Goal: Information Seeking & Learning: Find specific fact

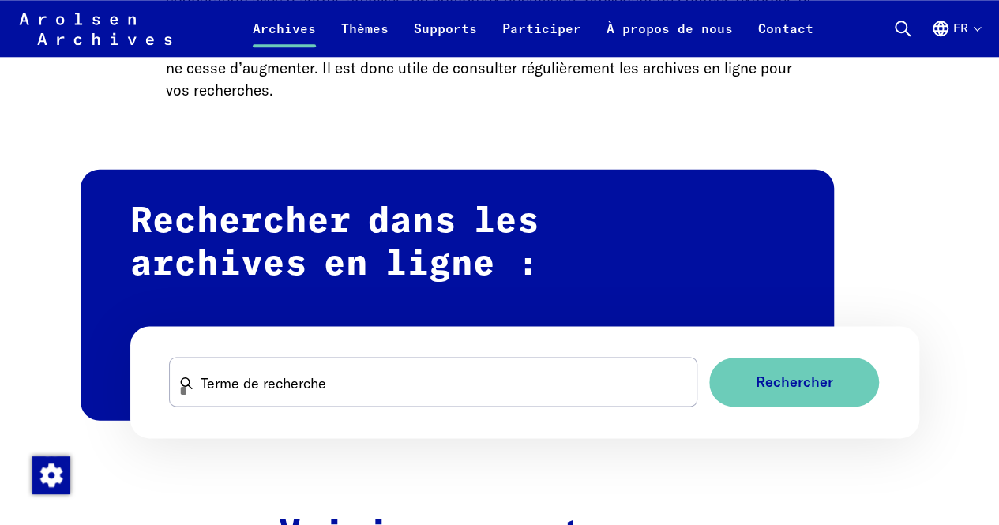
scroll to position [852, 0]
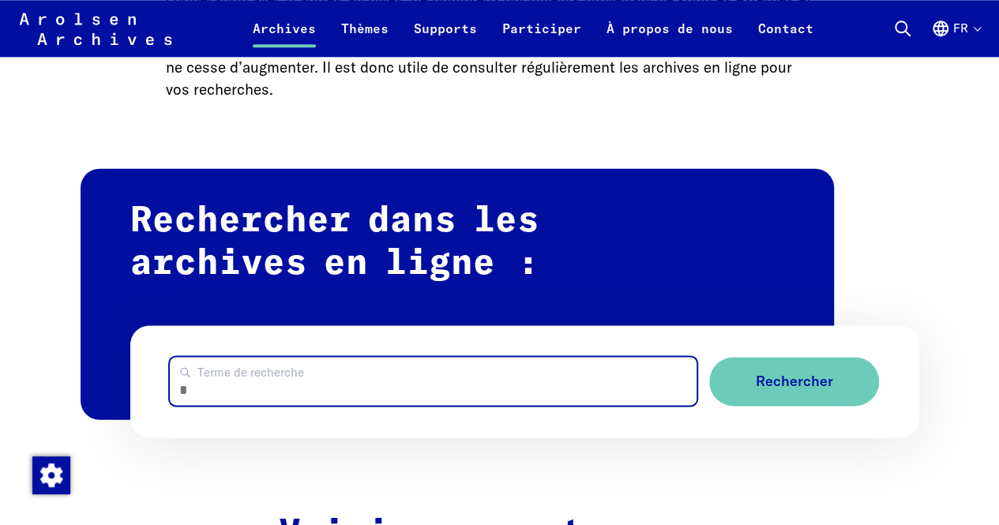
click at [236, 384] on input "Terme de recherche" at bounding box center [433, 381] width 527 height 48
type input "**********"
click at [709, 357] on button "Rechercher" at bounding box center [794, 382] width 170 height 50
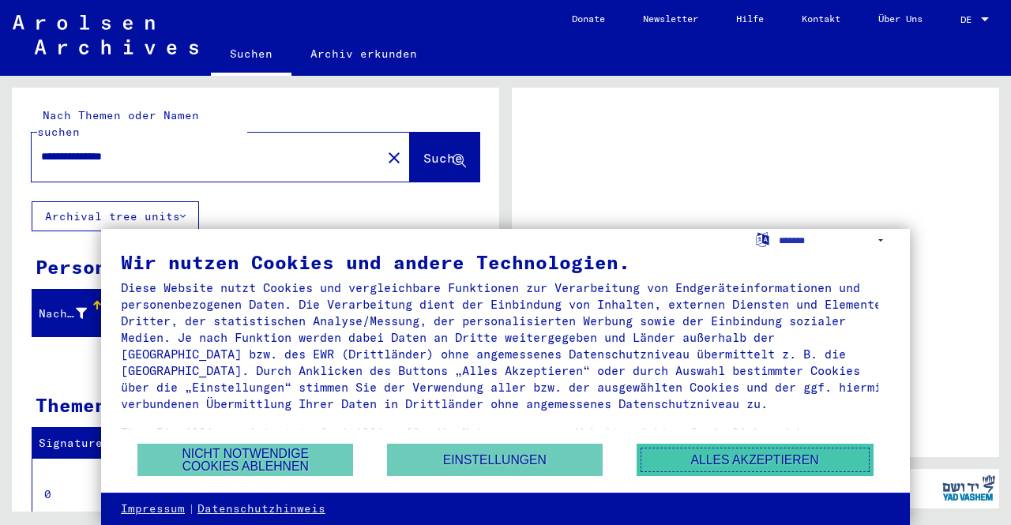
click at [684, 448] on button "Alles akzeptieren" at bounding box center [754, 460] width 237 height 32
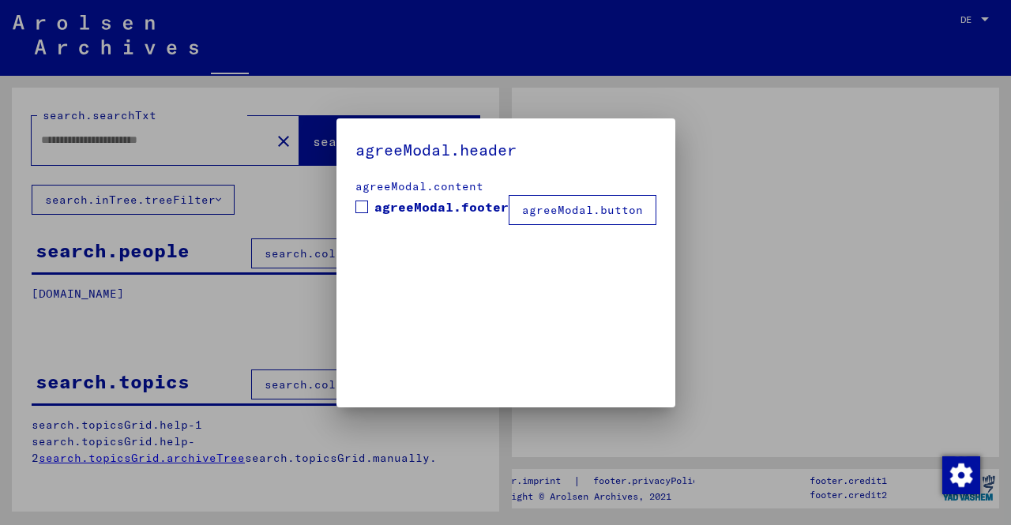
type input "**********"
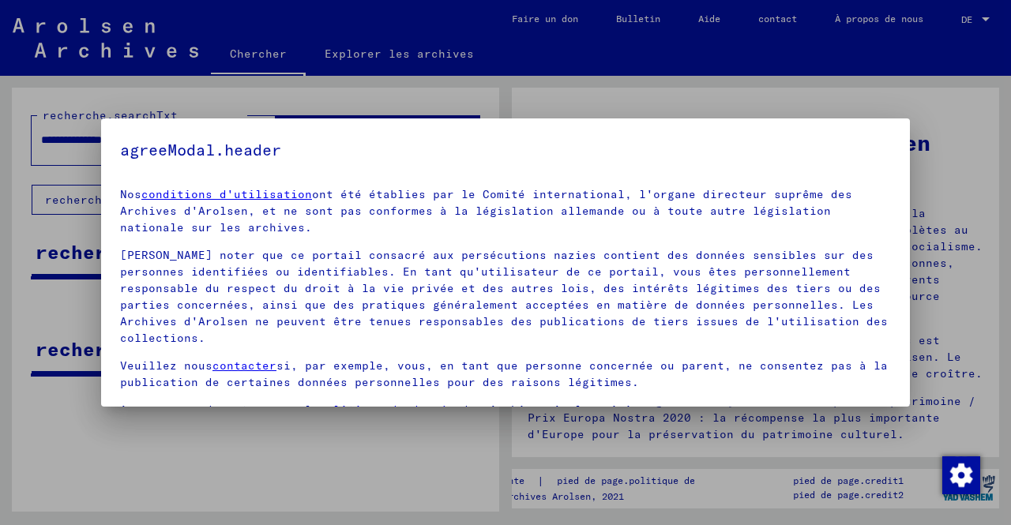
scroll to position [131, 0]
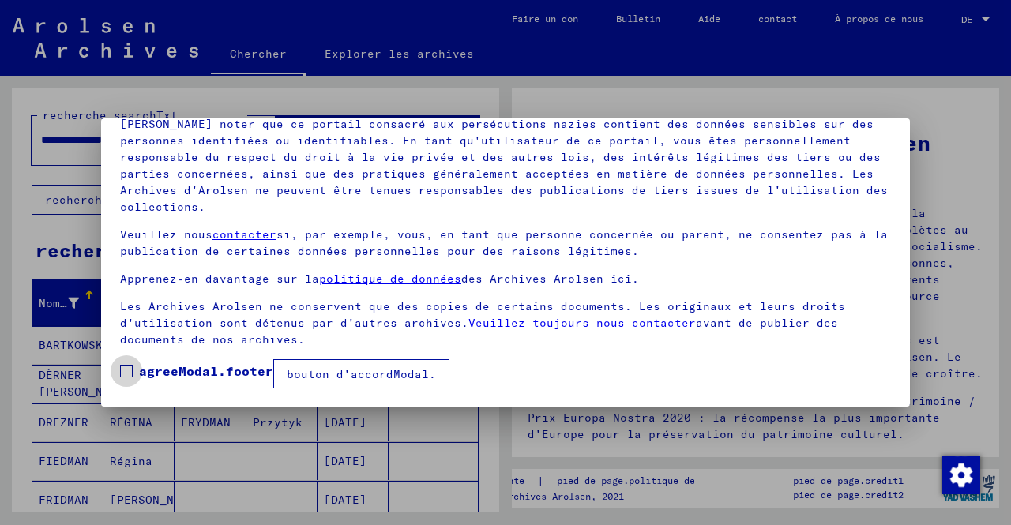
click at [126, 370] on span at bounding box center [126, 371] width 13 height 13
click at [330, 362] on button "bouton d'accordModal." at bounding box center [361, 374] width 176 height 30
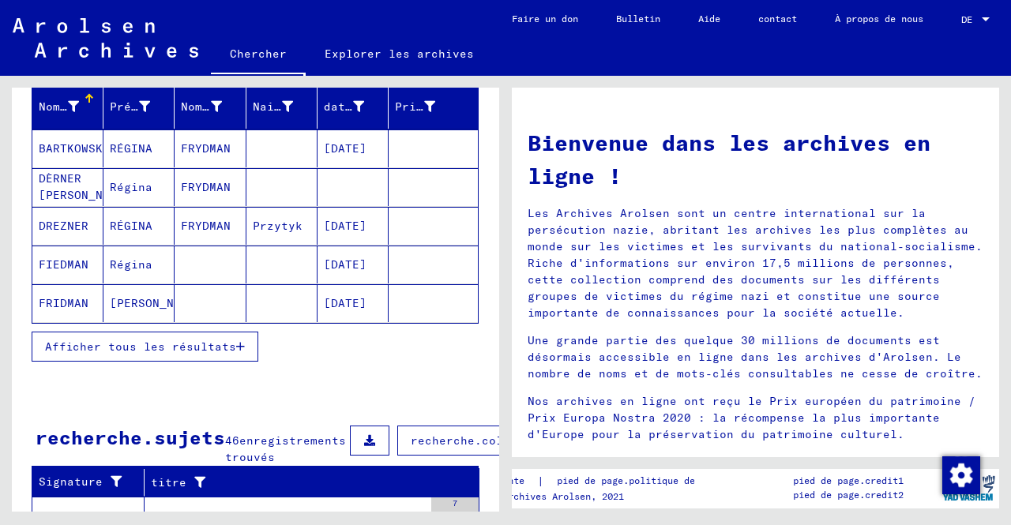
scroll to position [197, 0]
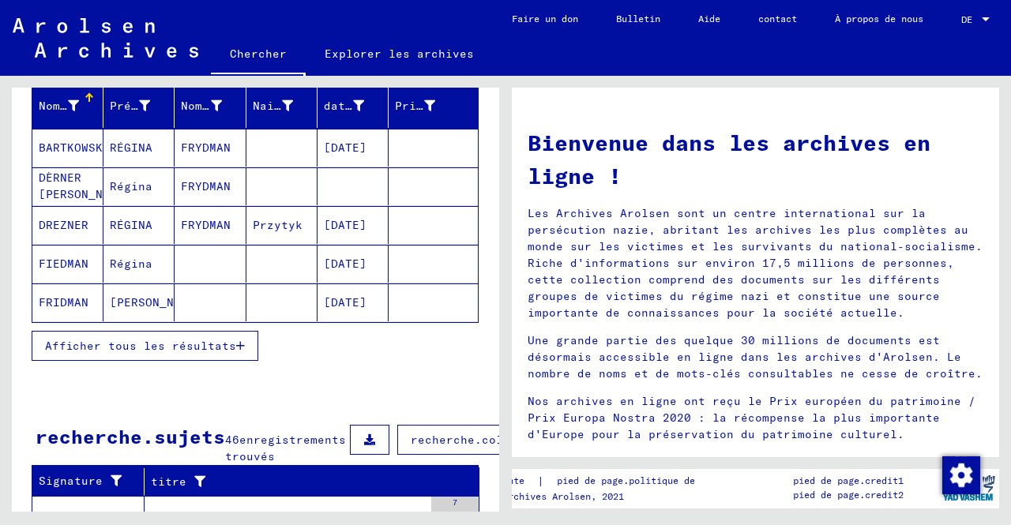
click at [110, 232] on font "RÉGINA" at bounding box center [131, 225] width 43 height 14
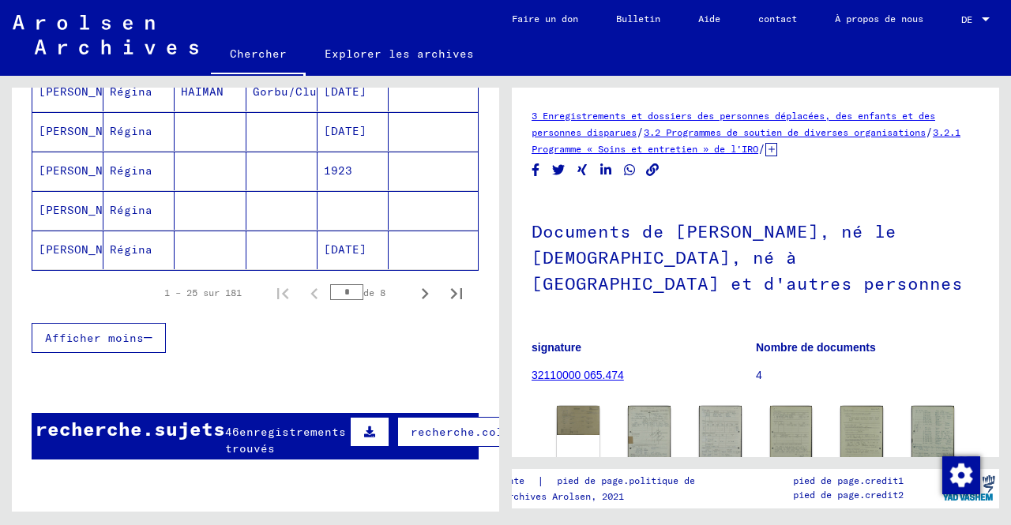
scroll to position [1044, 0]
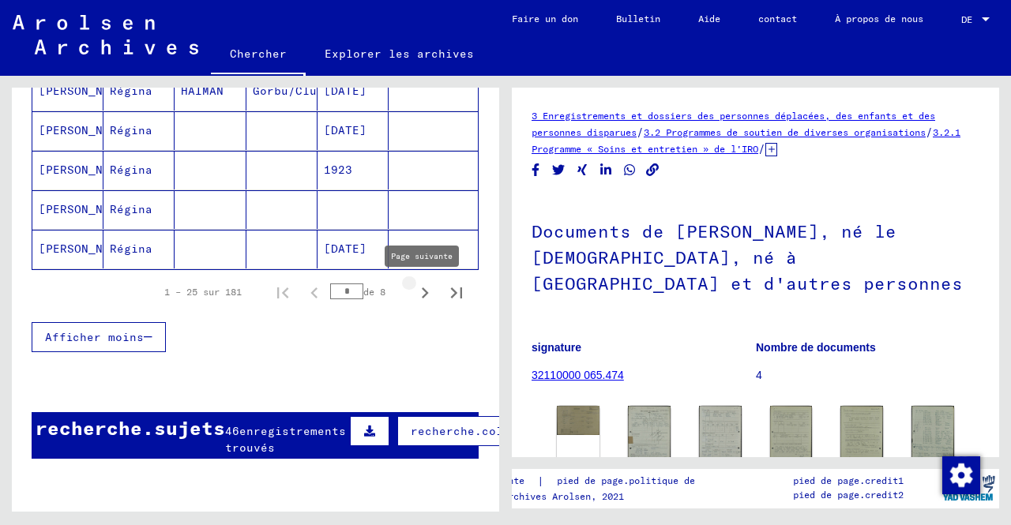
click at [414, 300] on icon "Page suivante" at bounding box center [425, 293] width 22 height 22
click at [245, 441] on font "enregistrements trouvés" at bounding box center [285, 439] width 121 height 31
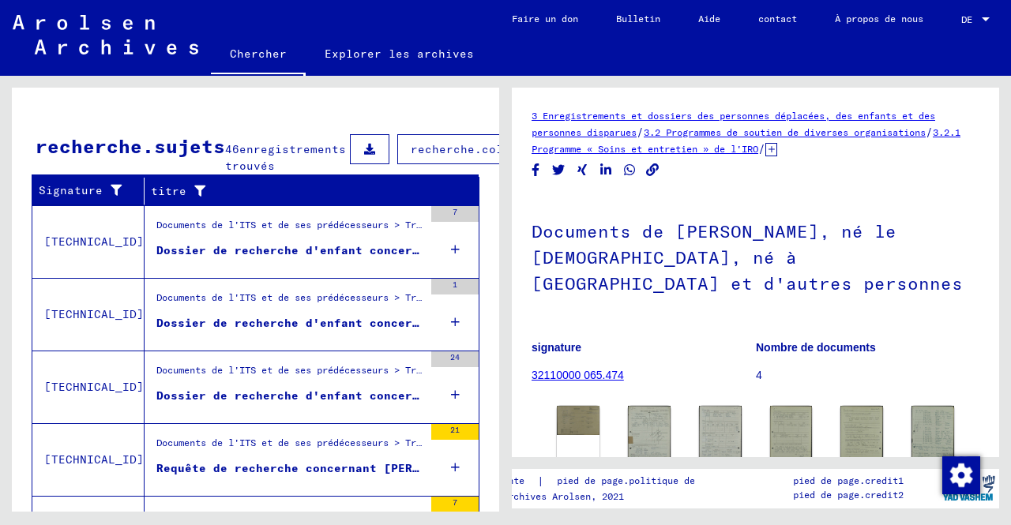
scroll to position [1326, 0]
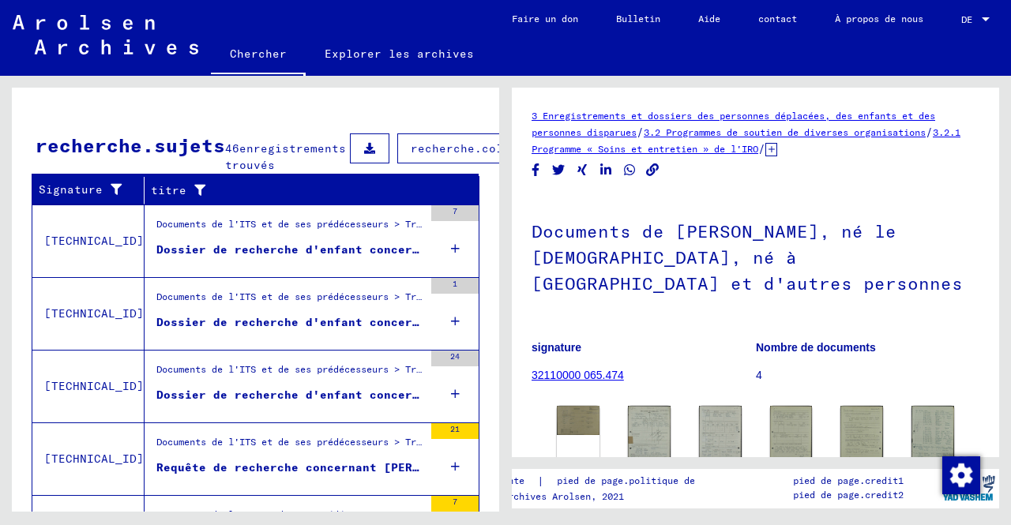
click at [246, 257] on font "Dossier de recherche d'enfant concernant [PERSON_NAME] [DATE]" at bounding box center [372, 249] width 433 height 14
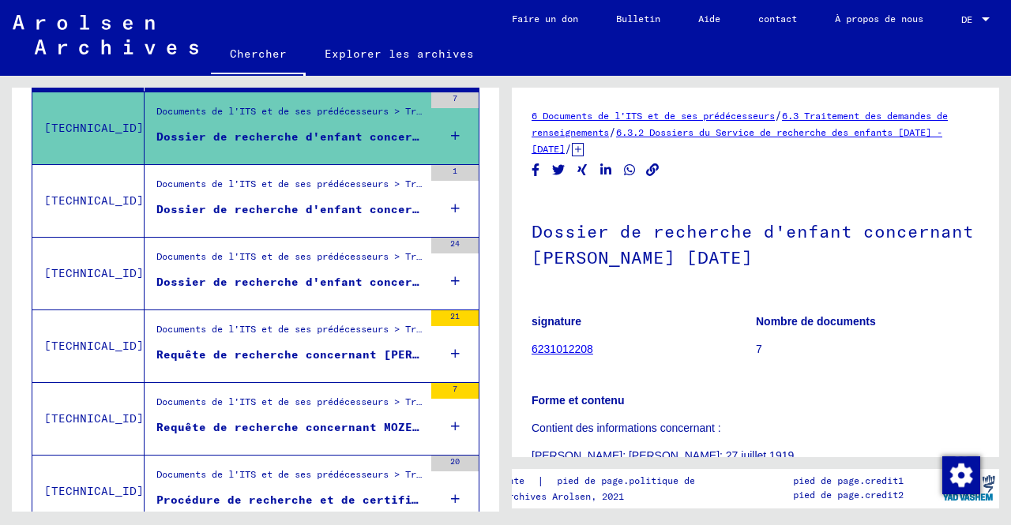
scroll to position [316, 0]
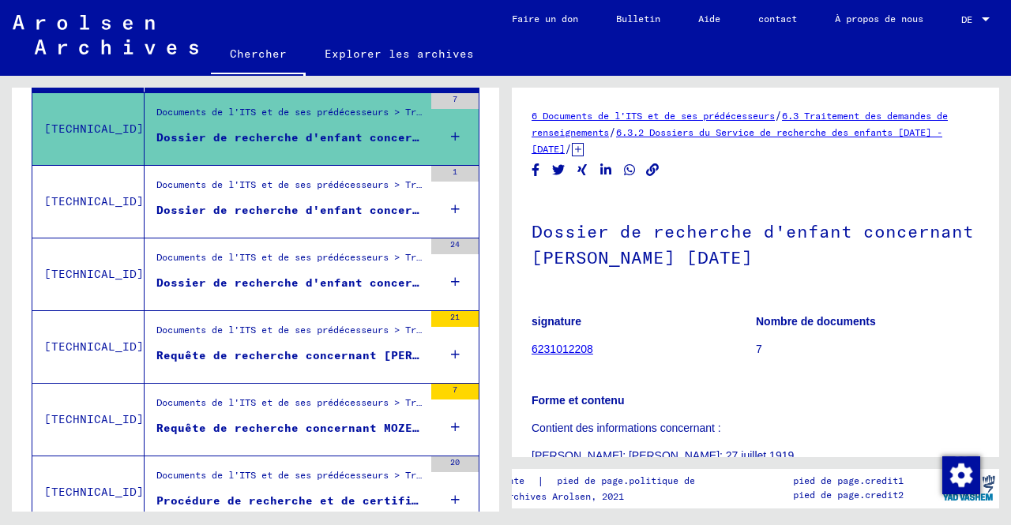
click at [294, 200] on div "Documents de l'ITS et de ses prédécesseurs > Traitement des demandes > Dossiers…" at bounding box center [289, 189] width 267 height 22
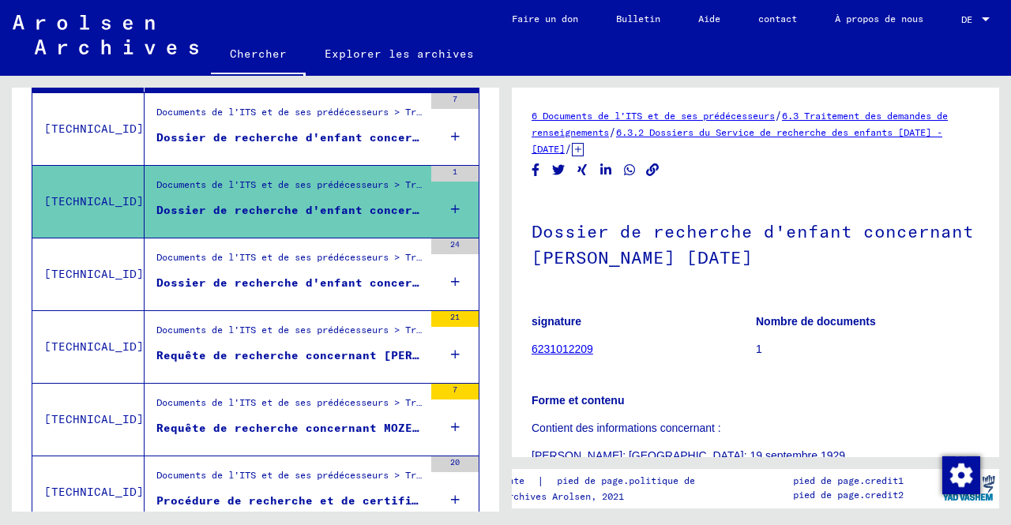
click at [265, 272] on div "Documents de l'ITS et de ses prédécesseurs > Traitement des demandes > Dossiers…" at bounding box center [289, 261] width 267 height 22
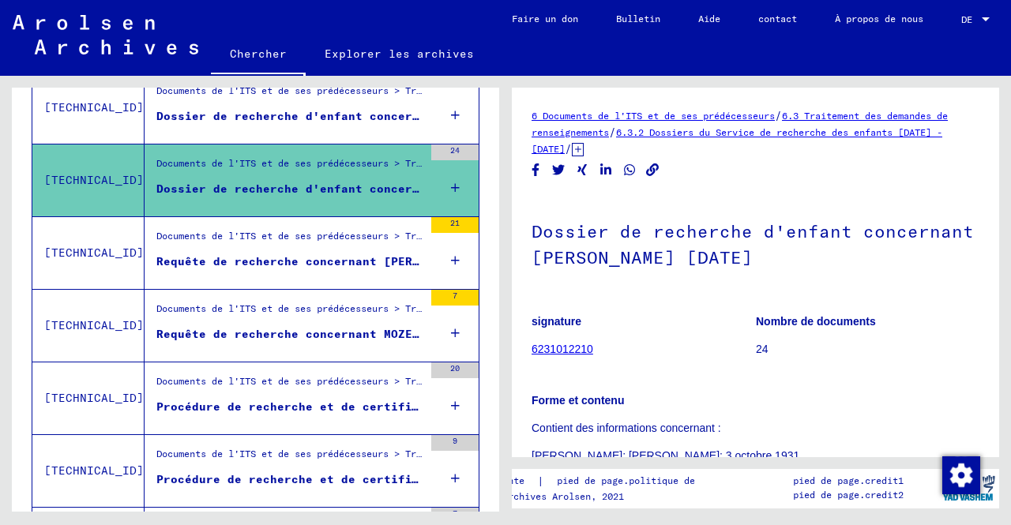
scroll to position [420, 0]
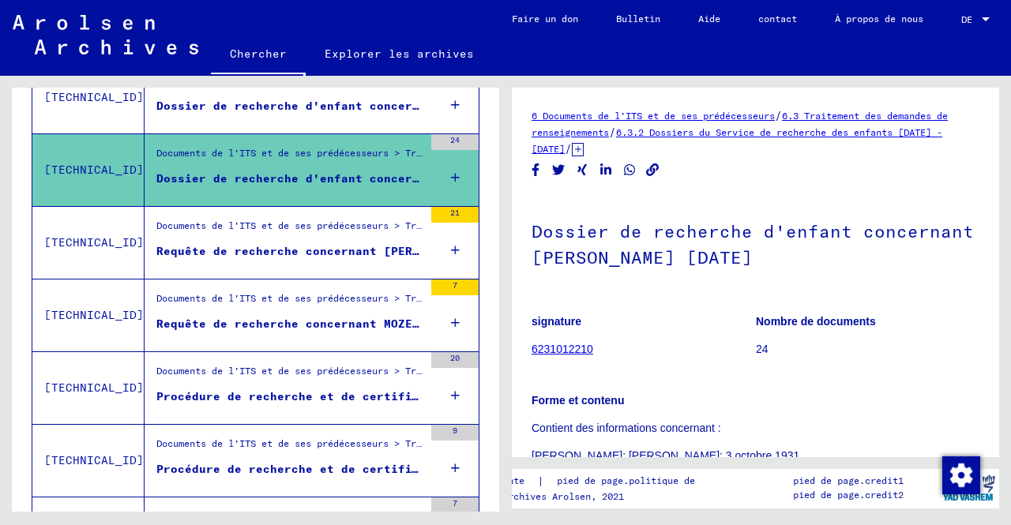
click at [215, 267] on figure "Requête de recherche concernant [PERSON_NAME]" at bounding box center [289, 255] width 267 height 24
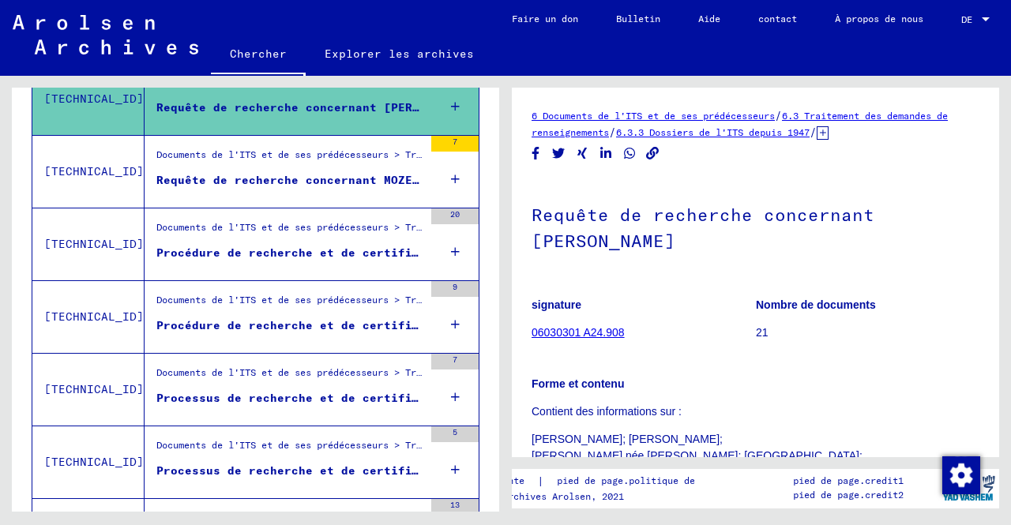
scroll to position [565, 0]
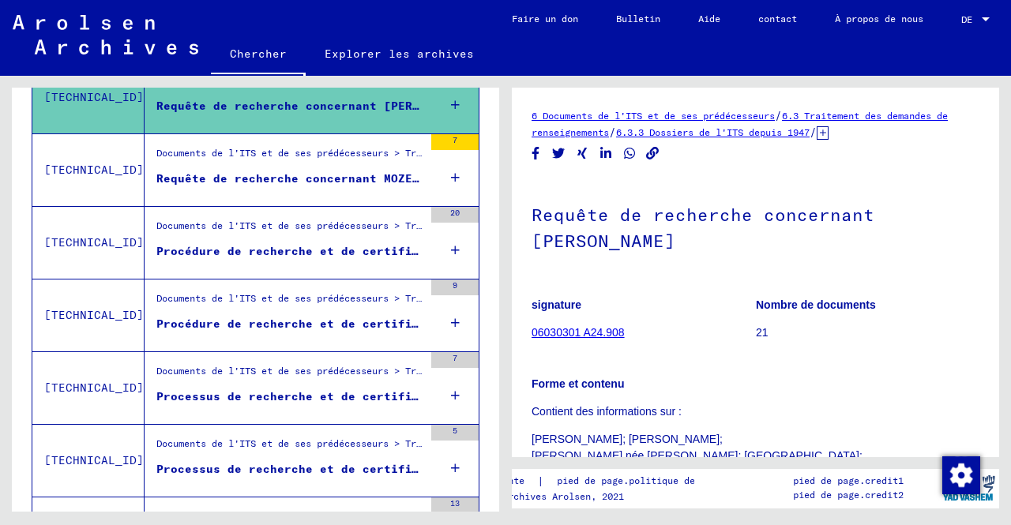
click at [240, 186] on font "Requête de recherche concernant MOZES SAMU 00.00.1898" at bounding box center [344, 178] width 377 height 14
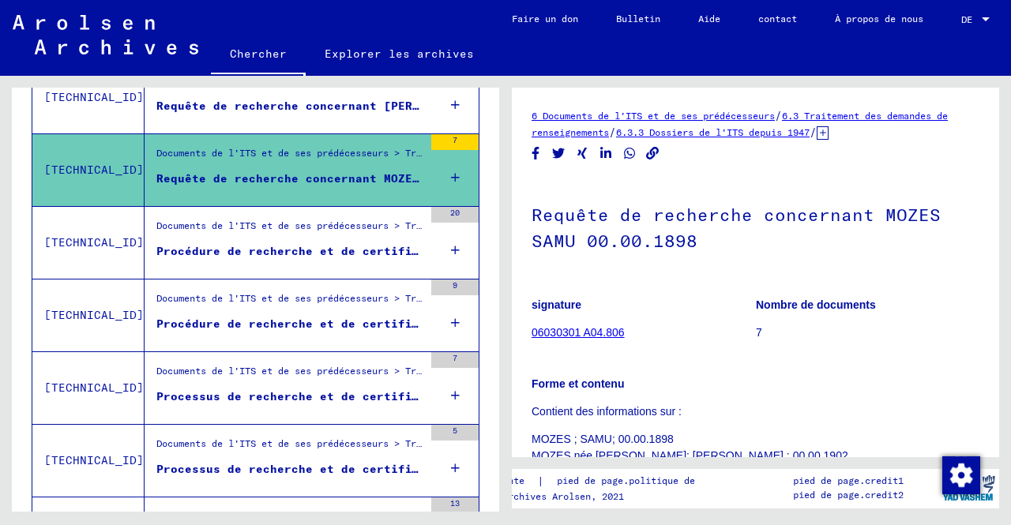
click at [241, 258] on font "Procédure de recherche et de certification n° 1 573 980 pour [PERSON_NAME], née…" at bounding box center [514, 251] width 717 height 14
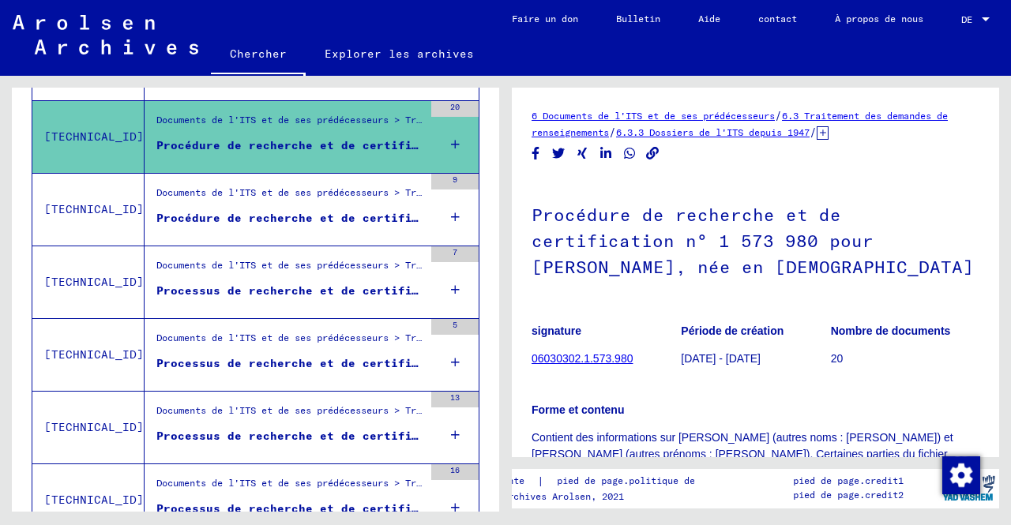
scroll to position [672, 0]
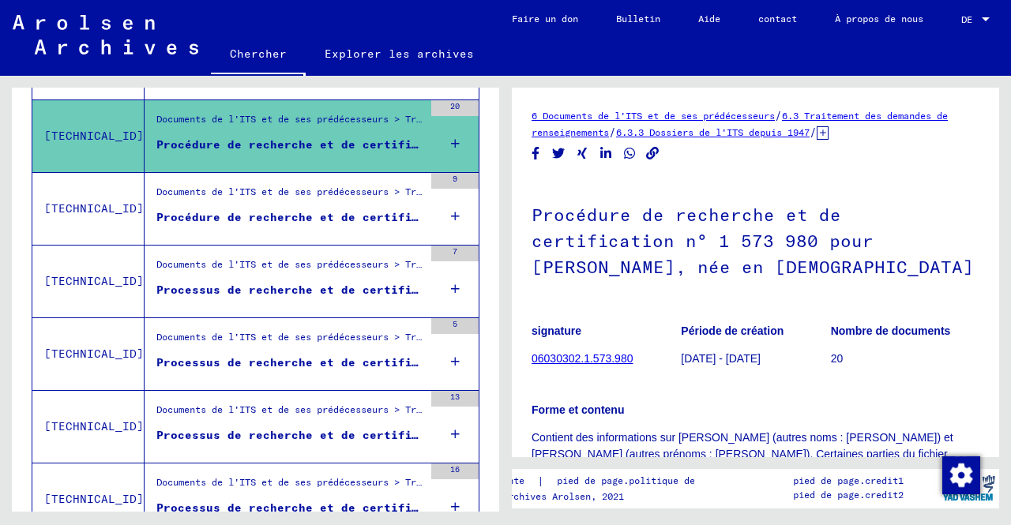
click at [250, 261] on mat-cell at bounding box center [281, 265] width 71 height 39
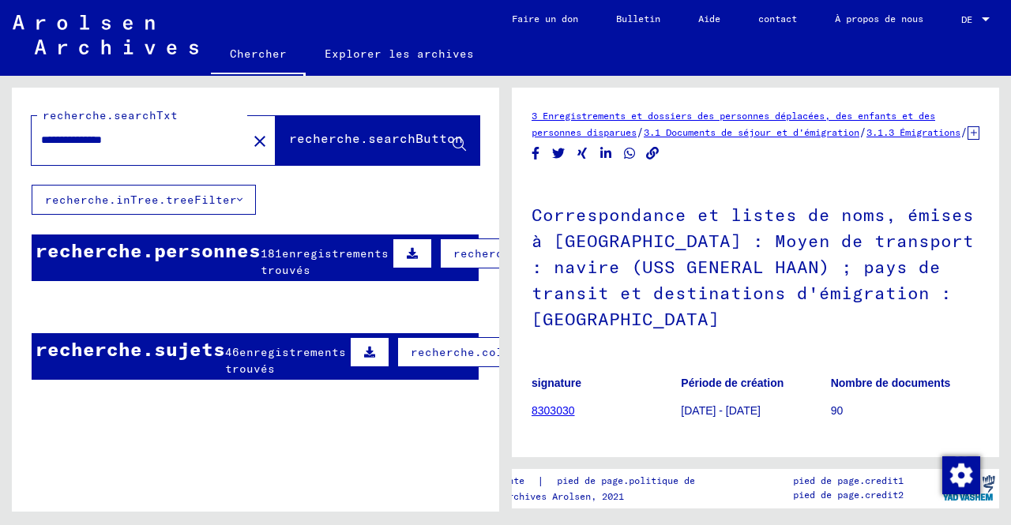
click at [246, 391] on mat-cell "NAROL" at bounding box center [281, 385] width 71 height 39
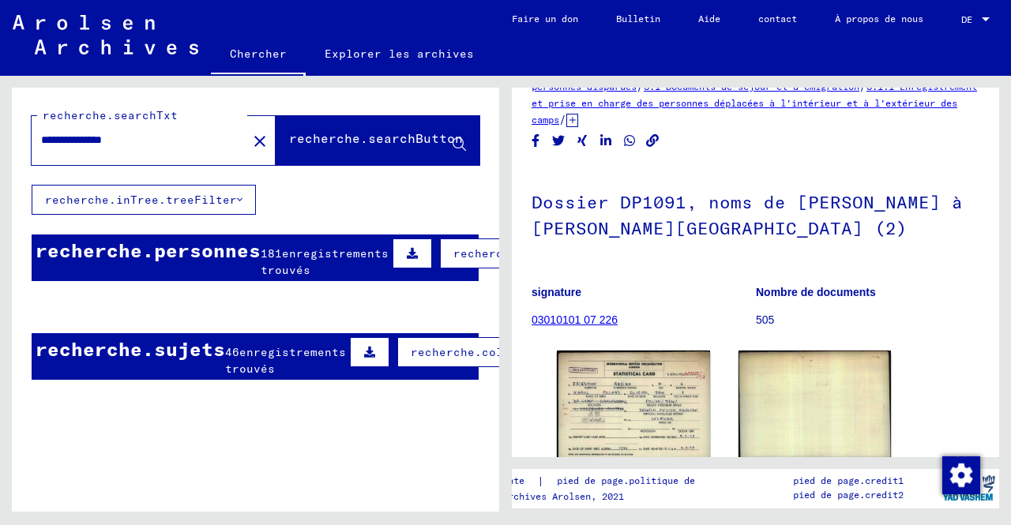
scroll to position [50, 0]
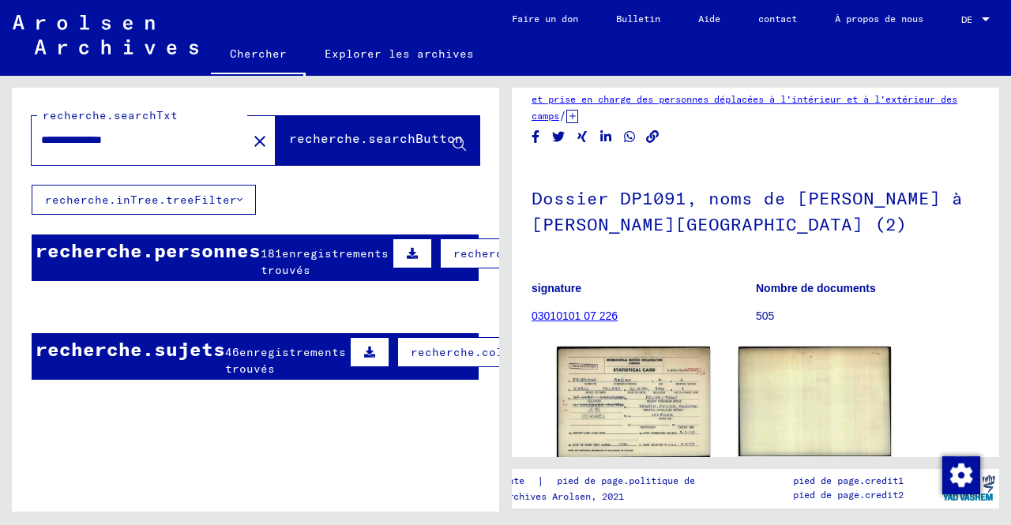
click at [251, 389] on mat-cell "NAROL" at bounding box center [281, 385] width 71 height 39
click at [254, 392] on mat-cell "NAROL" at bounding box center [281, 385] width 71 height 39
click at [364, 358] on icon at bounding box center [369, 352] width 11 height 11
click at [416, 359] on font "recherche.columnFilter.filter" at bounding box center [513, 352] width 205 height 14
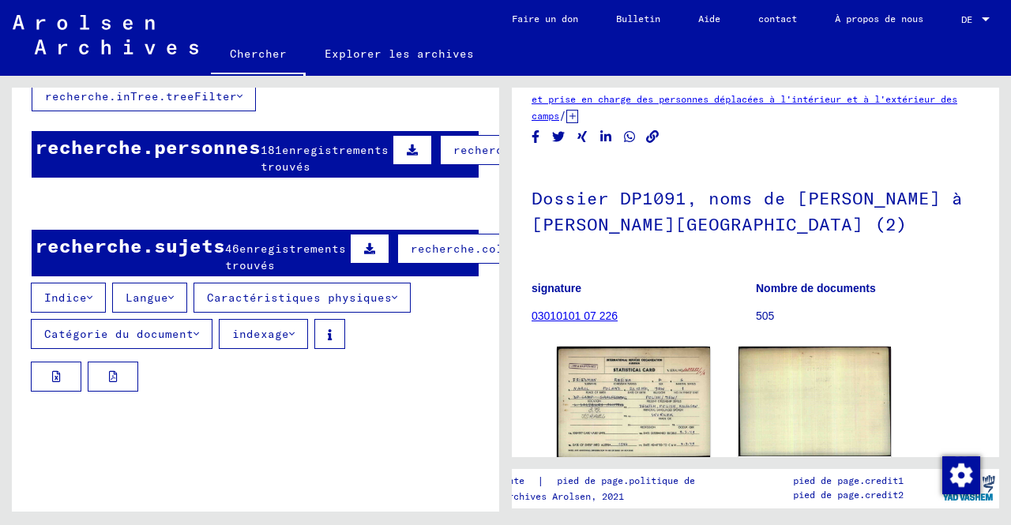
scroll to position [104, 0]
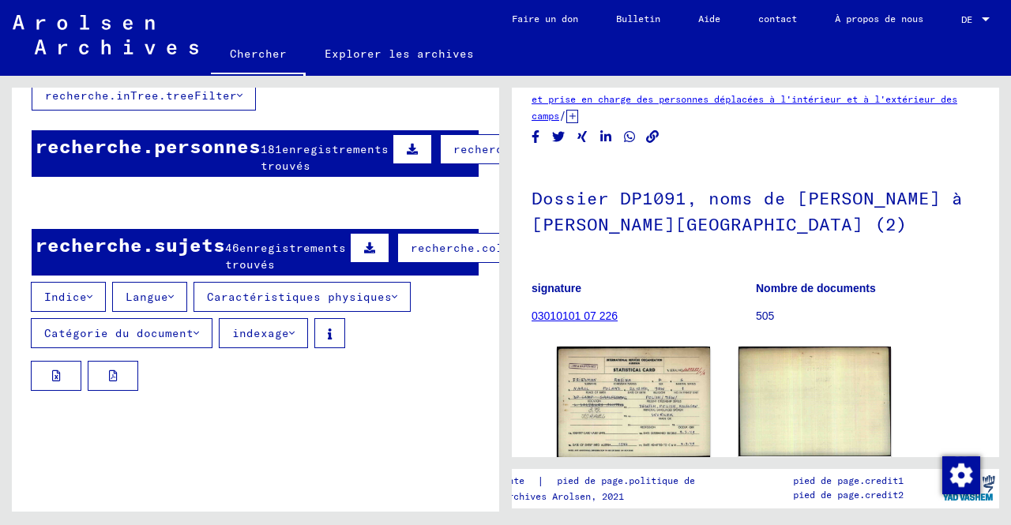
click at [366, 304] on font "Caractéristiques physiques" at bounding box center [299, 297] width 185 height 14
click at [87, 302] on icon at bounding box center [90, 296] width 6 height 11
click at [264, 166] on font "enregistrements trouvés" at bounding box center [325, 157] width 128 height 31
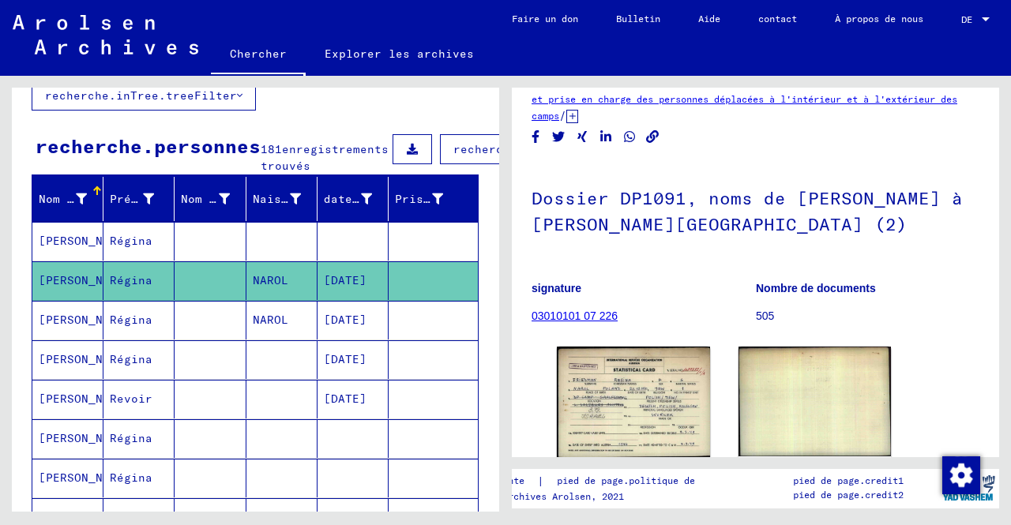
drag, startPoint x: 192, startPoint y: 309, endPoint x: 156, endPoint y: 165, distance: 148.2
click at [156, 165] on div "recherche.personnes 181 enregistrements trouvés recherche.columnFilter.filter" at bounding box center [255, 153] width 447 height 47
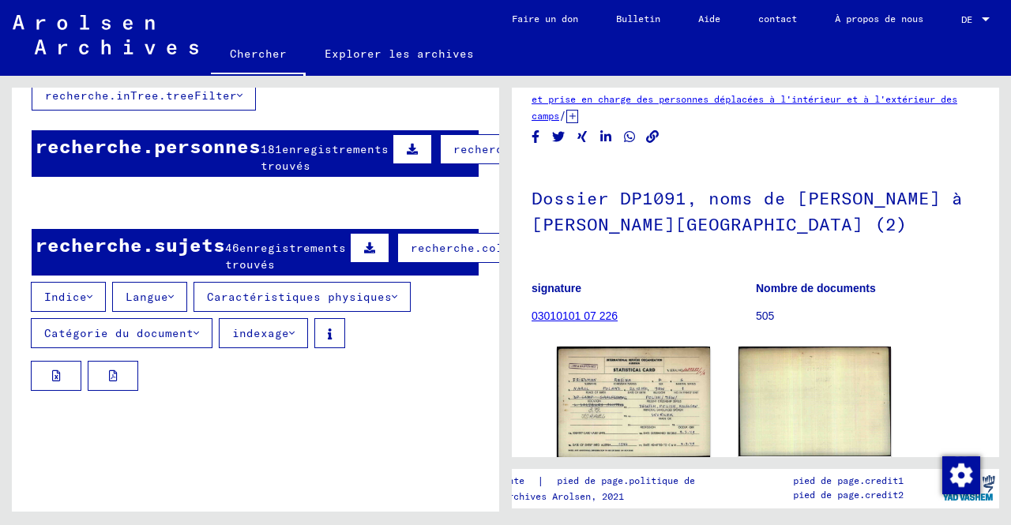
click at [305, 166] on font "enregistrements trouvés" at bounding box center [325, 157] width 128 height 31
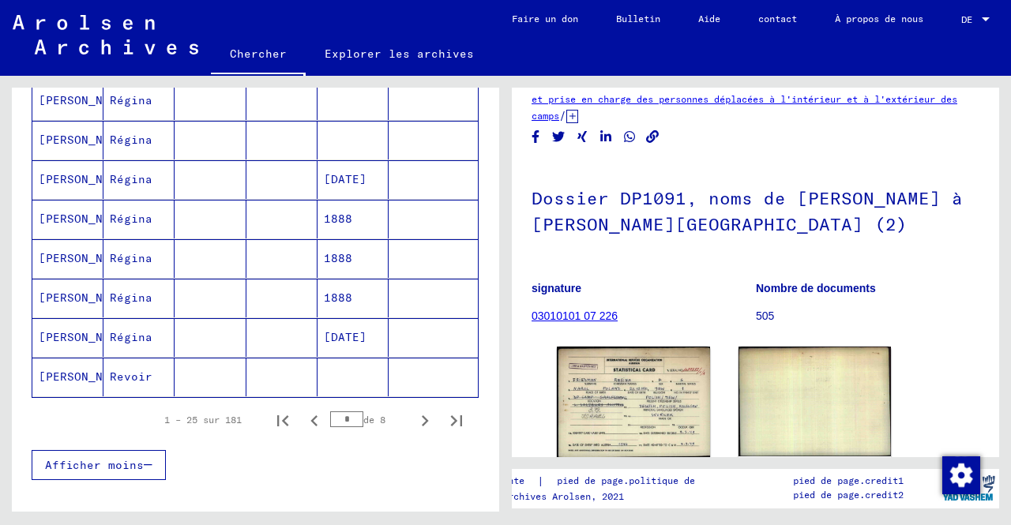
scroll to position [917, 0]
click at [414, 425] on icon "Page suivante" at bounding box center [425, 420] width 22 height 22
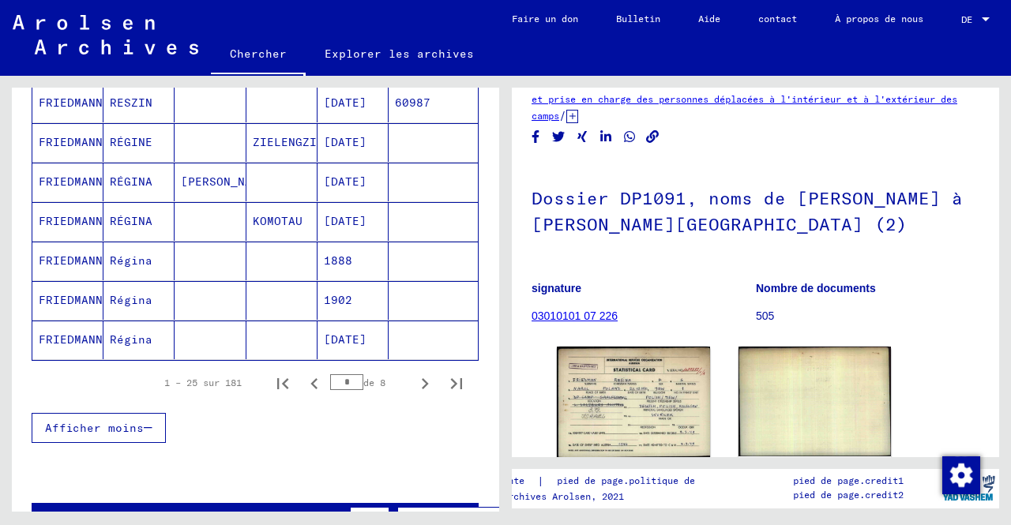
scroll to position [951, 0]
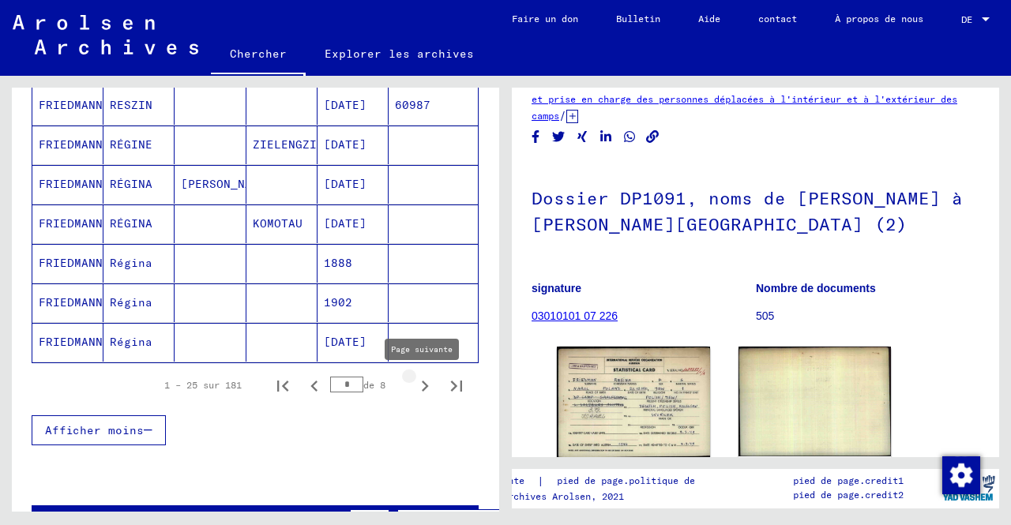
click at [414, 391] on icon "Page suivante" at bounding box center [425, 386] width 22 height 22
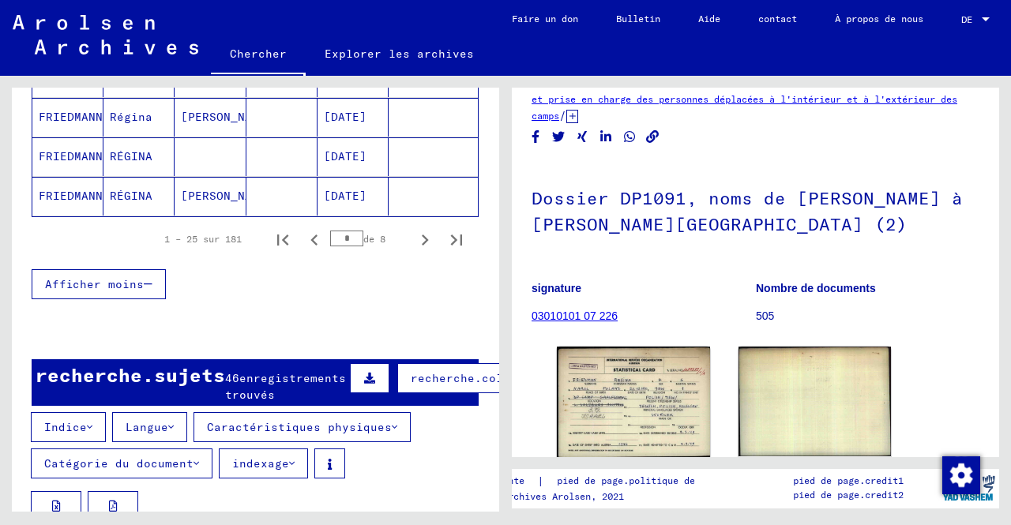
scroll to position [1095, 0]
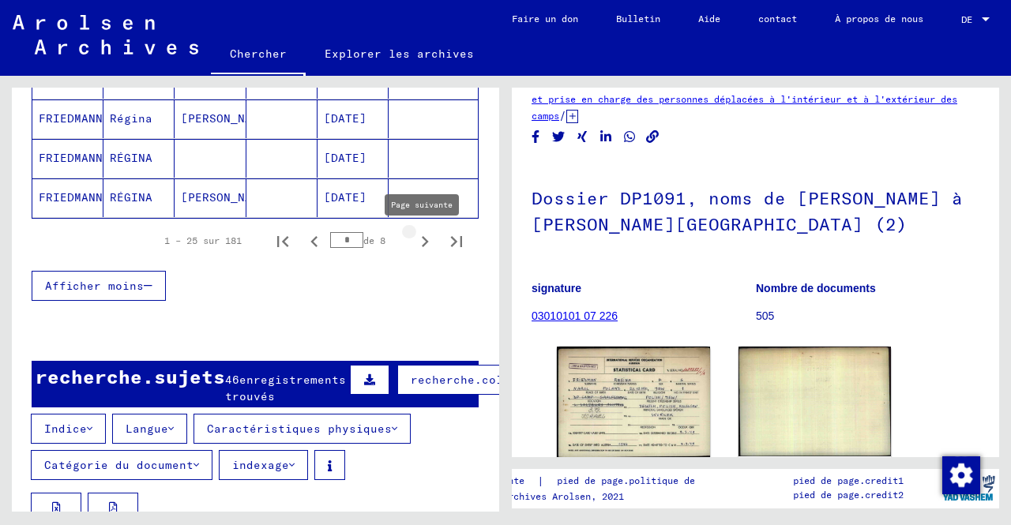
click at [414, 252] on icon "Page suivante" at bounding box center [425, 242] width 22 height 22
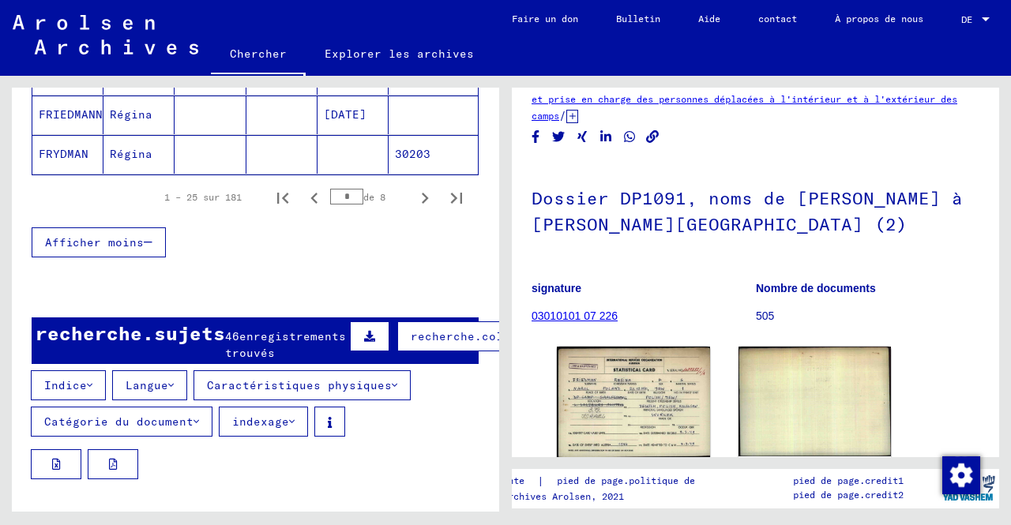
scroll to position [1158, 0]
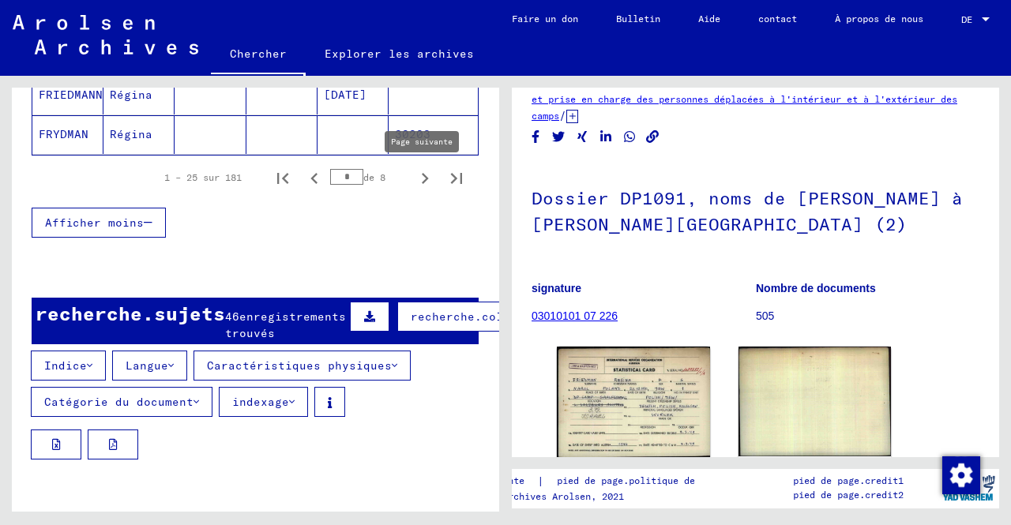
click at [414, 179] on icon "Page suivante" at bounding box center [425, 178] width 22 height 22
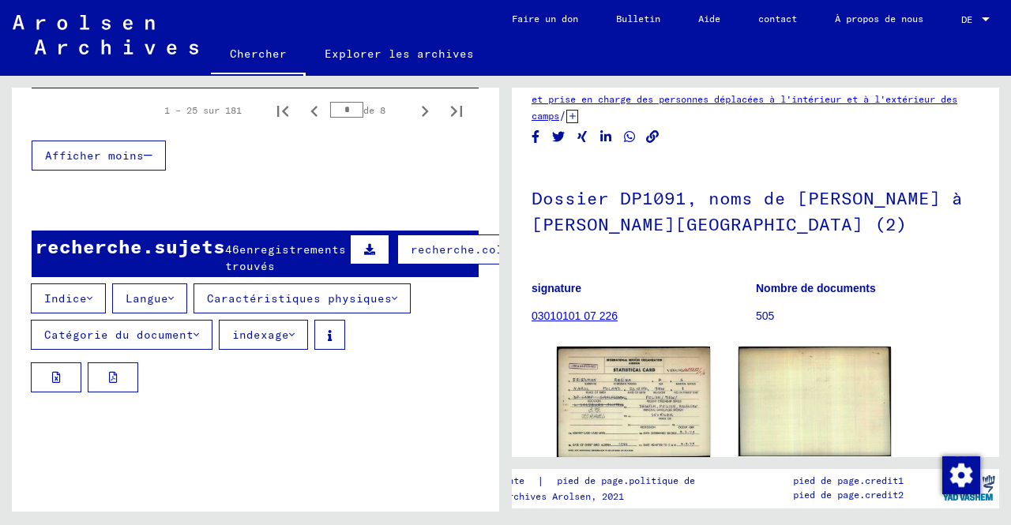
scroll to position [1226, 0]
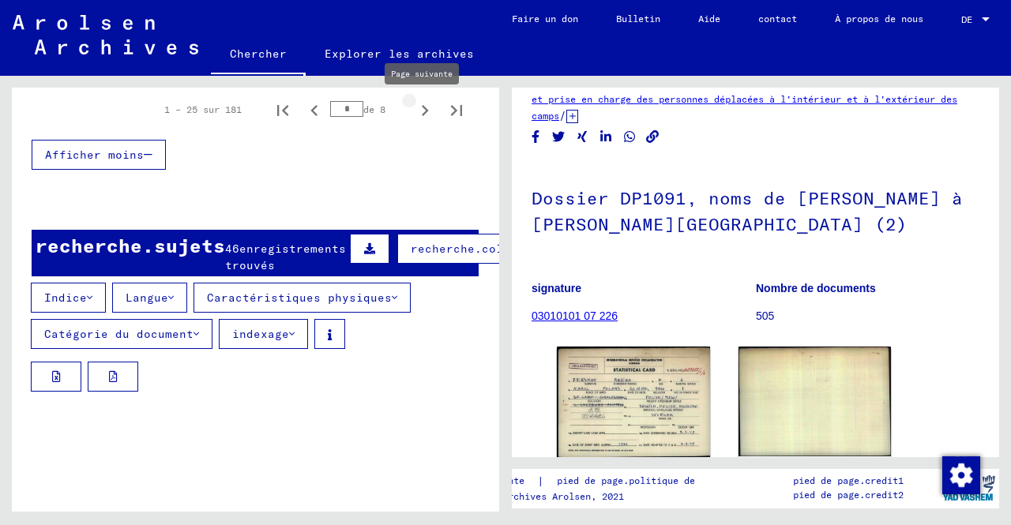
click at [414, 111] on icon "Page suivante" at bounding box center [425, 110] width 22 height 22
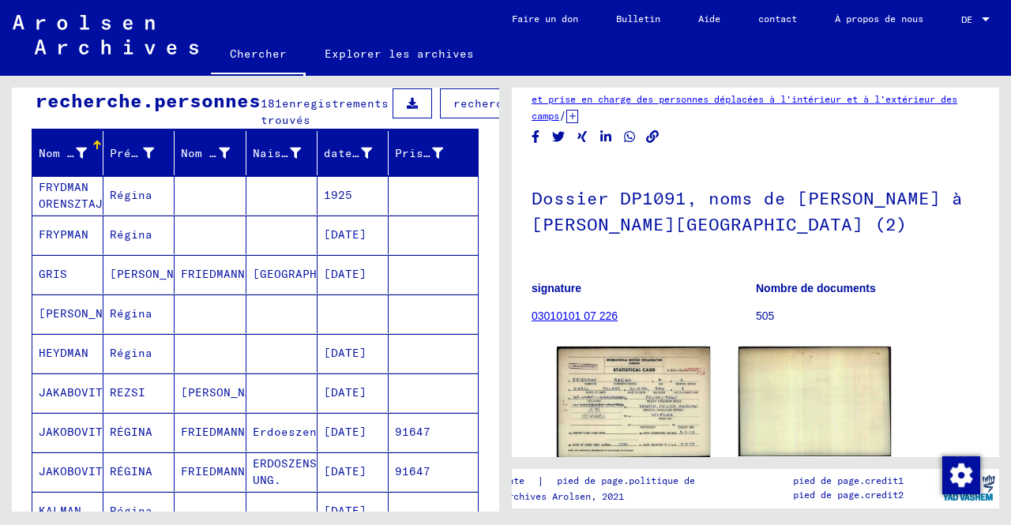
scroll to position [145, 0]
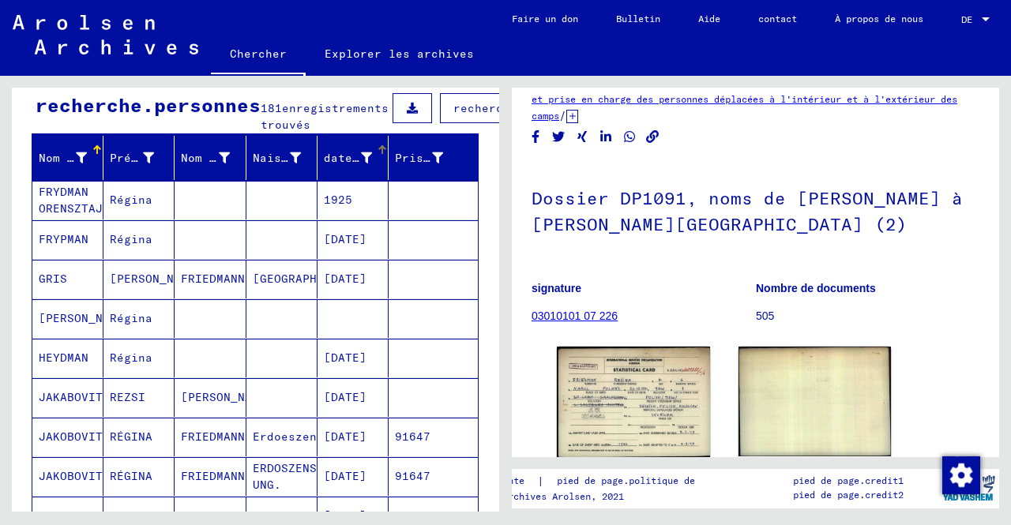
click at [348, 165] on font "date de naissance" at bounding box center [384, 158] width 121 height 14
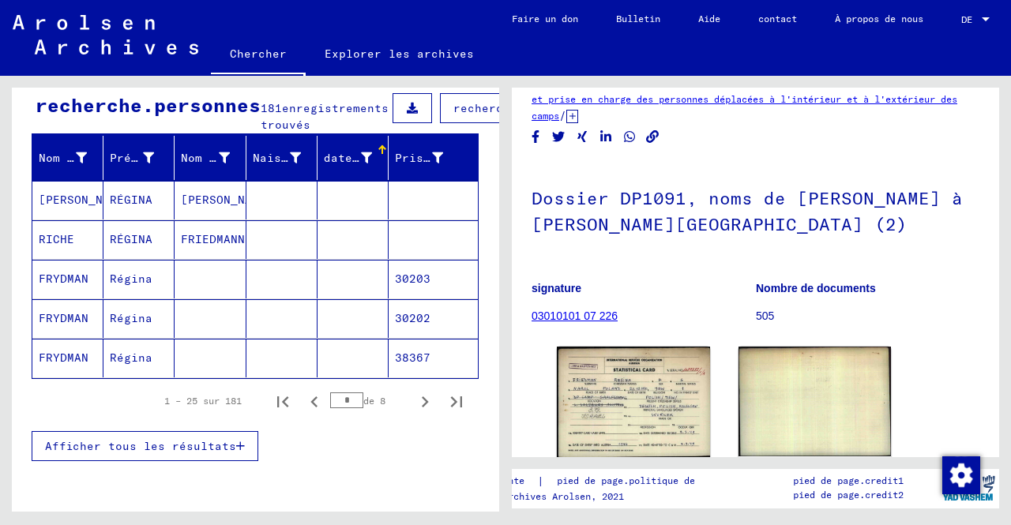
click at [348, 165] on font "date de naissance" at bounding box center [384, 158] width 121 height 14
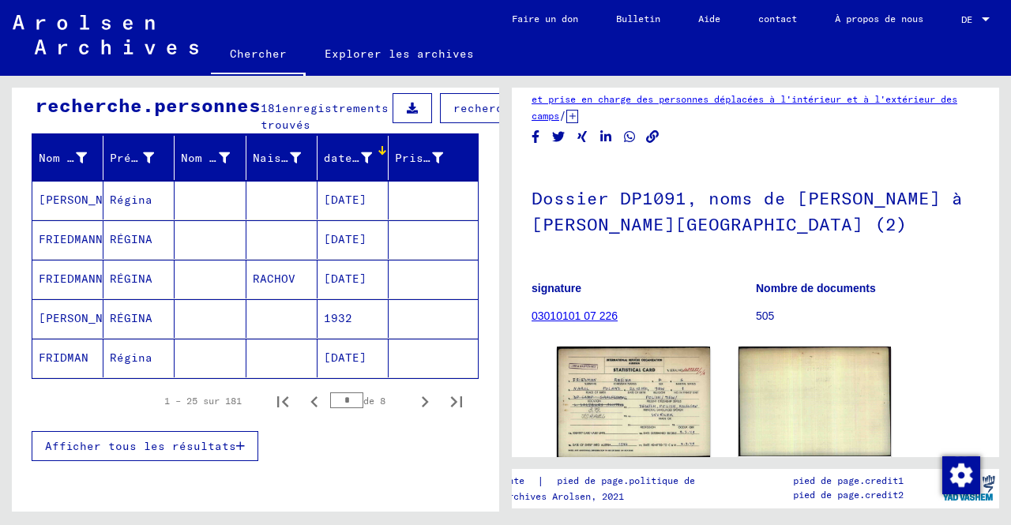
click at [348, 165] on font "date de naissance" at bounding box center [384, 158] width 121 height 14
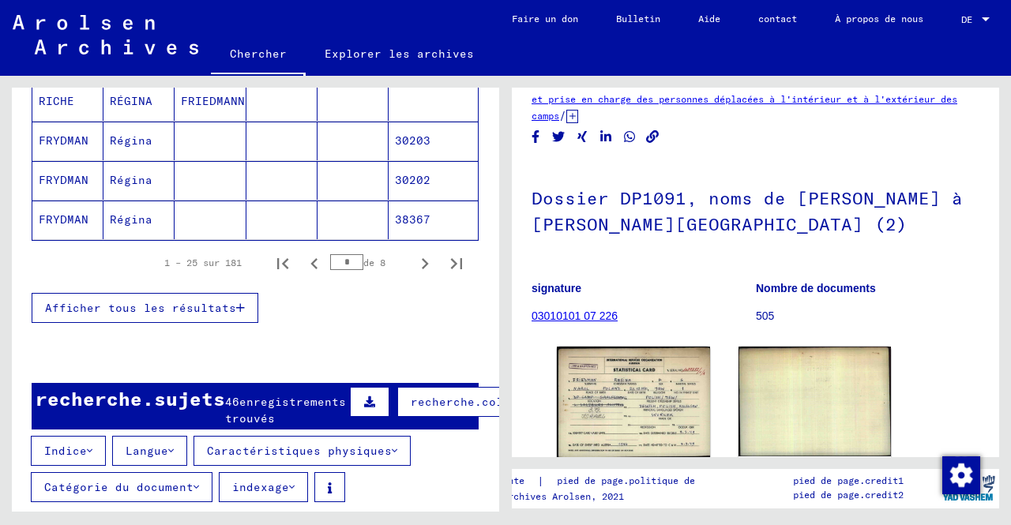
scroll to position [283, 0]
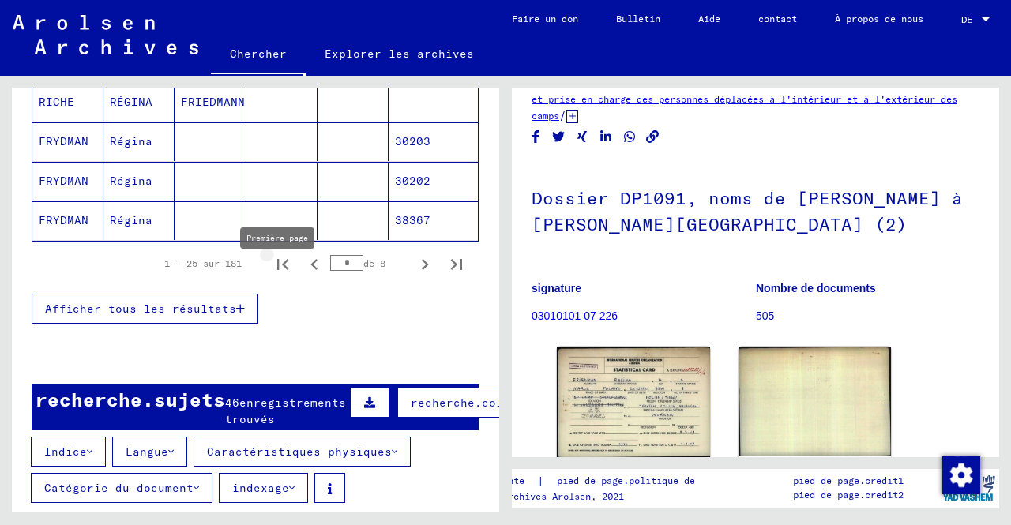
click at [277, 270] on icon "Première page" at bounding box center [282, 264] width 11 height 11
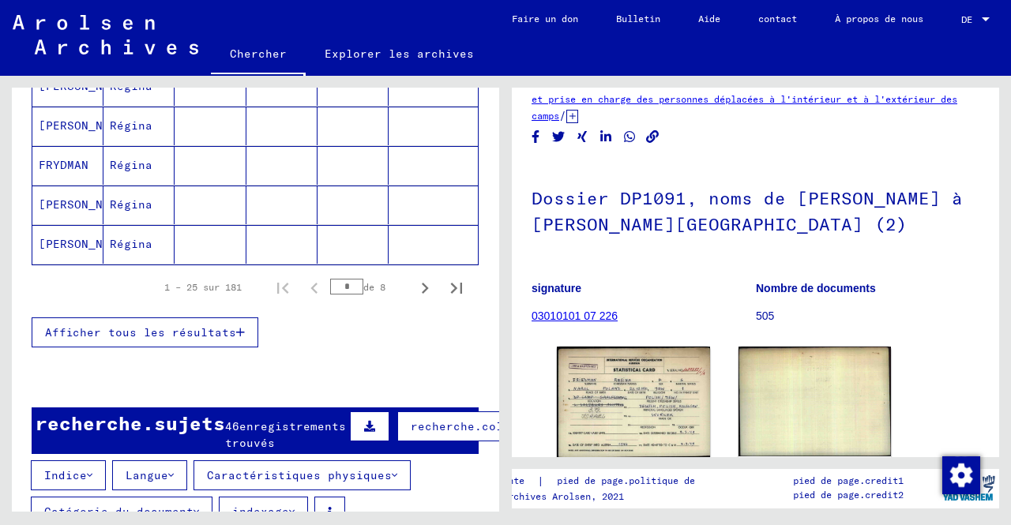
scroll to position [1047, 0]
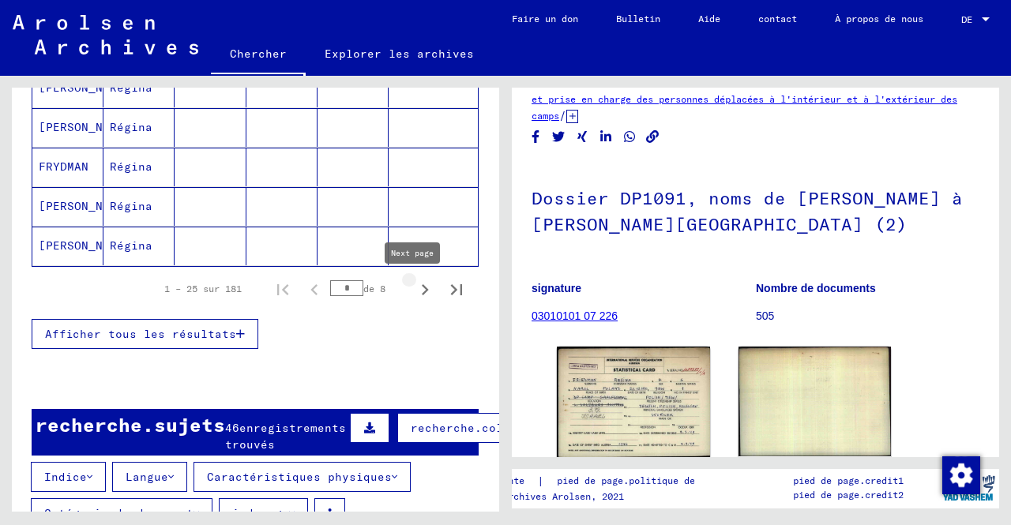
click at [422, 294] on icon "Page suivante" at bounding box center [425, 289] width 7 height 11
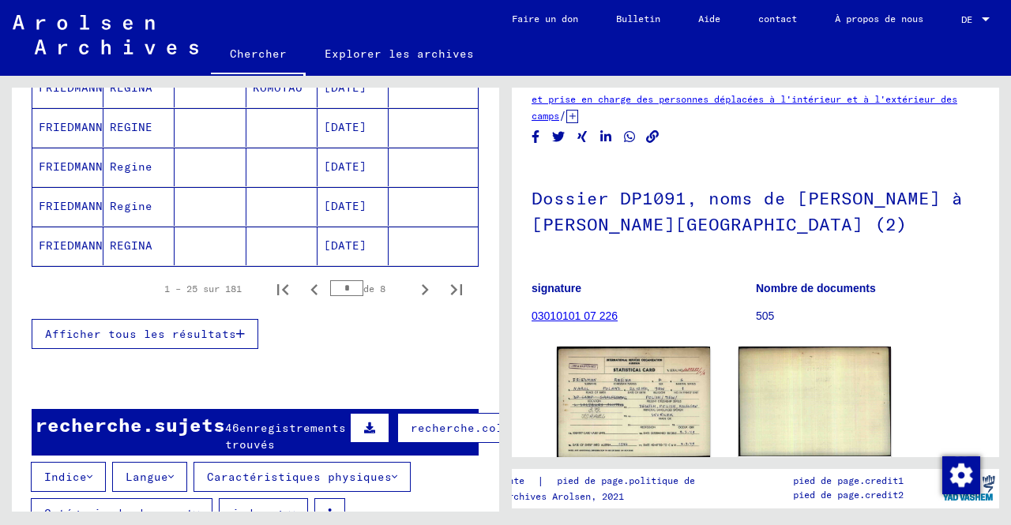
click at [422, 294] on icon "Page suivante" at bounding box center [425, 289] width 7 height 11
type input "*"
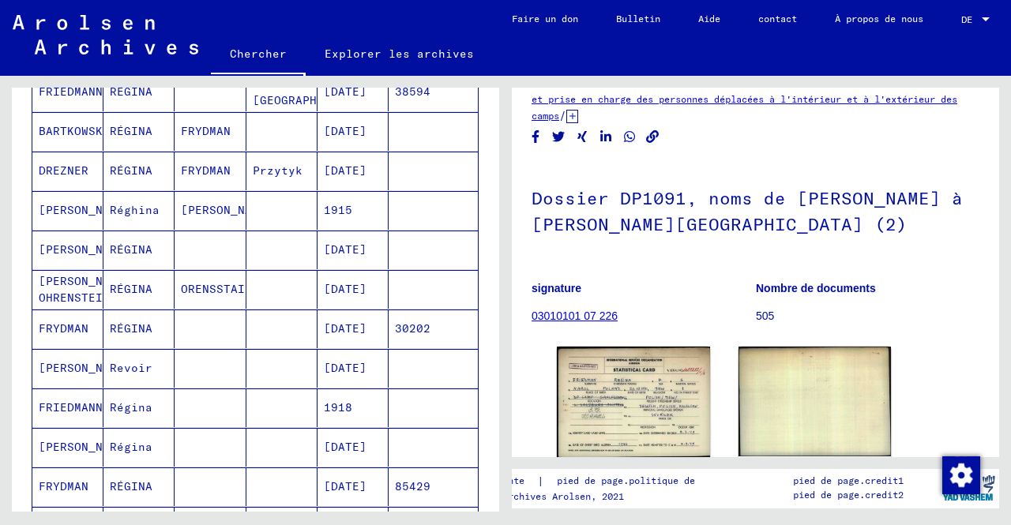
scroll to position [292, 0]
click at [143, 191] on mat-cell "RÉGINA" at bounding box center [138, 171] width 71 height 39
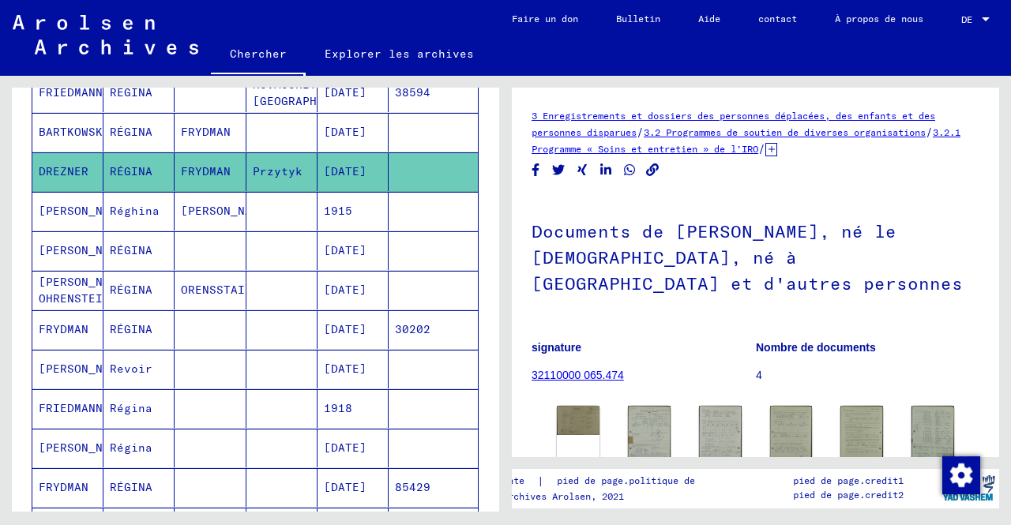
click at [140, 139] on font "RÉGINA" at bounding box center [131, 132] width 43 height 14
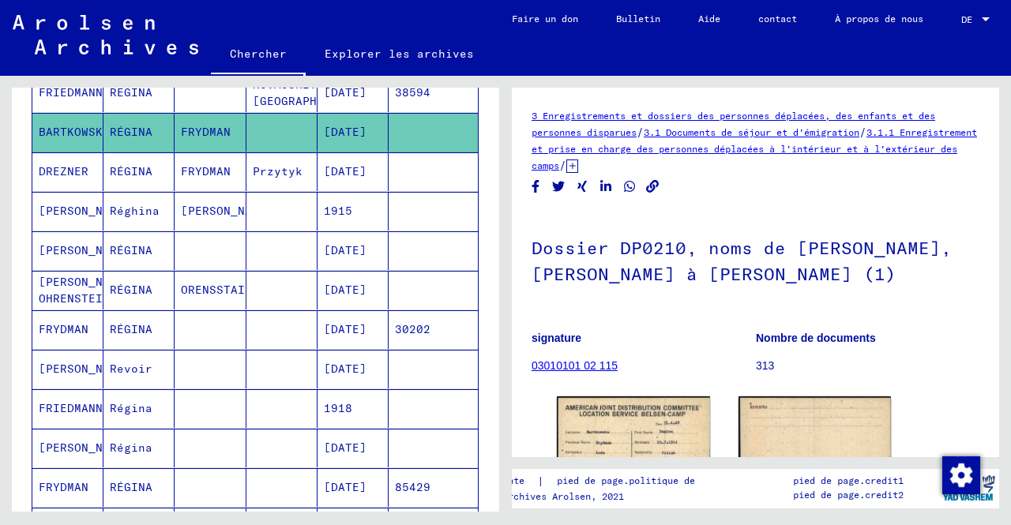
click at [140, 99] on font "RÉGINA" at bounding box center [131, 92] width 43 height 14
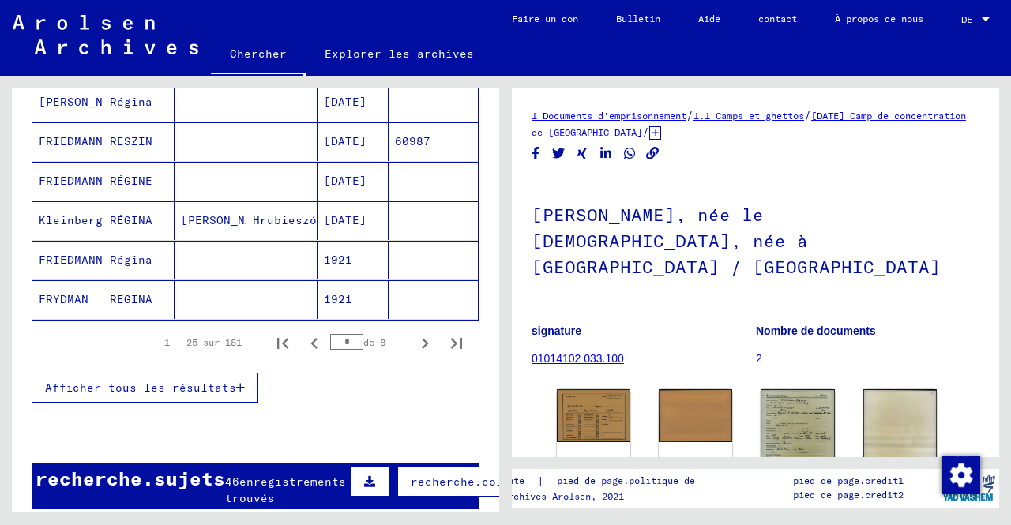
scroll to position [995, 0]
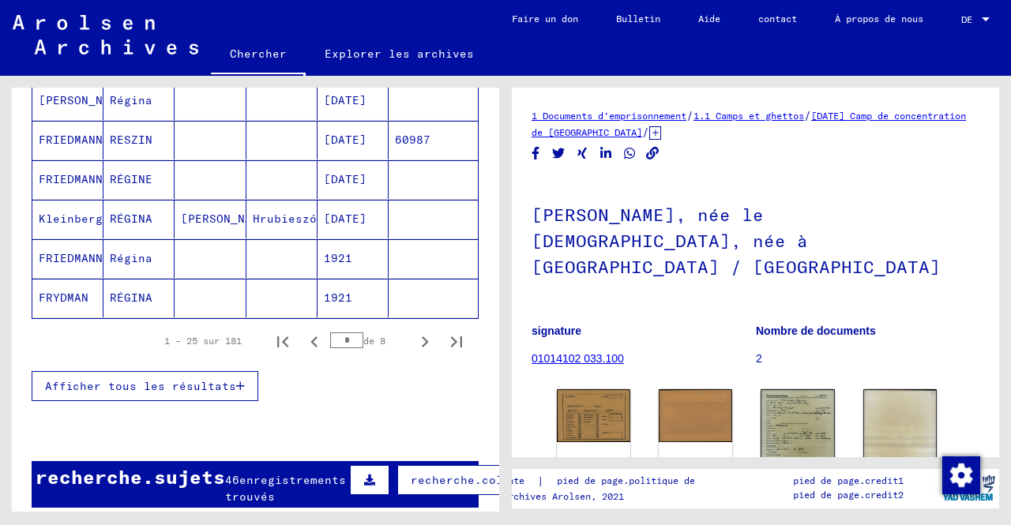
click at [232, 399] on button "Afficher tous les résultats" at bounding box center [145, 386] width 227 height 30
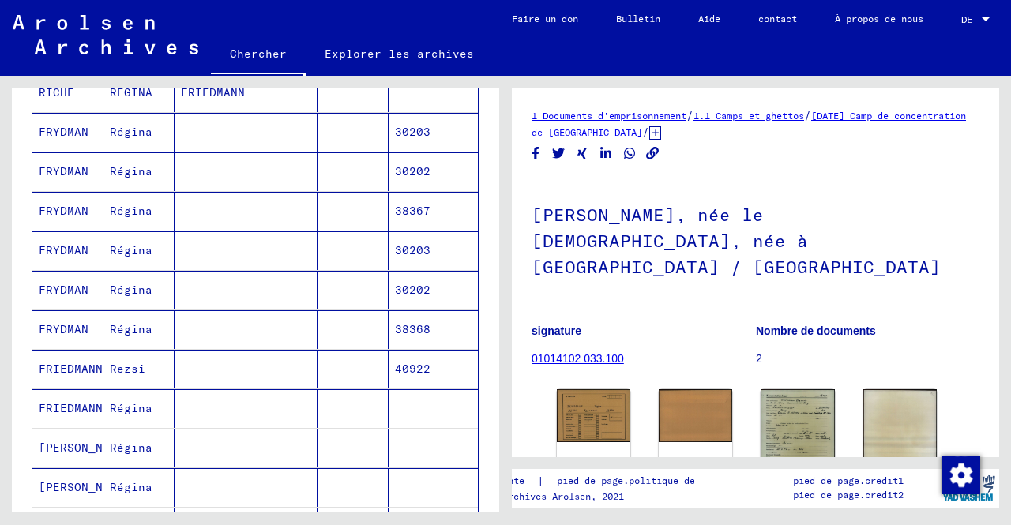
scroll to position [0, 0]
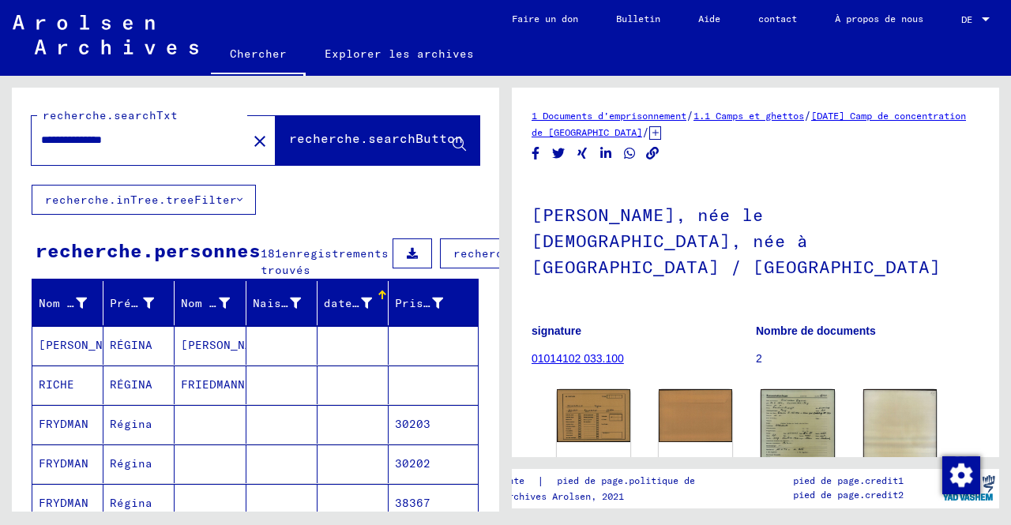
click at [82, 133] on input "**********" at bounding box center [139, 140] width 197 height 17
type input "**********"
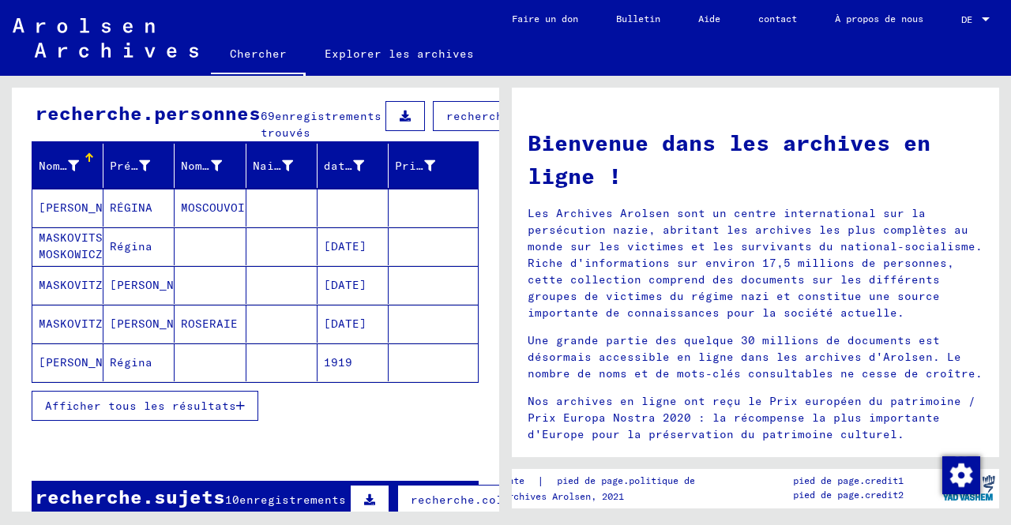
scroll to position [139, 0]
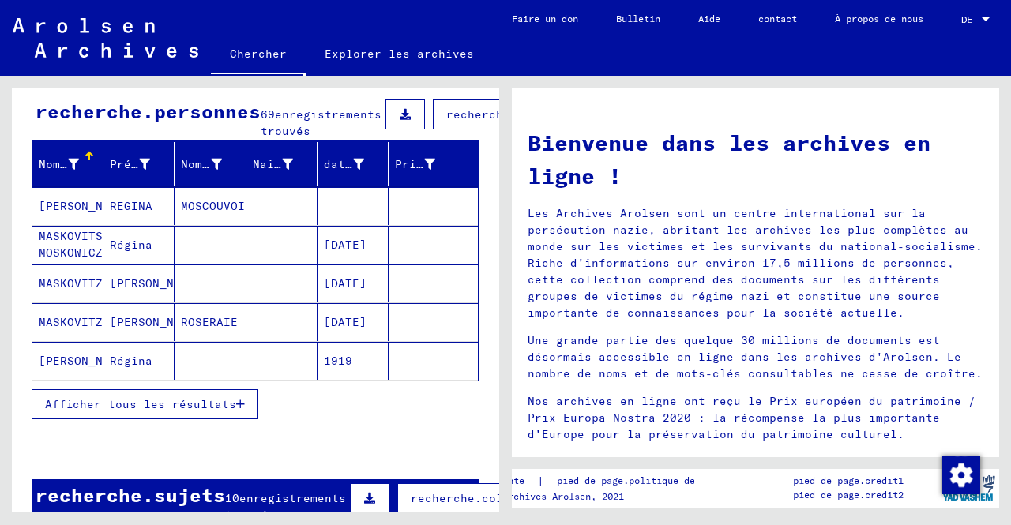
click at [70, 258] on font "MASKOVITS MOSKOWICZ" at bounding box center [71, 244] width 64 height 33
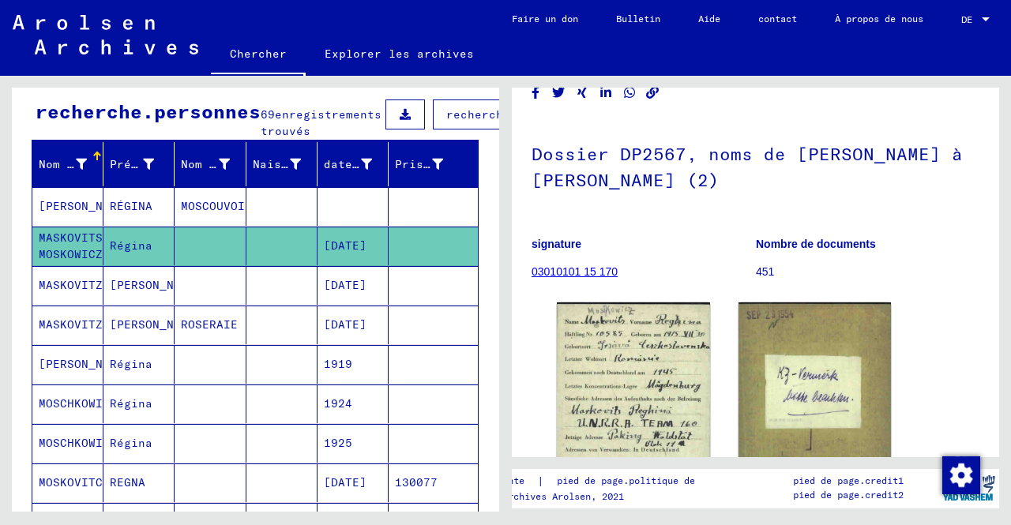
scroll to position [96, 0]
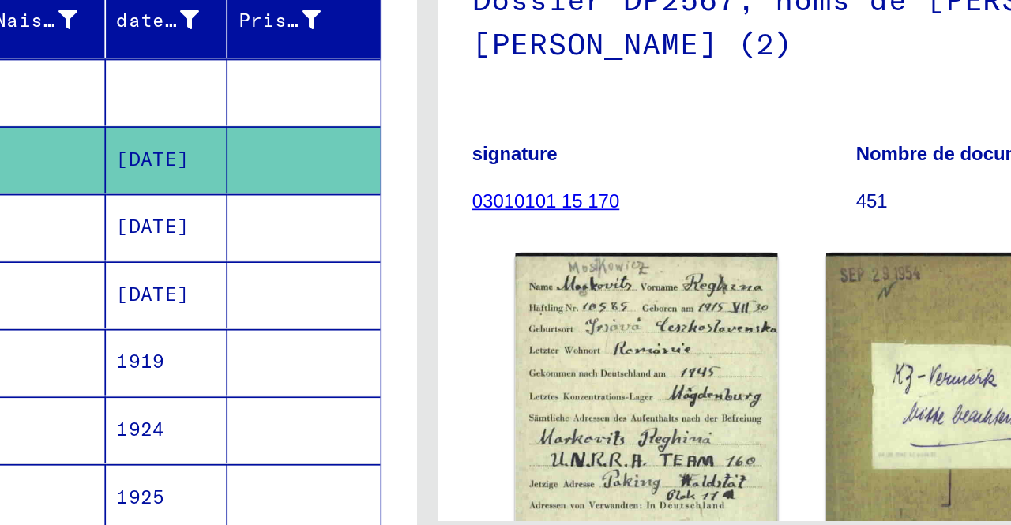
click at [615, 367] on img at bounding box center [633, 411] width 153 height 220
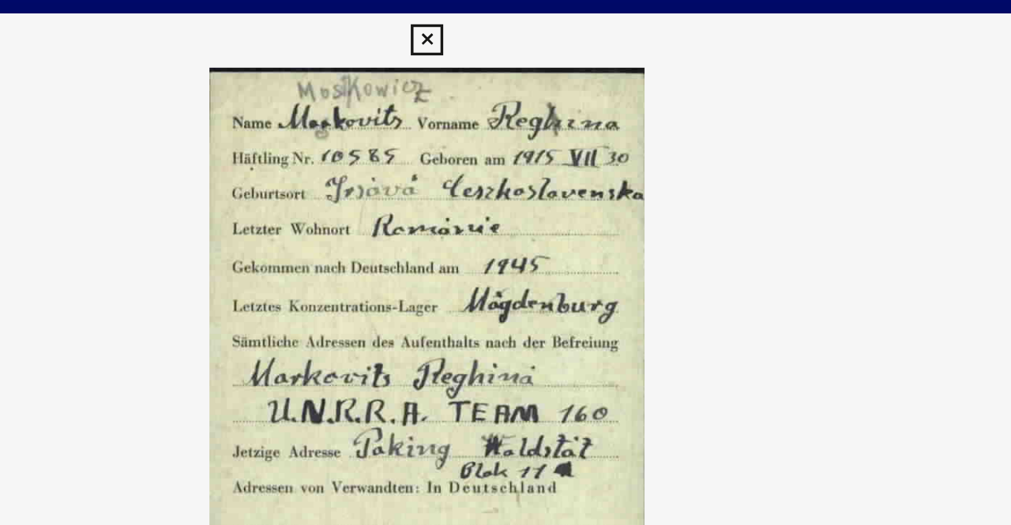
click at [615, 215] on img at bounding box center [505, 222] width 701 height 367
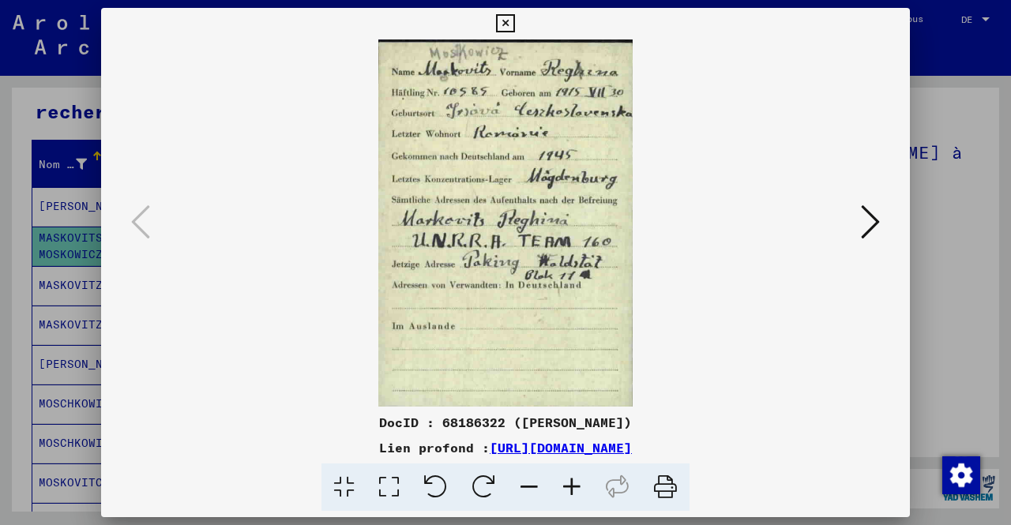
click at [870, 230] on icon at bounding box center [870, 222] width 19 height 38
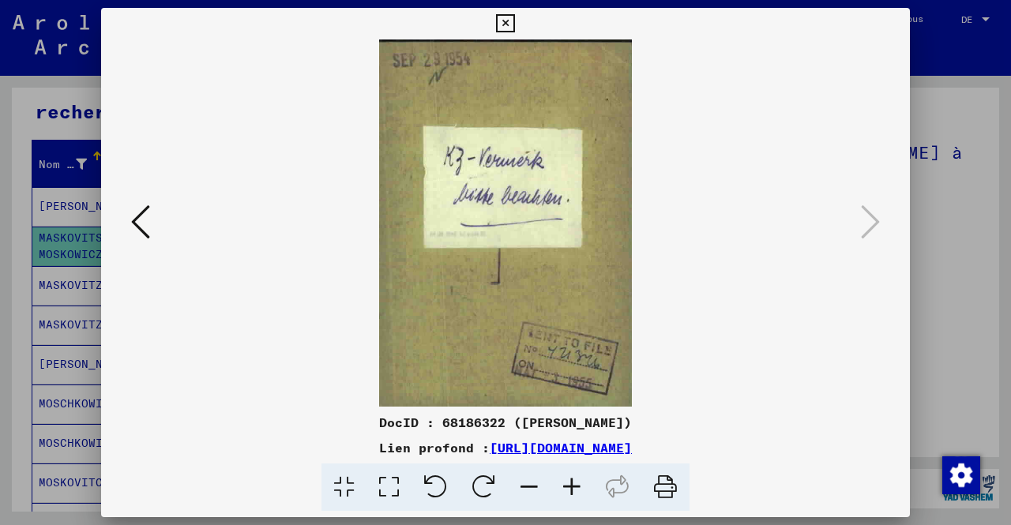
click at [502, 24] on icon at bounding box center [505, 23] width 18 height 19
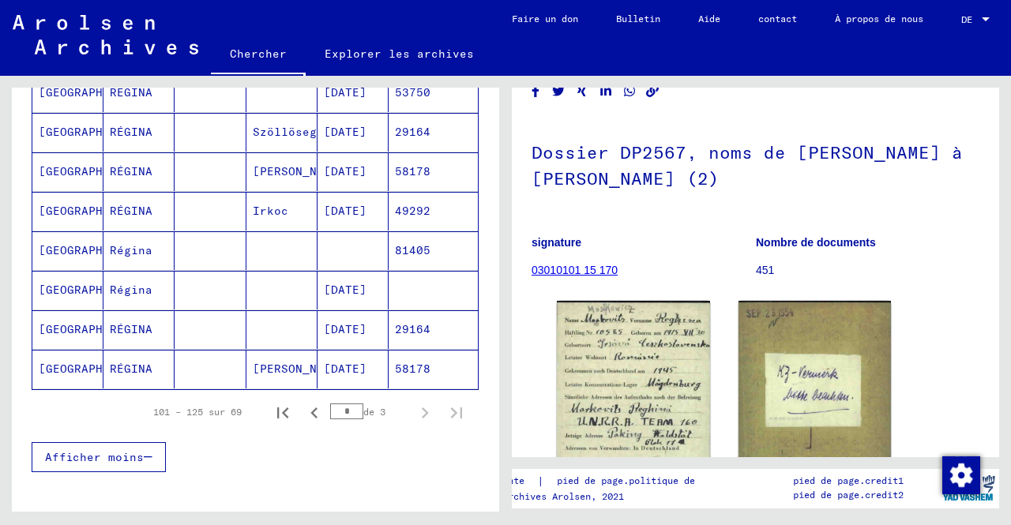
scroll to position [924, 0]
click at [272, 411] on icon "Première page" at bounding box center [283, 412] width 22 height 22
click at [346, 413] on input "*" at bounding box center [346, 411] width 33 height 16
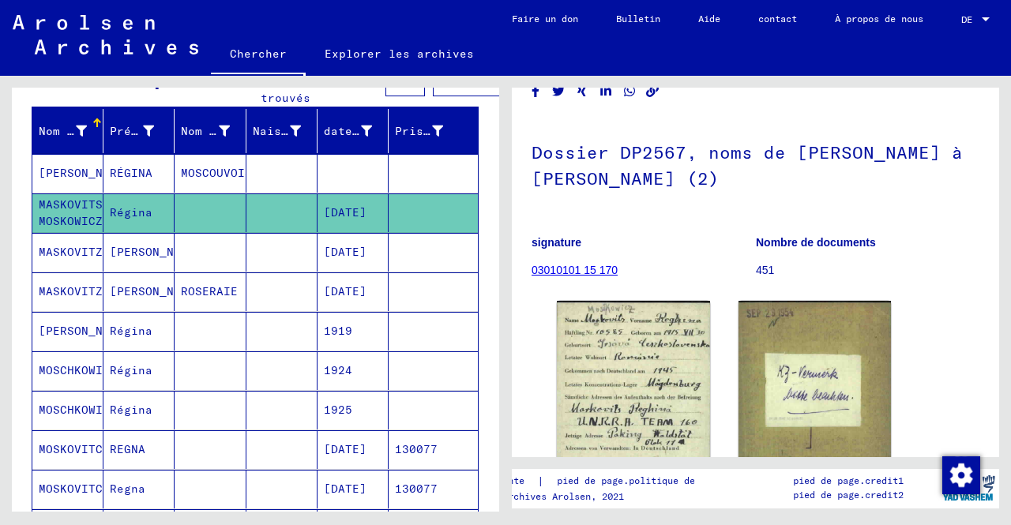
scroll to position [171, 0]
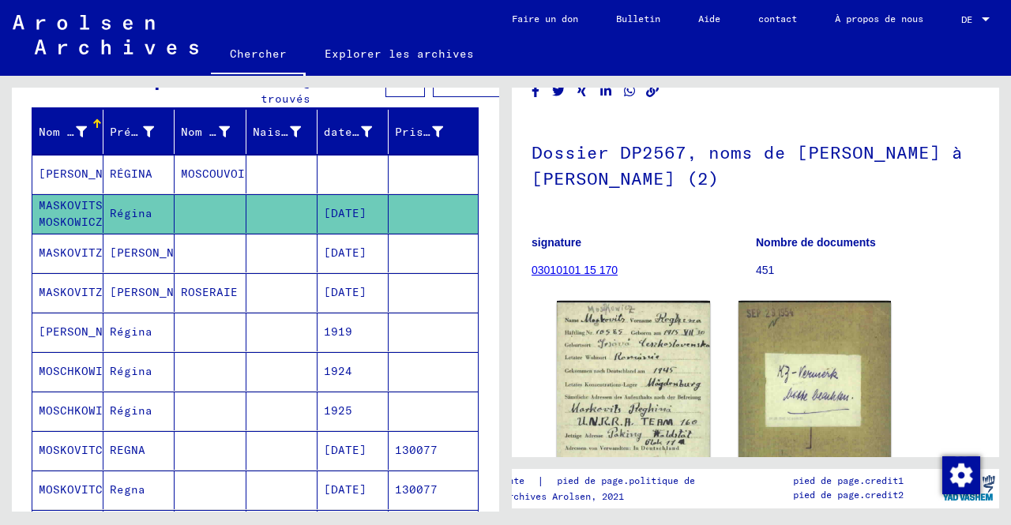
click at [213, 225] on mat-cell at bounding box center [209, 213] width 71 height 39
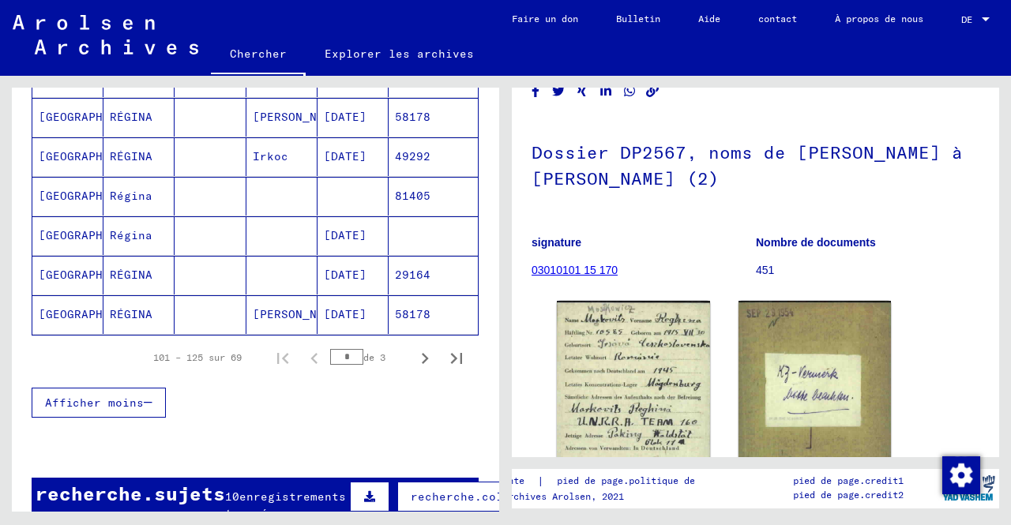
scroll to position [1007, 0]
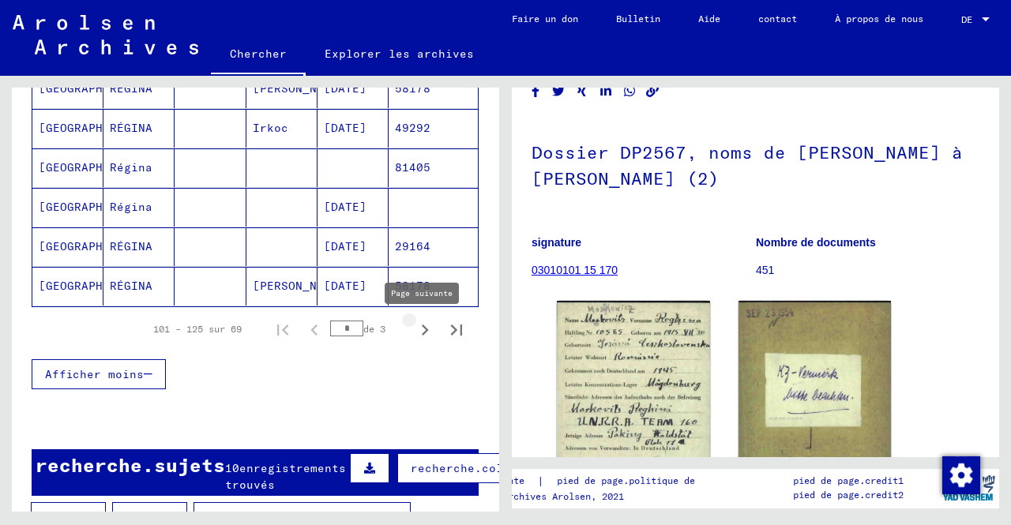
click at [418, 329] on icon "Page suivante" at bounding box center [425, 330] width 22 height 22
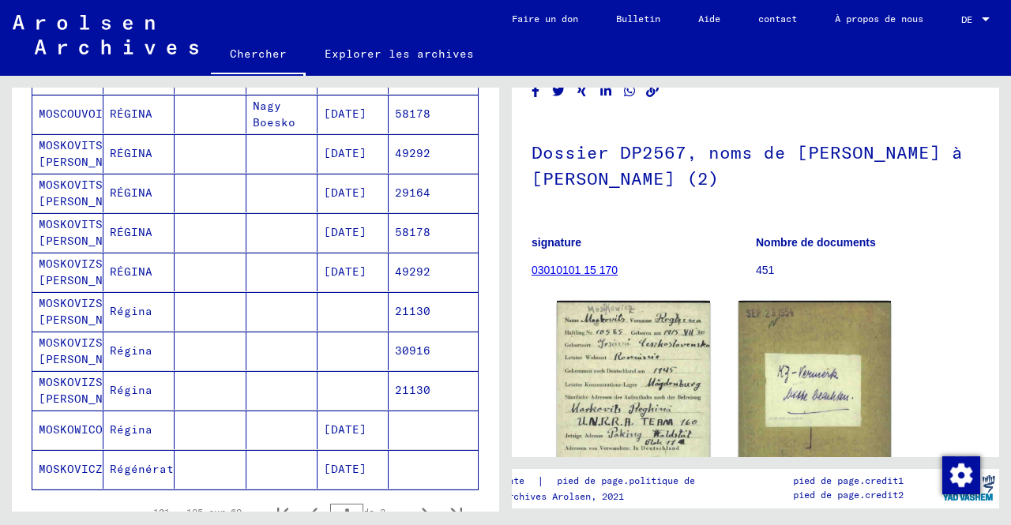
scroll to position [819, 0]
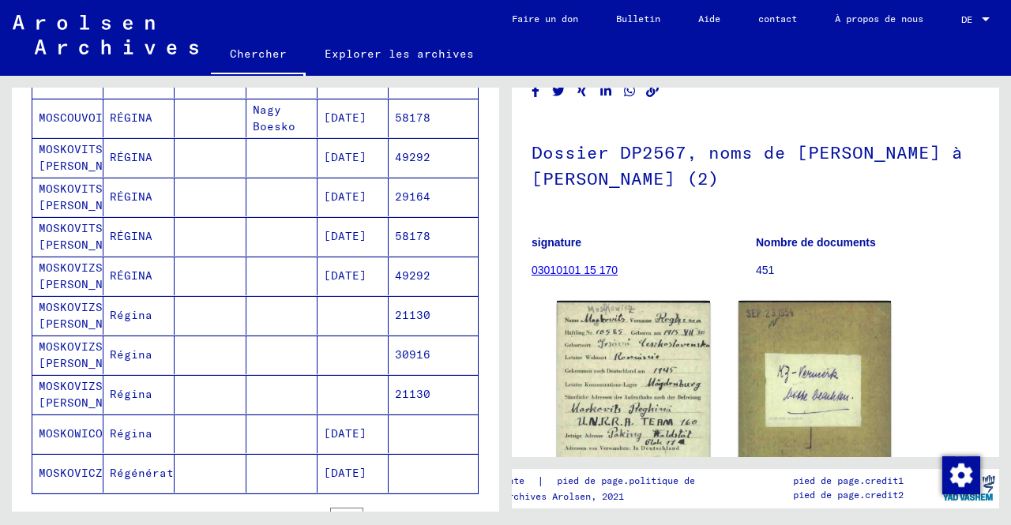
click at [248, 242] on mat-cell at bounding box center [281, 236] width 71 height 39
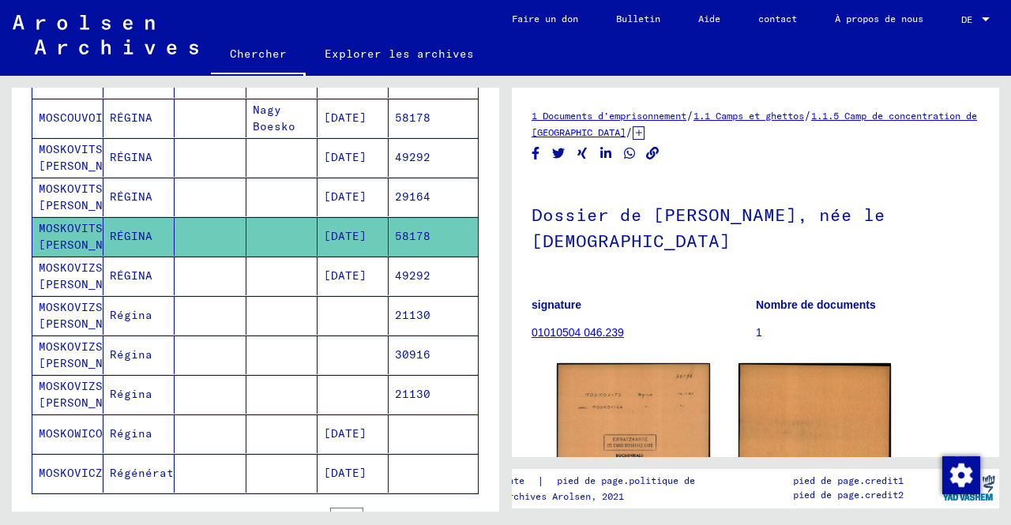
click at [148, 164] on font "RÉGINA" at bounding box center [131, 157] width 43 height 14
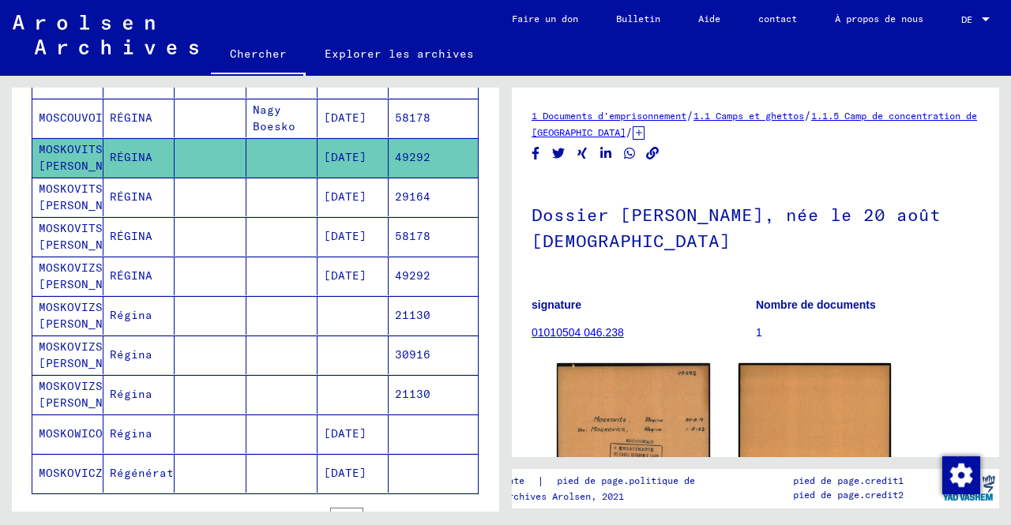
click at [148, 164] on font "RÉGINA" at bounding box center [131, 157] width 43 height 14
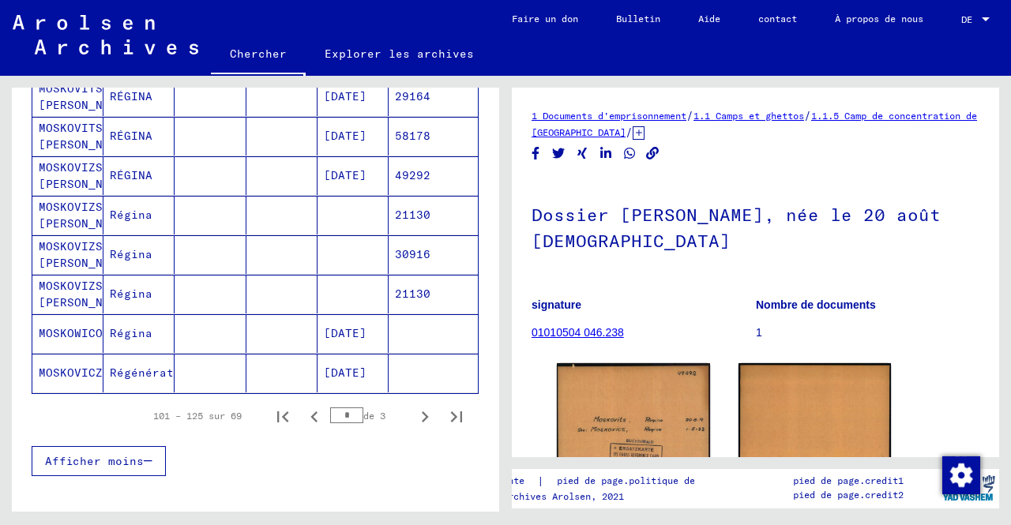
scroll to position [922, 0]
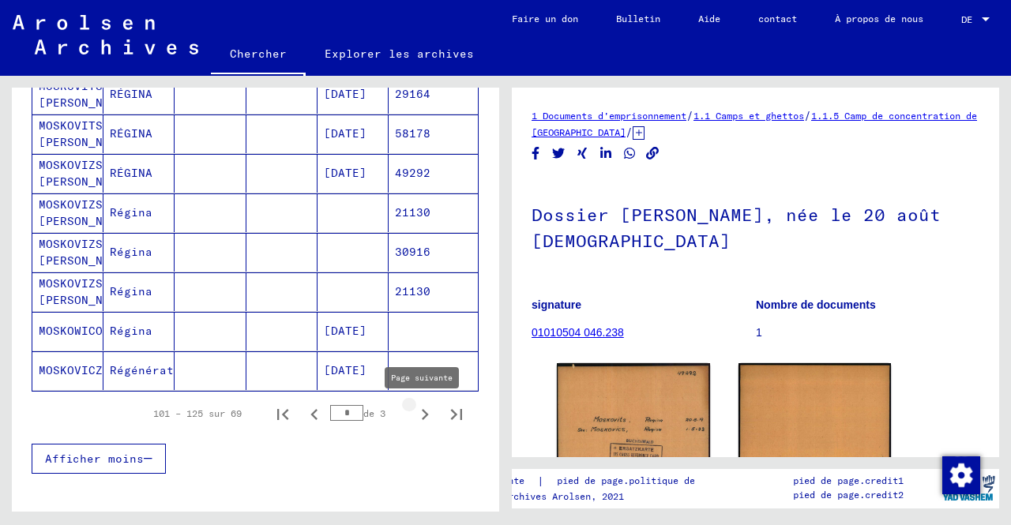
click at [414, 414] on icon "Page suivante" at bounding box center [425, 414] width 22 height 22
type input "*"
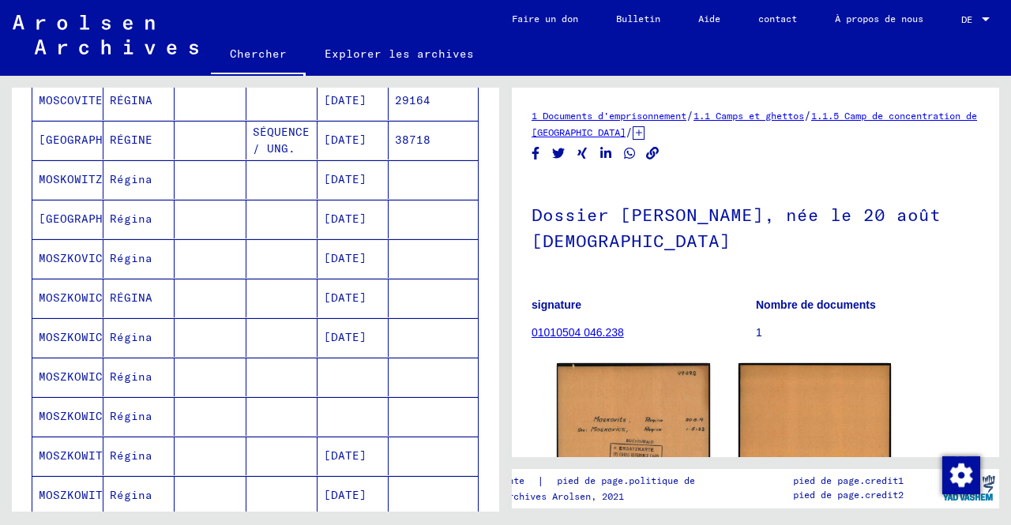
scroll to position [401, 0]
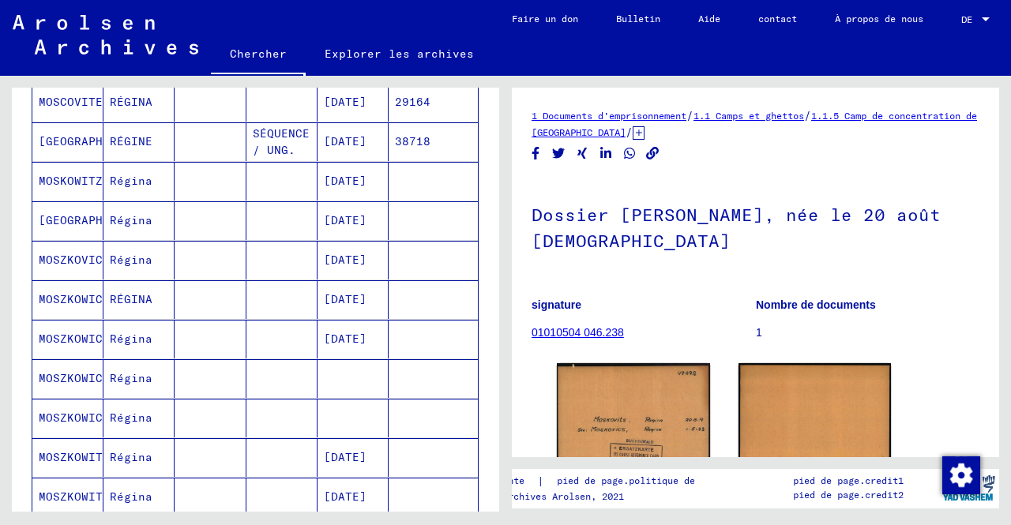
click at [148, 188] on font "Régina" at bounding box center [131, 181] width 43 height 14
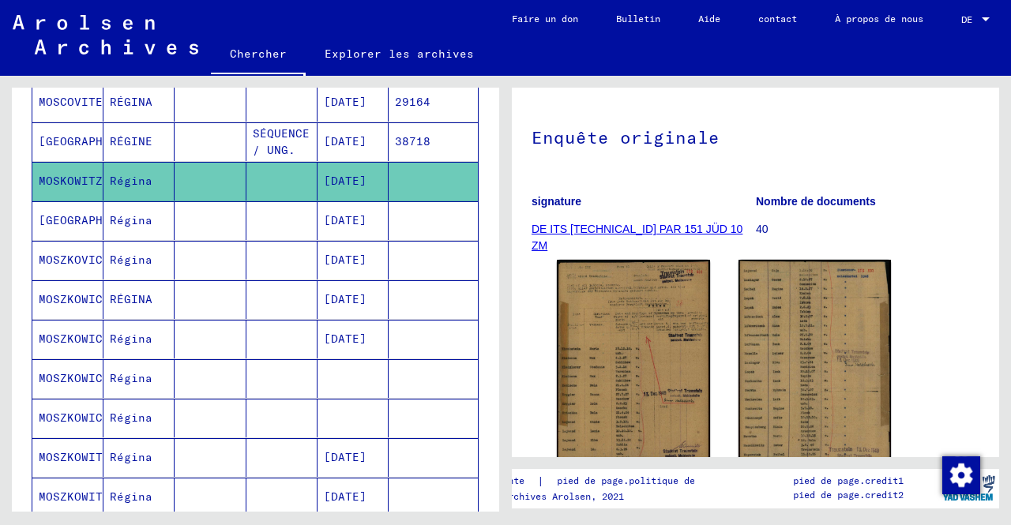
scroll to position [128, 0]
click at [624, 300] on img at bounding box center [633, 365] width 153 height 212
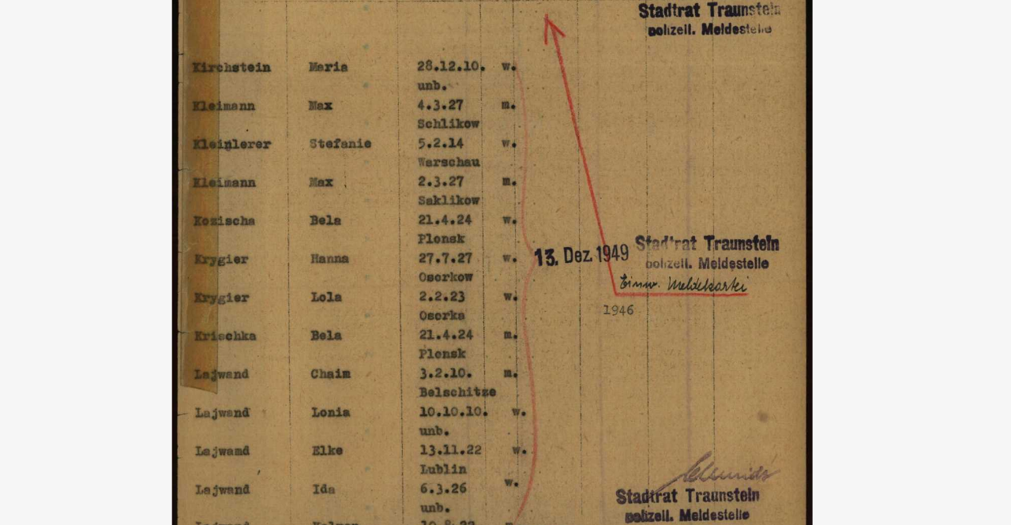
click at [514, 282] on img at bounding box center [505, 222] width 701 height 367
drag, startPoint x: 514, startPoint y: 282, endPoint x: 534, endPoint y: 281, distance: 19.8
click at [534, 281] on img at bounding box center [505, 222] width 701 height 367
drag, startPoint x: 465, startPoint y: 307, endPoint x: 488, endPoint y: 258, distance: 54.0
click at [488, 258] on img at bounding box center [505, 222] width 701 height 367
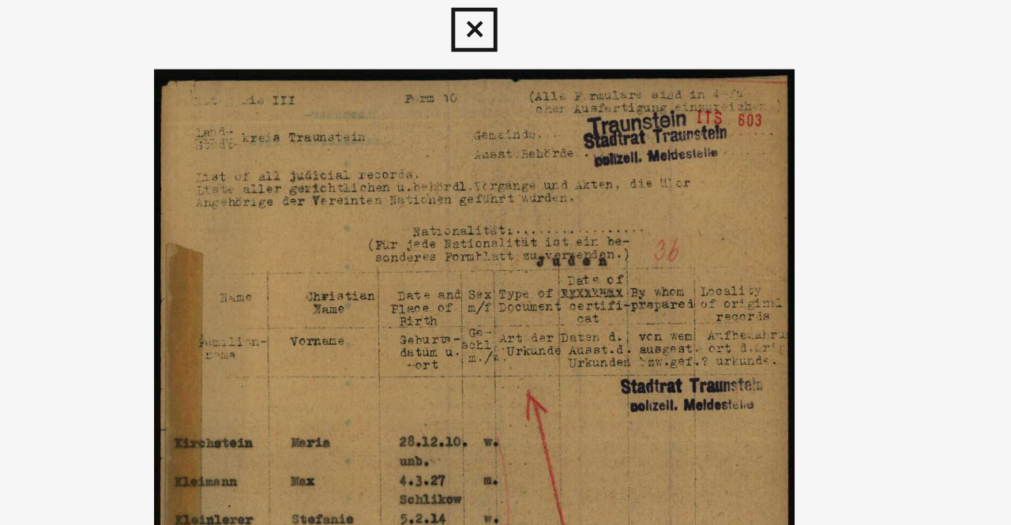
click at [506, 23] on icon at bounding box center [505, 23] width 18 height 19
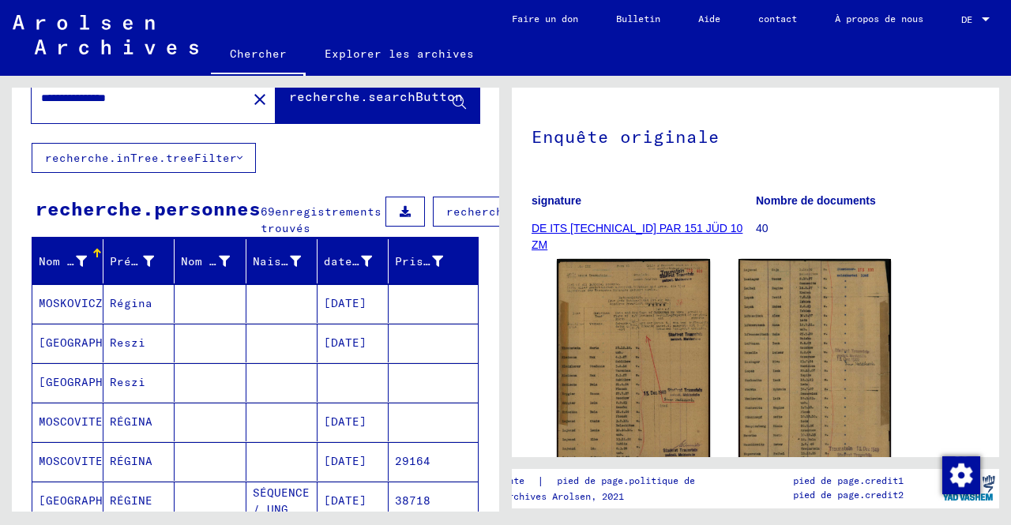
scroll to position [0, 0]
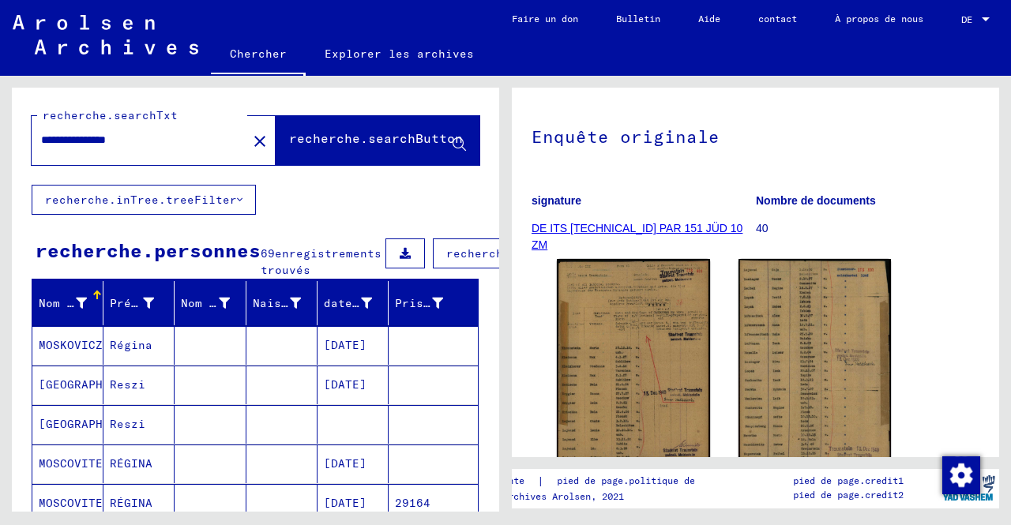
click at [77, 141] on input "**********" at bounding box center [139, 140] width 197 height 17
type input "**********"
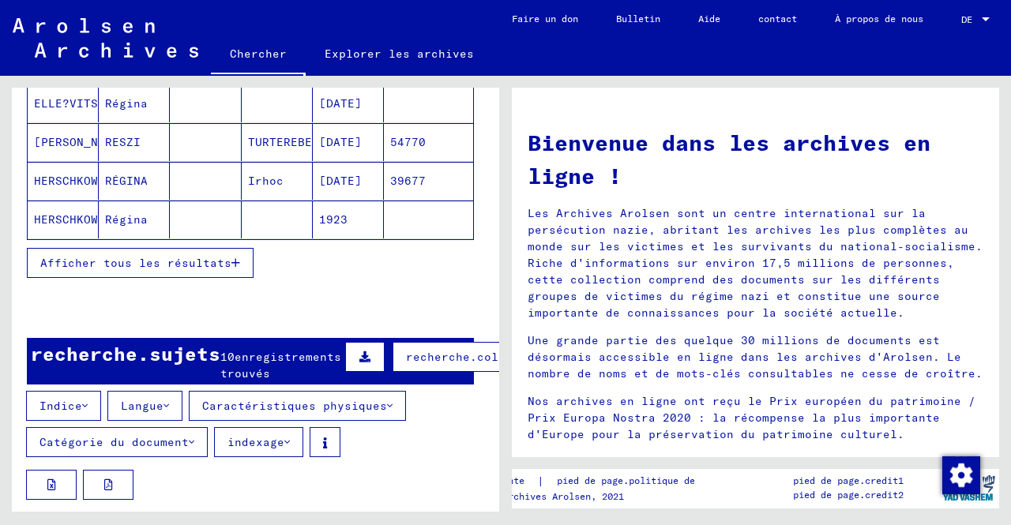
scroll to position [284, 5]
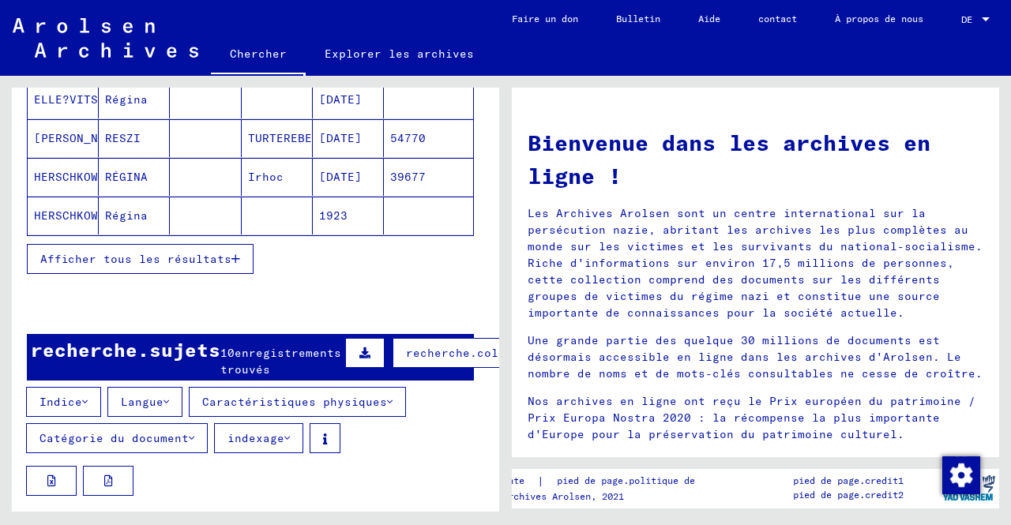
click at [209, 362] on font "recherche.sujets" at bounding box center [125, 350] width 189 height 24
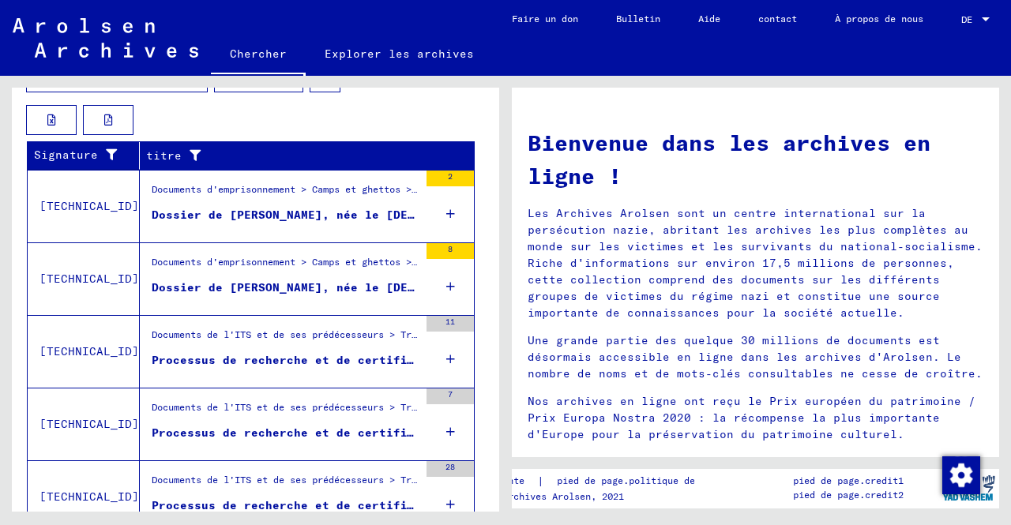
scroll to position [646, 5]
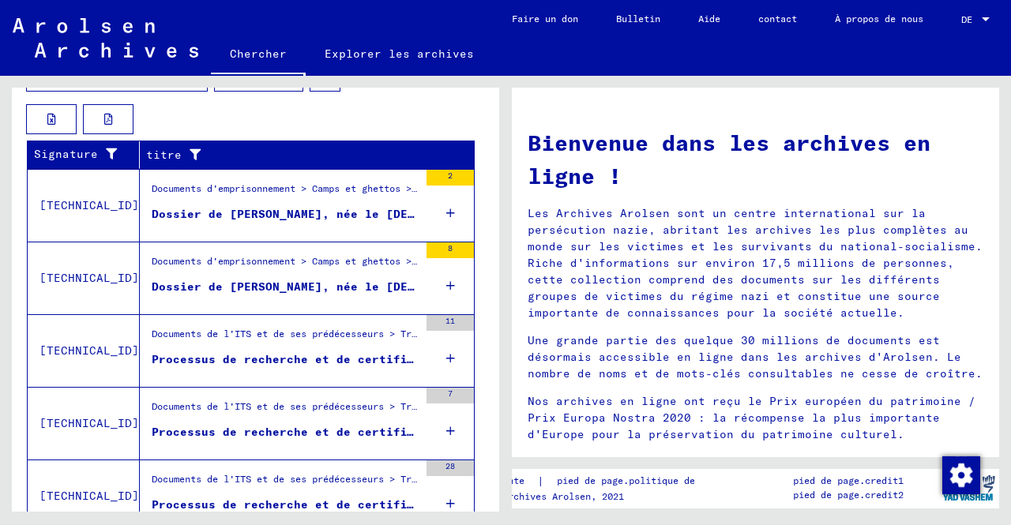
click at [231, 221] on font "Dossier de [PERSON_NAME], née le [DEMOGRAPHIC_DATA], née à [GEOGRAPHIC_DATA]" at bounding box center [422, 214] width 540 height 14
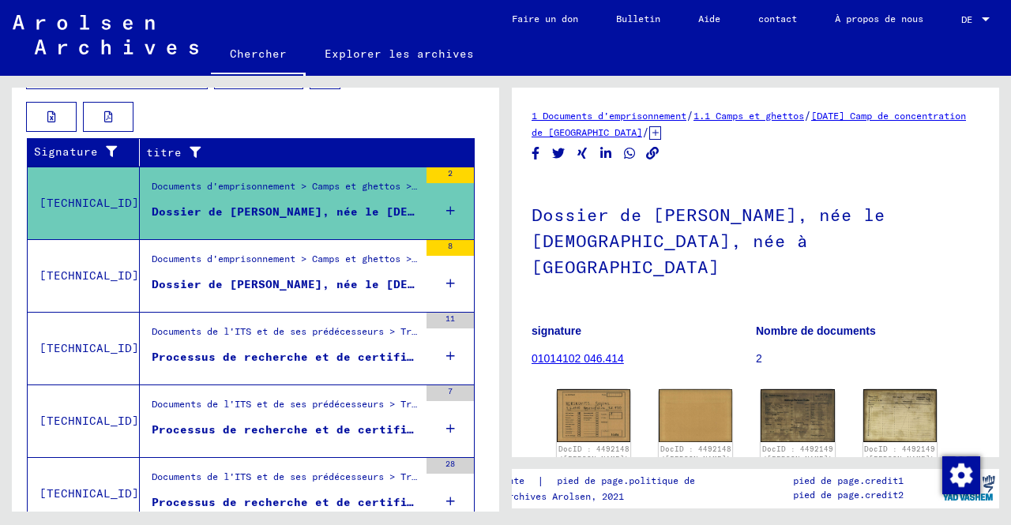
click at [234, 291] on font "Dossier de [PERSON_NAME], née le [DEMOGRAPHIC_DATA], née à [GEOGRAPHIC_DATA]" at bounding box center [422, 284] width 540 height 14
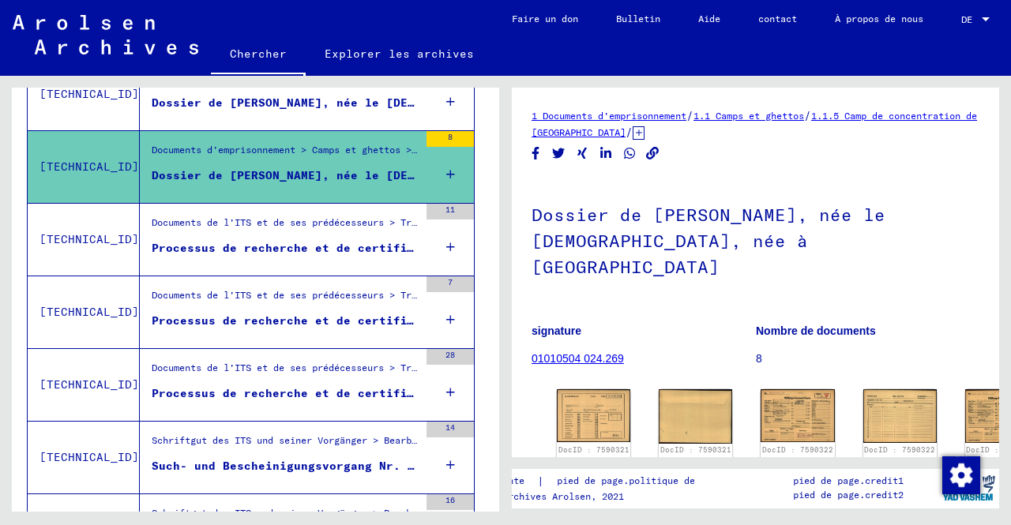
scroll to position [473, 5]
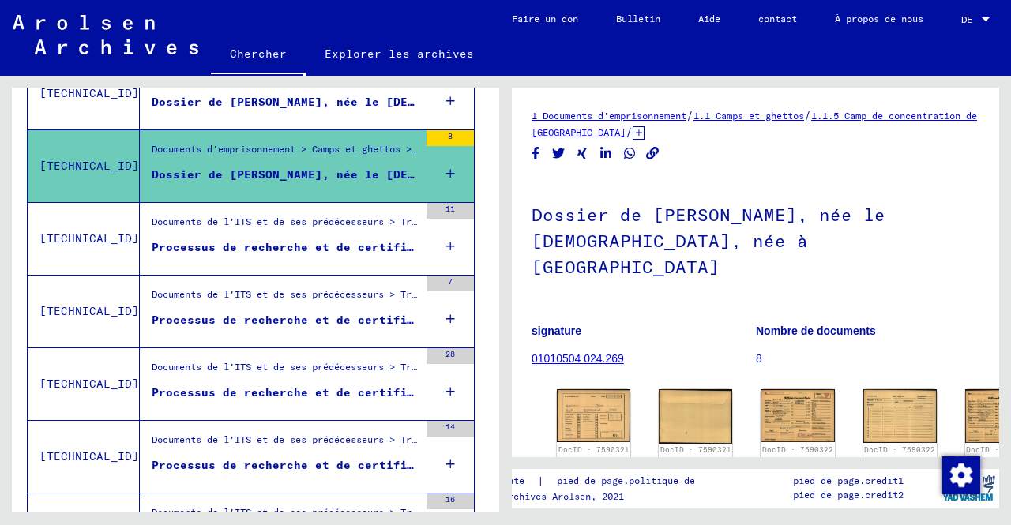
click at [245, 254] on font "Processus de recherche et de certification n° 202.205 pour [PERSON_NAME] née le…" at bounding box center [500, 247] width 696 height 14
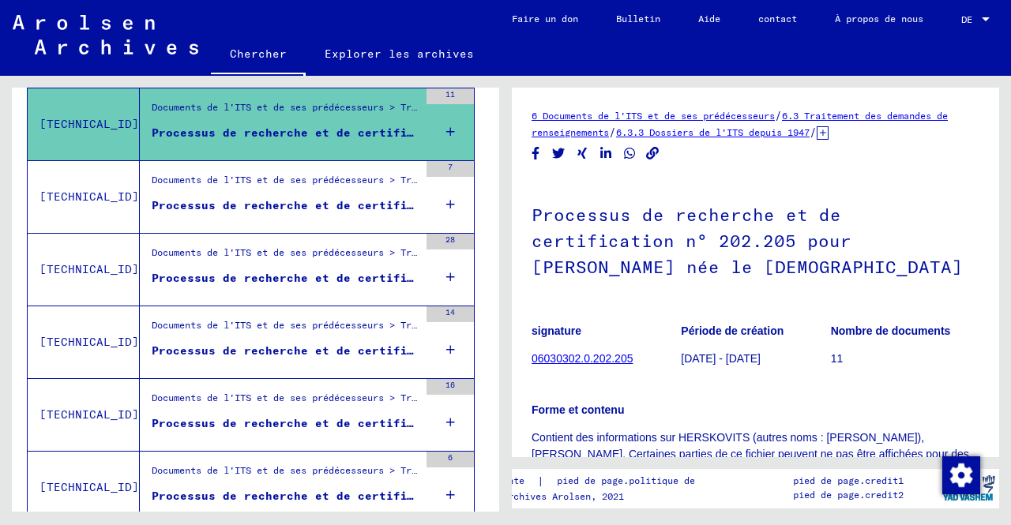
scroll to position [588, 5]
click at [227, 212] on font "Processus de recherche et de certification n° 385.437 pour [PERSON_NAME] née le…" at bounding box center [500, 204] width 696 height 14
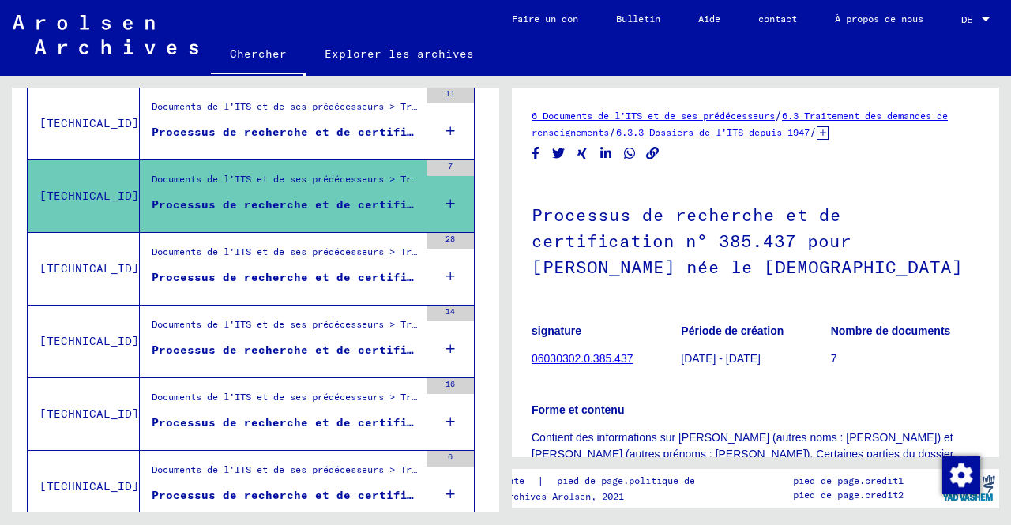
click at [230, 284] on font "Processus de recherche et de certification n° 440.957 pour [PERSON_NAME] née le…" at bounding box center [599, 277] width 894 height 14
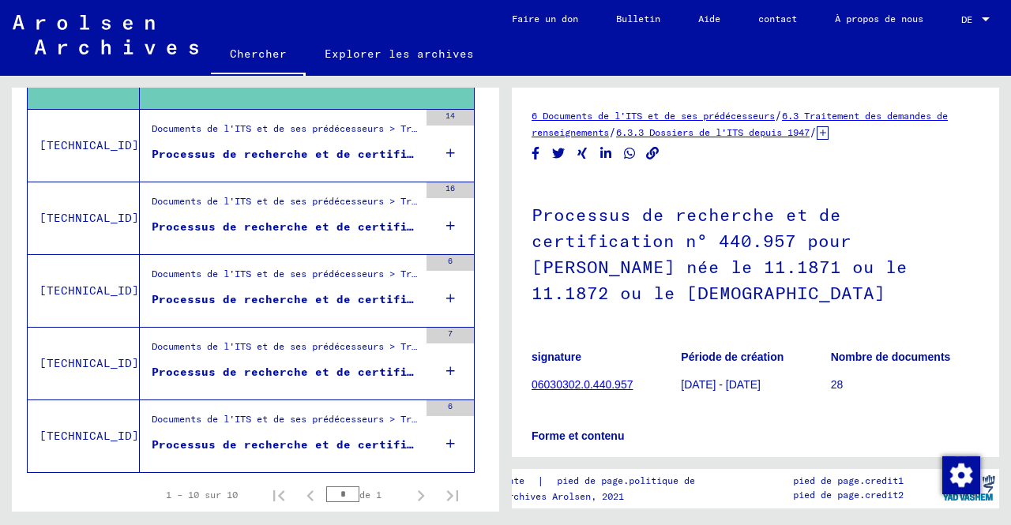
scroll to position [789, 5]
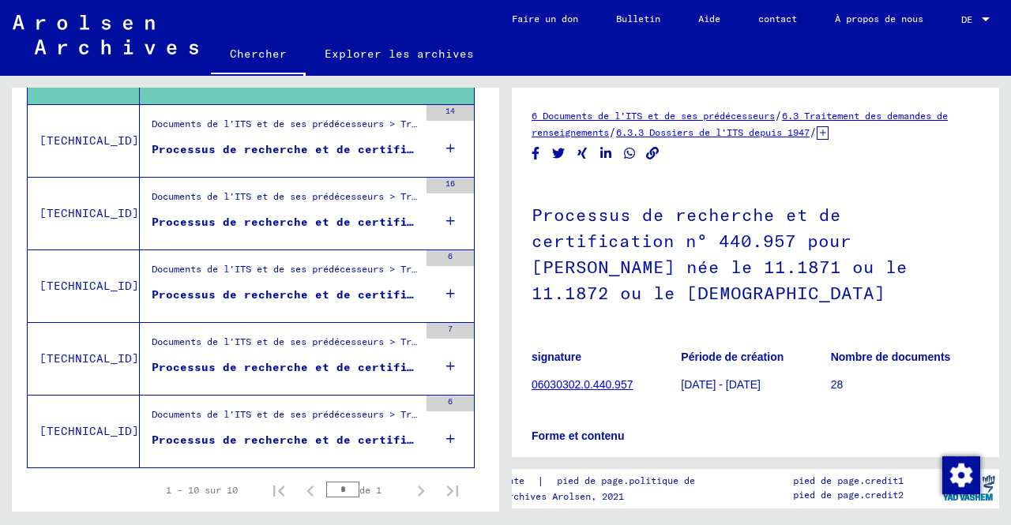
click at [232, 165] on figure "Processus de recherche et de certification n° 477 877 pour [PERSON_NAME] née le…" at bounding box center [285, 153] width 267 height 24
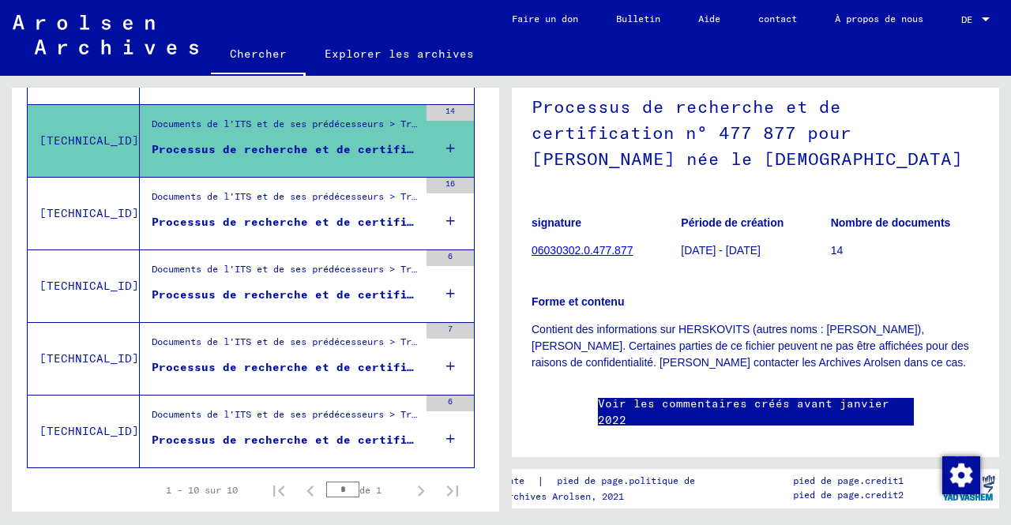
scroll to position [109, 0]
click at [598, 252] on font "06030302.0.477.877" at bounding box center [581, 249] width 101 height 13
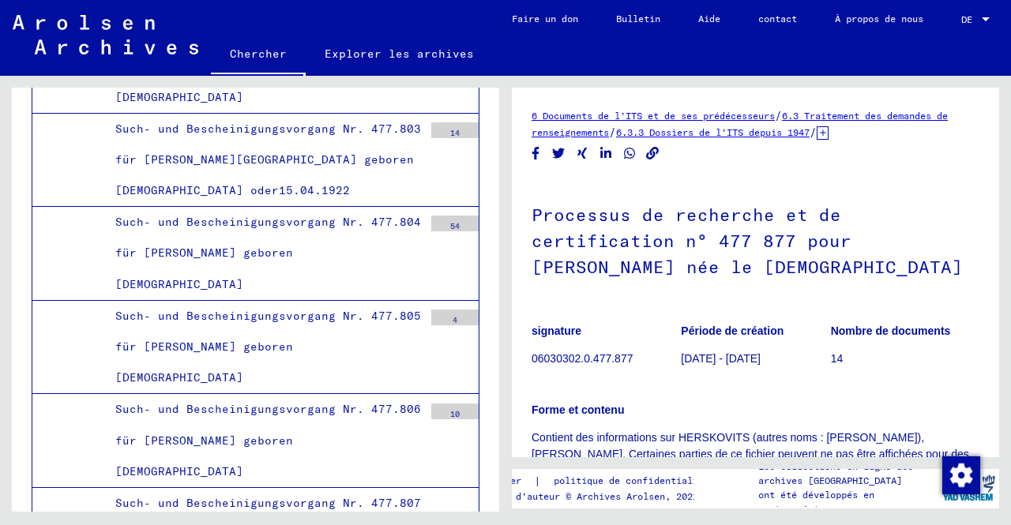
scroll to position [58510, 0]
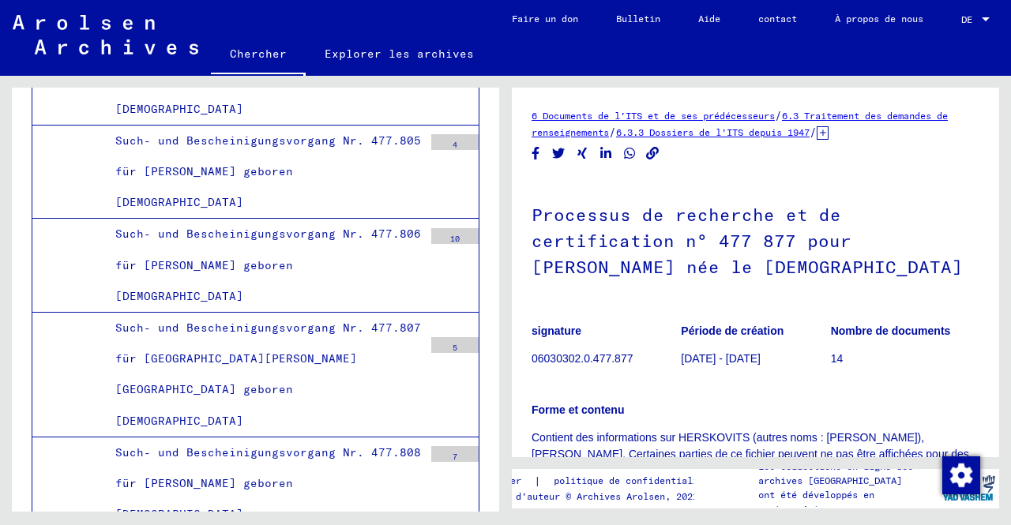
drag, startPoint x: 598, startPoint y: 252, endPoint x: 535, endPoint y: 289, distance: 73.2
click at [535, 289] on h1 "Processus de recherche et de certification n° 477 877 pour [PERSON_NAME] née le…" at bounding box center [755, 239] width 448 height 122
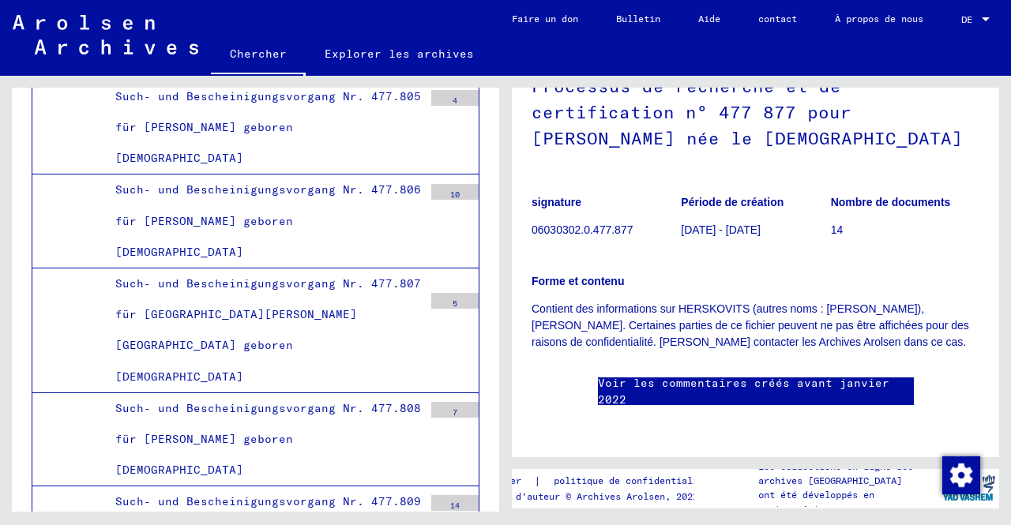
scroll to position [58562, 0]
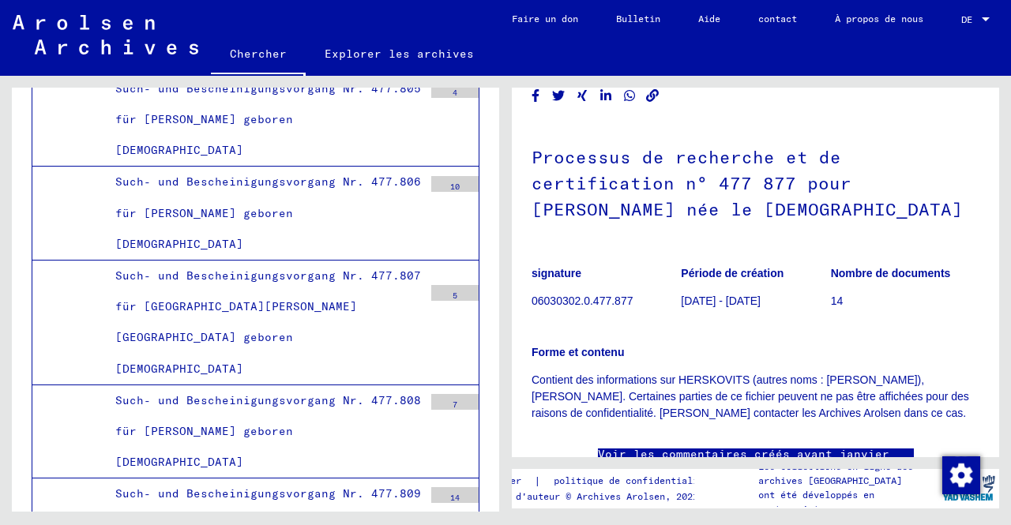
scroll to position [56, 0]
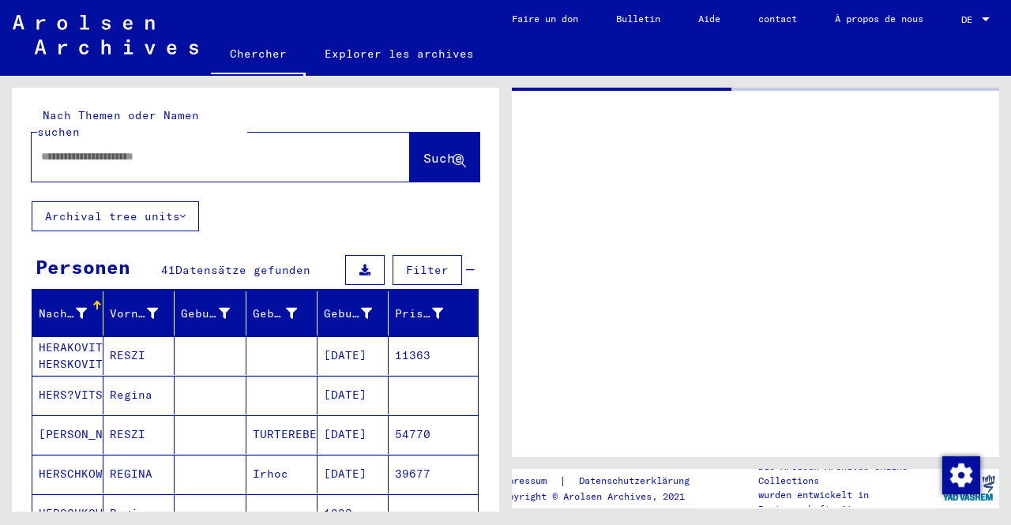
type input "*******"
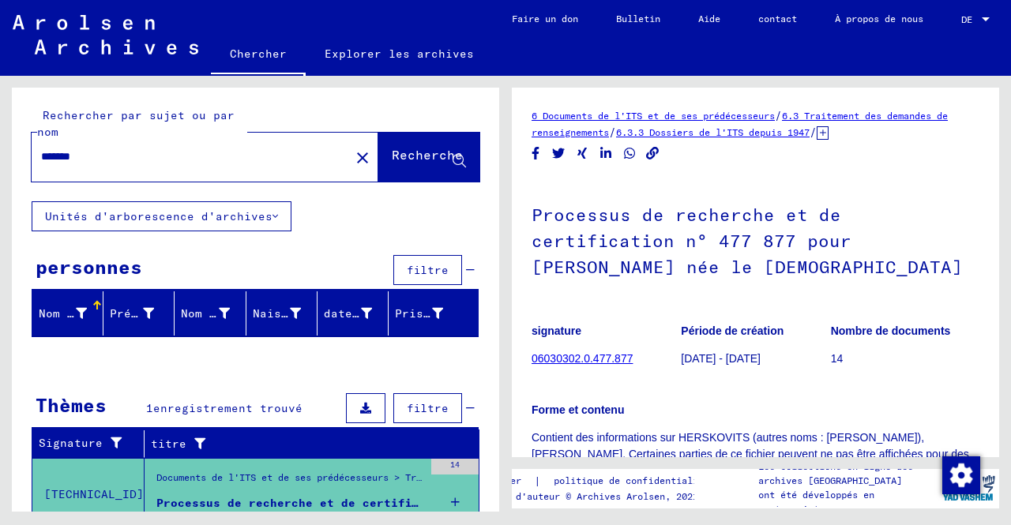
scroll to position [62, 0]
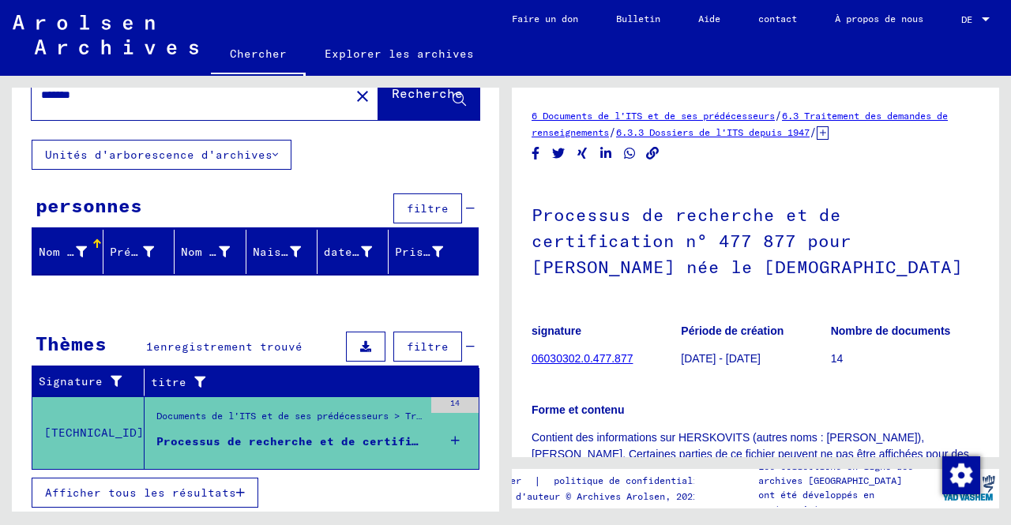
click at [212, 344] on font "enregistrement trouvé" at bounding box center [227, 346] width 149 height 14
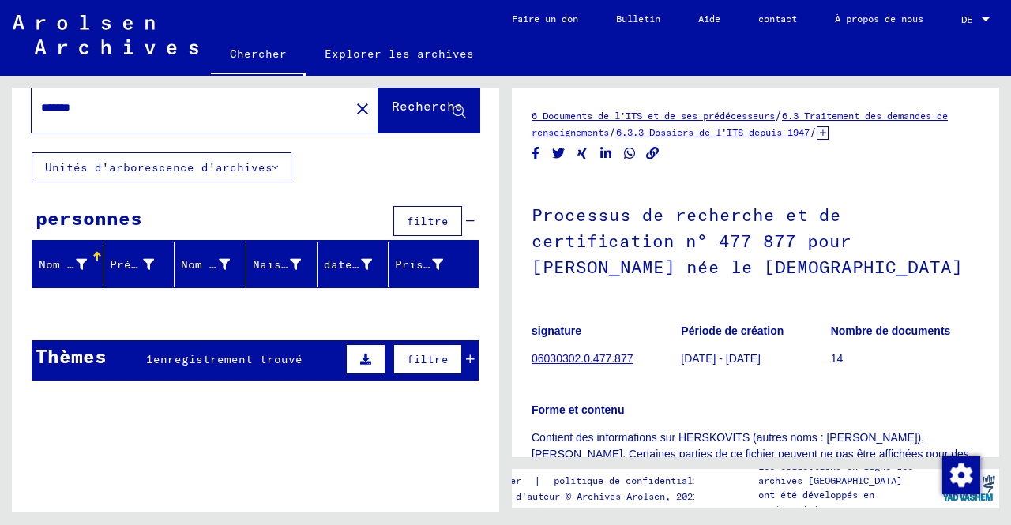
click at [215, 371] on div "Thèmes 1 enregistrement trouvé filtre" at bounding box center [255, 360] width 447 height 40
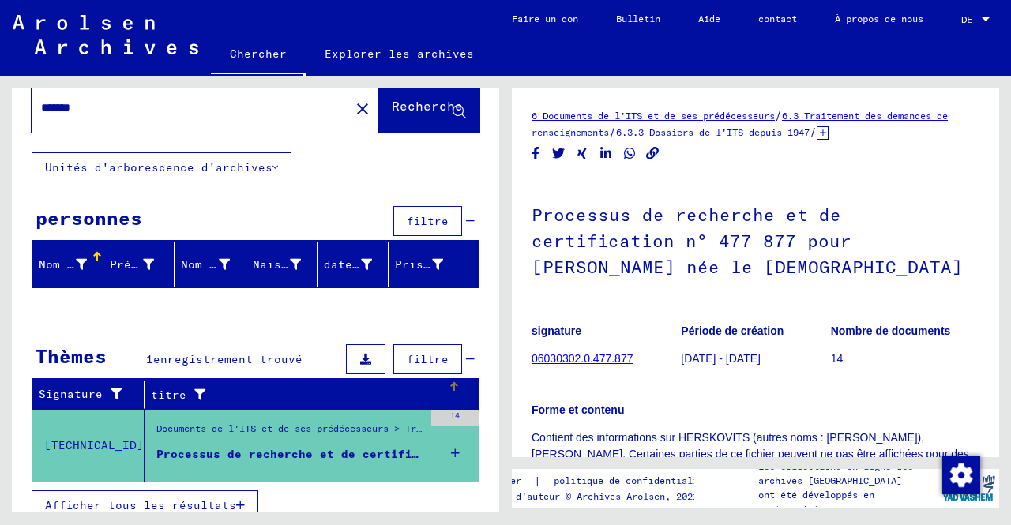
scroll to position [62, 0]
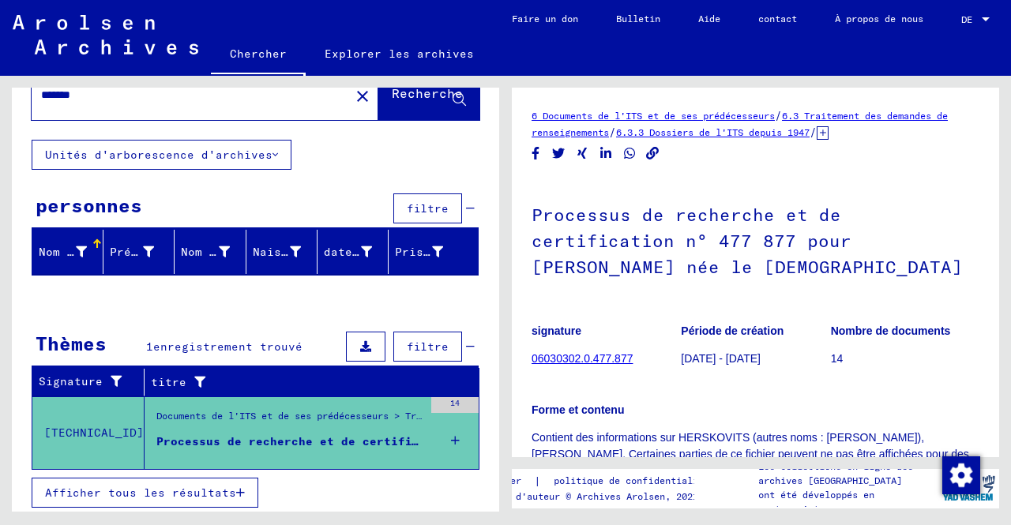
click at [223, 414] on font "Documents de l'ITS et de ses prédécesseurs > Traitement des demandes > Dossiers…" at bounding box center [983, 416] width 1654 height 12
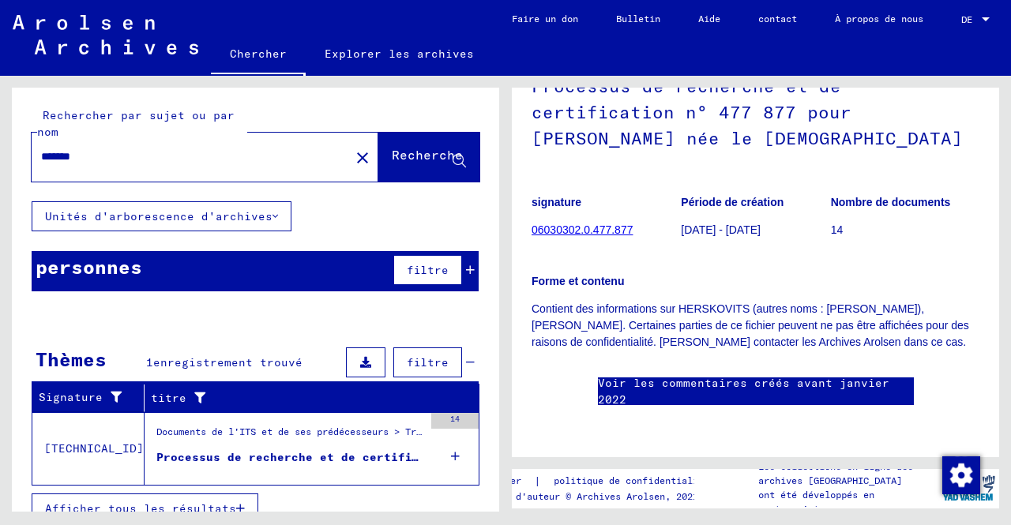
scroll to position [183, 0]
click at [626, 302] on font "Contient des informations sur HERSKOVITS (autres noms : [PERSON_NAME]), [PERSON…" at bounding box center [749, 325] width 437 height 46
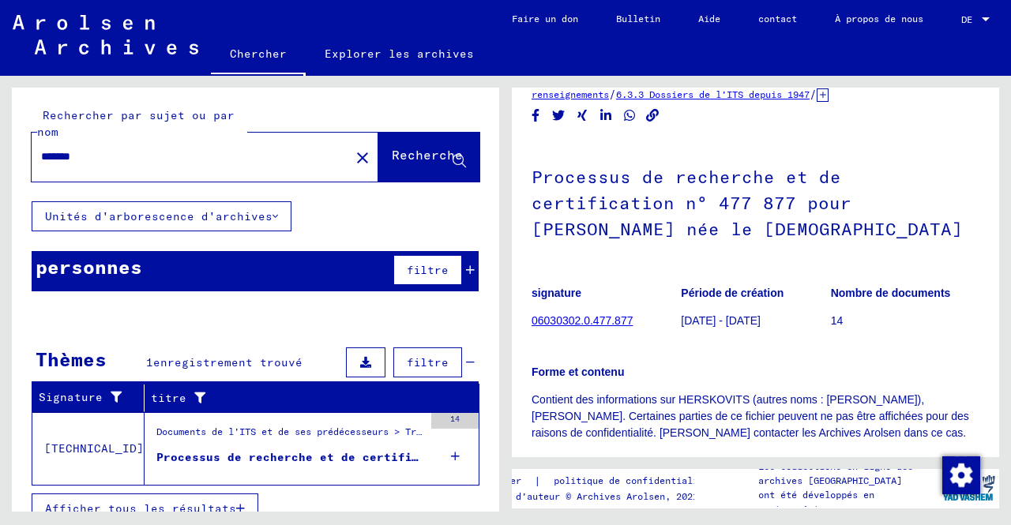
scroll to position [0, 0]
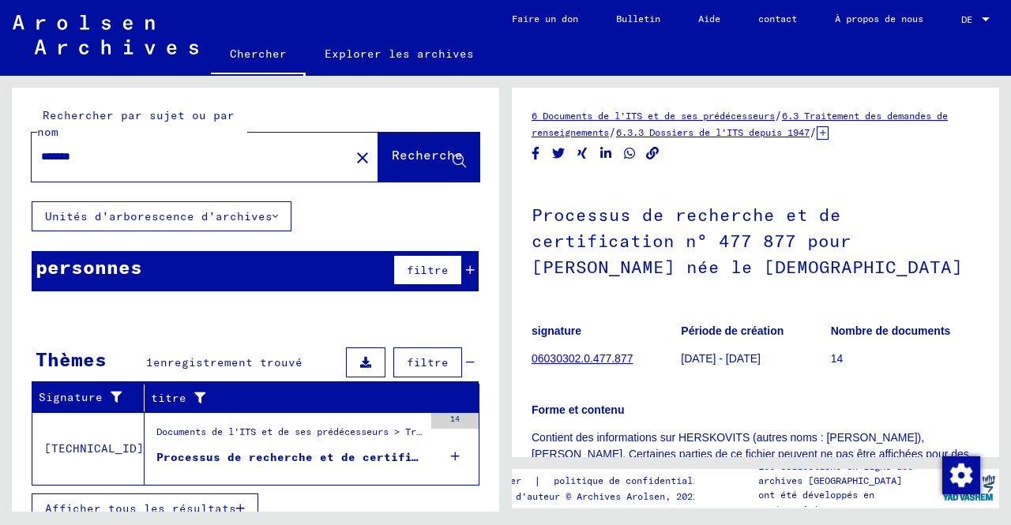
click at [270, 54] on font "Chercher" at bounding box center [258, 54] width 57 height 14
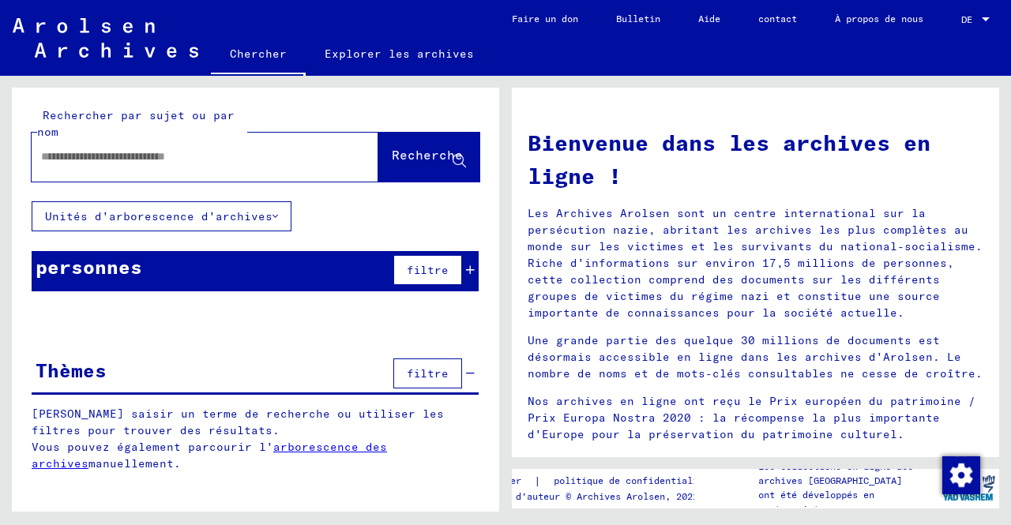
click at [248, 162] on input "text" at bounding box center [186, 156] width 290 height 17
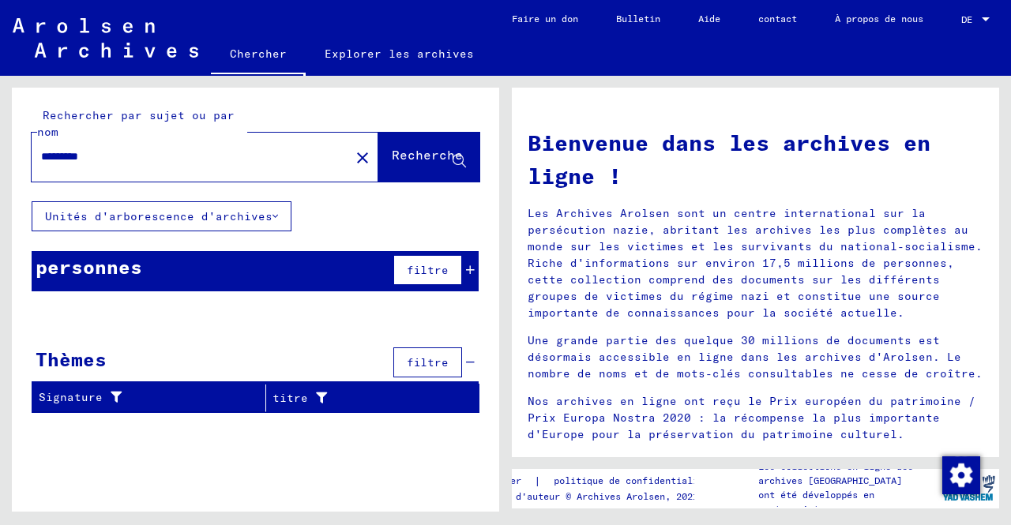
click at [64, 150] on input "*********" at bounding box center [186, 156] width 290 height 17
drag, startPoint x: 57, startPoint y: 152, endPoint x: 17, endPoint y: 160, distance: 40.3
click at [17, 160] on div "Rechercher par sujet ou par nom ********* close Recherche" at bounding box center [255, 145] width 487 height 114
type input "******"
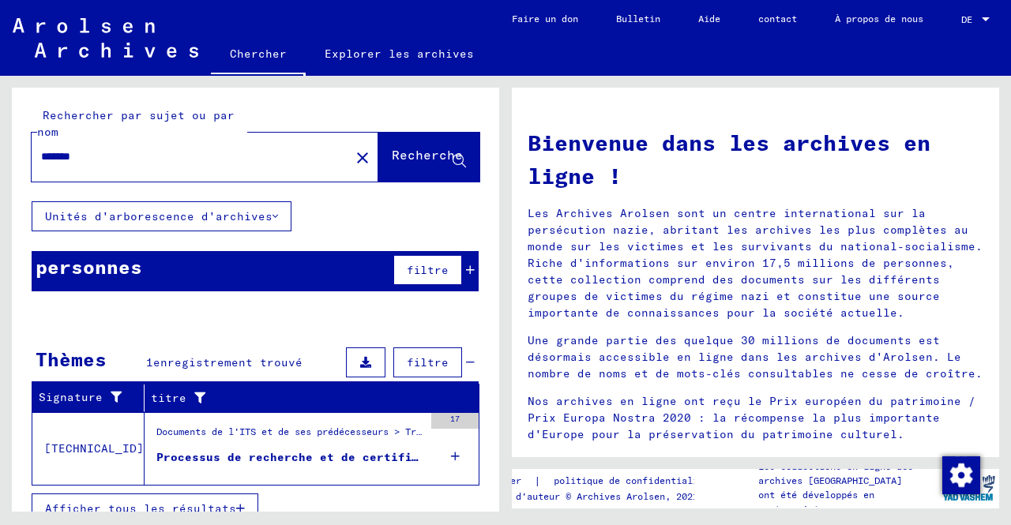
click at [249, 429] on font "Documents de l'ITS et de ses prédécesseurs > Traitement des demandes > Dossiers…" at bounding box center [963, 432] width 1615 height 12
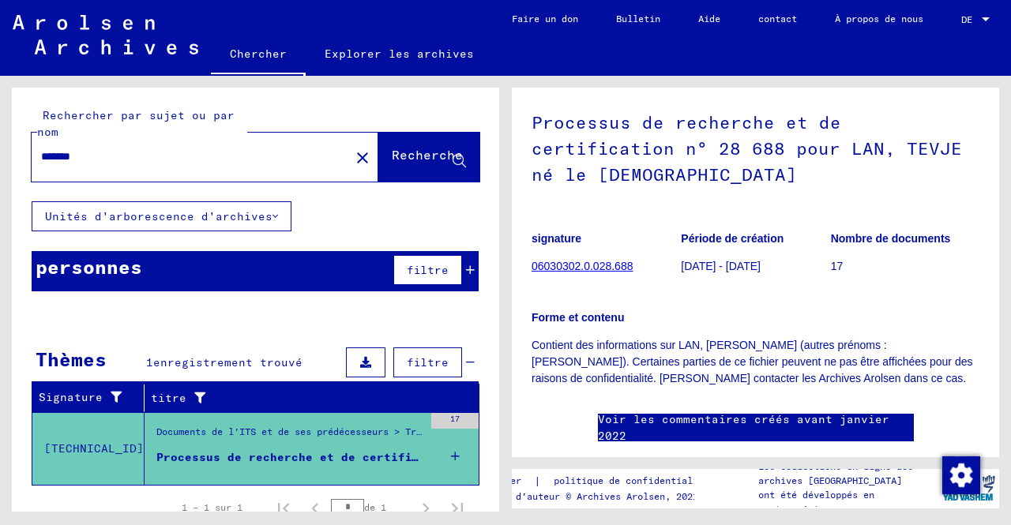
scroll to position [93, 0]
click at [596, 266] on font "06030302.0.028.688" at bounding box center [581, 265] width 101 height 13
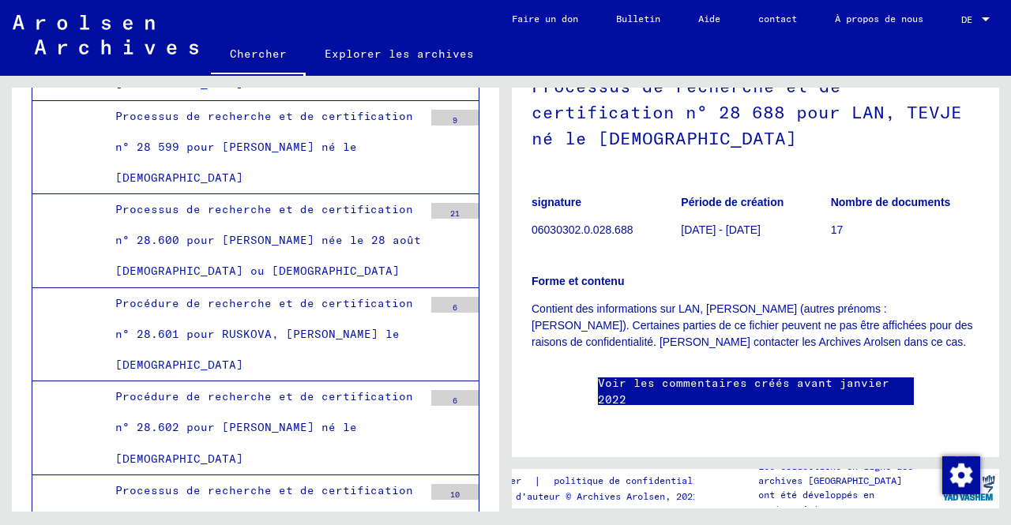
scroll to position [13473, 0]
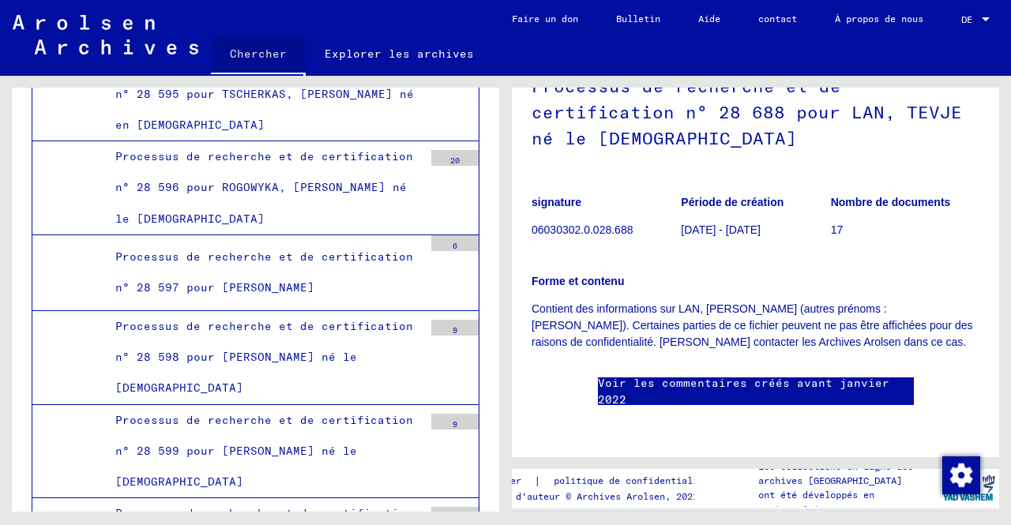
click at [249, 54] on font "Chercher" at bounding box center [258, 54] width 57 height 14
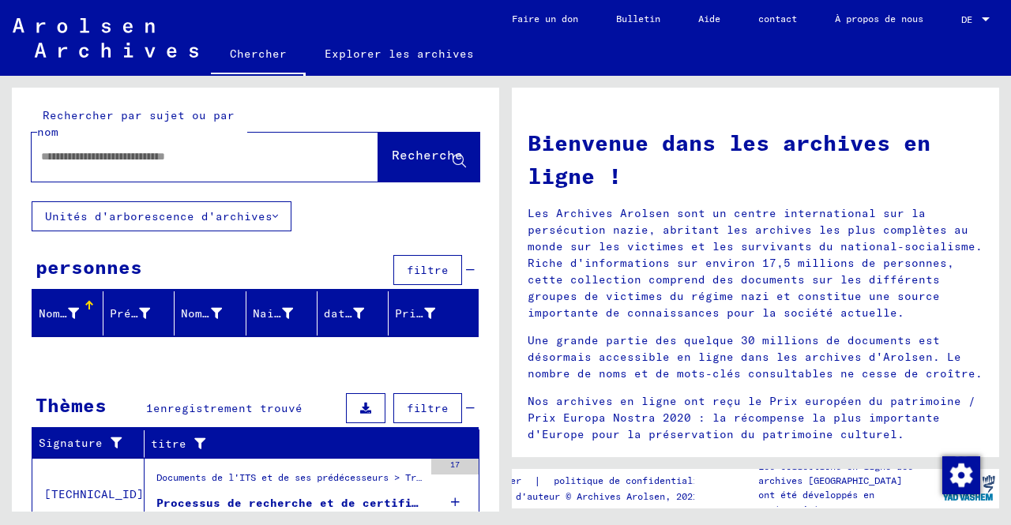
click at [188, 162] on input "text" at bounding box center [186, 156] width 290 height 17
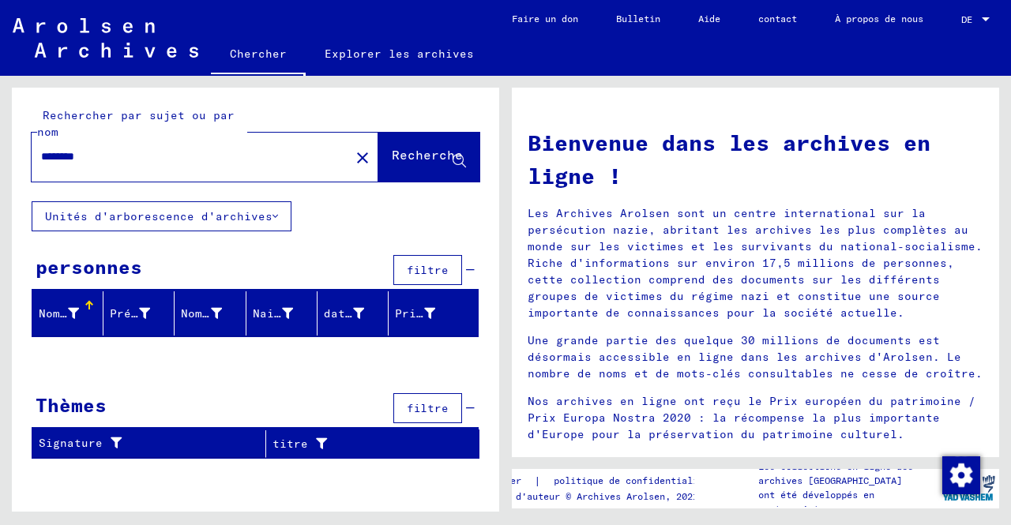
click at [60, 157] on input "********" at bounding box center [186, 156] width 290 height 17
click at [58, 159] on input "********" at bounding box center [186, 156] width 290 height 17
click at [85, 157] on input "*********" at bounding box center [186, 156] width 290 height 17
drag, startPoint x: 55, startPoint y: 156, endPoint x: 6, endPoint y: 157, distance: 49.0
click at [6, 157] on div "**********" at bounding box center [252, 294] width 505 height 436
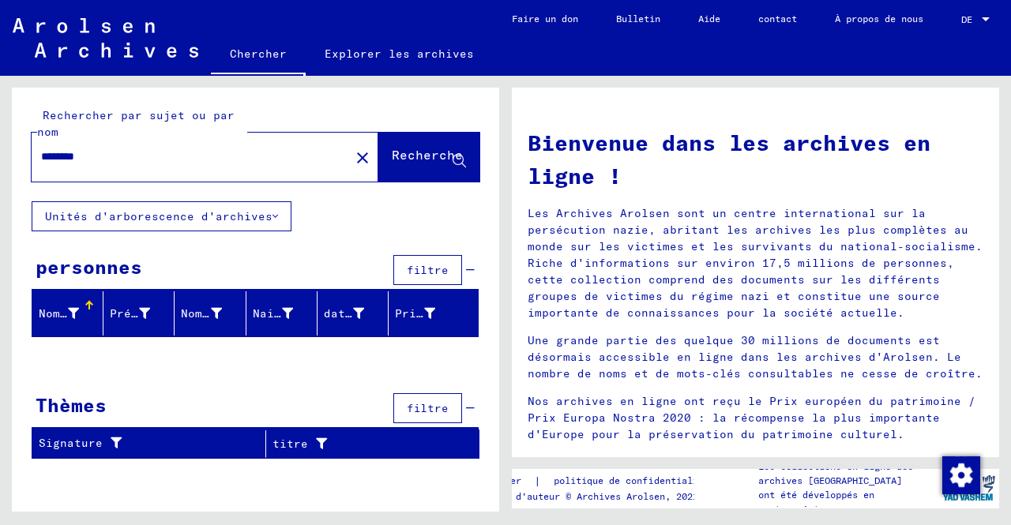
type input "*******"
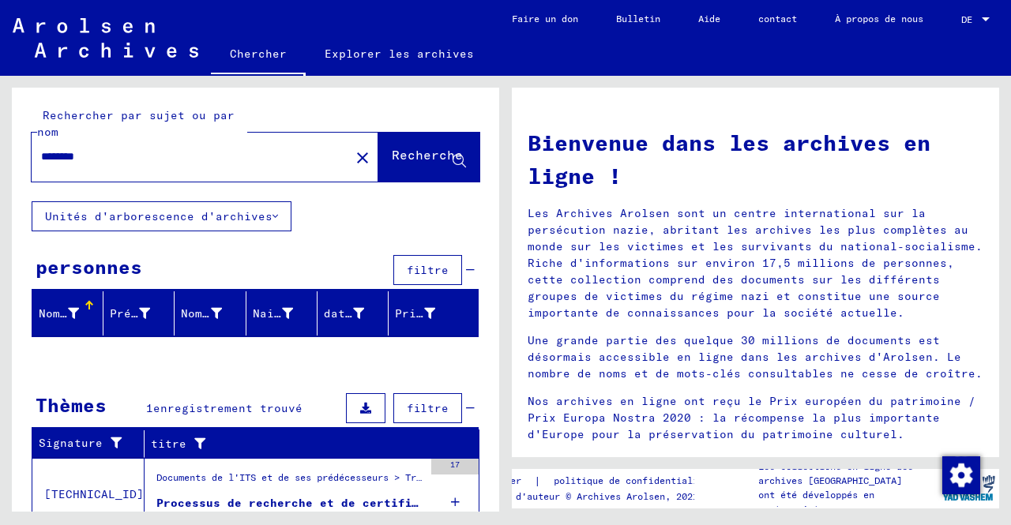
click at [218, 411] on font "enregistrement trouvé" at bounding box center [227, 408] width 149 height 14
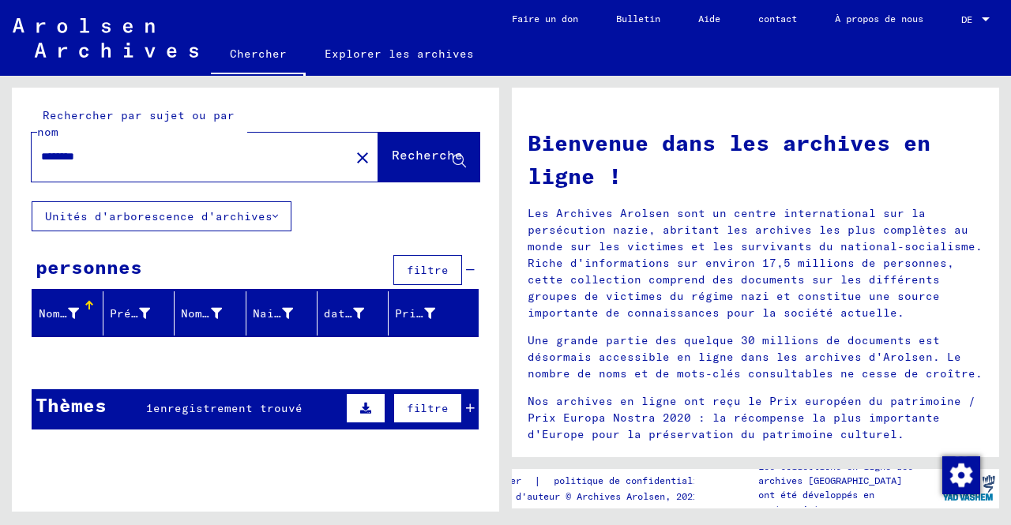
click at [218, 411] on font "enregistrement trouvé" at bounding box center [227, 408] width 149 height 14
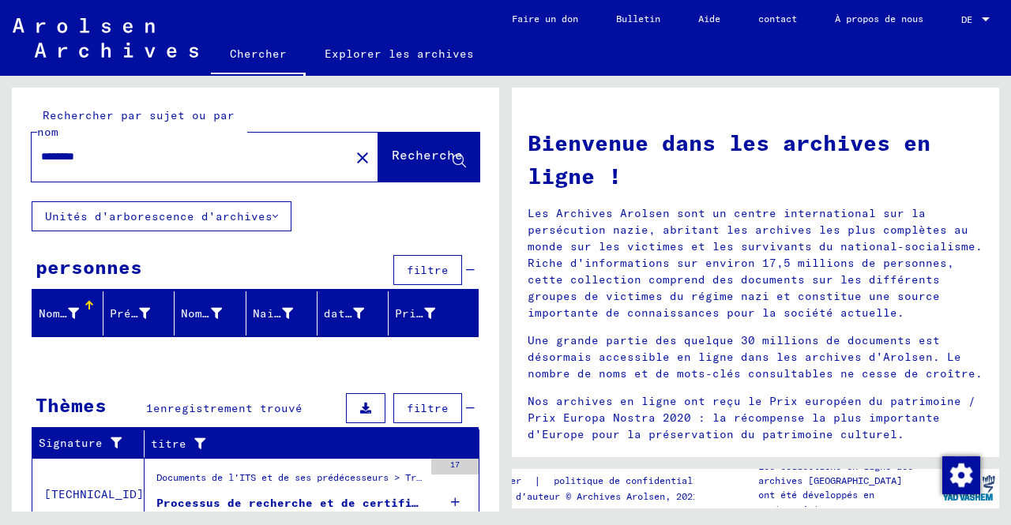
scroll to position [62, 0]
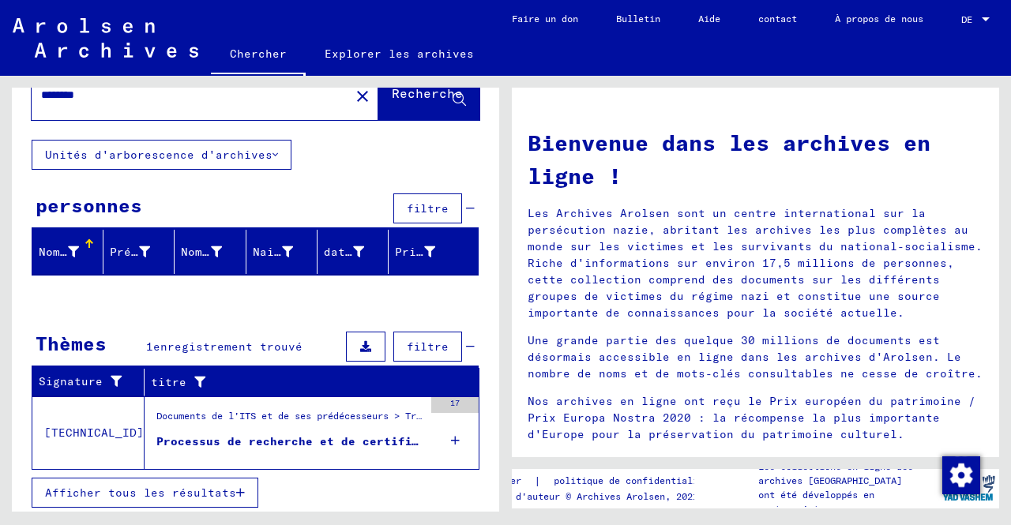
click at [231, 436] on font "Processus de recherche et de certification n° 28 688 pour LAN, TEVJE né le [DEM…" at bounding box center [486, 441] width 660 height 14
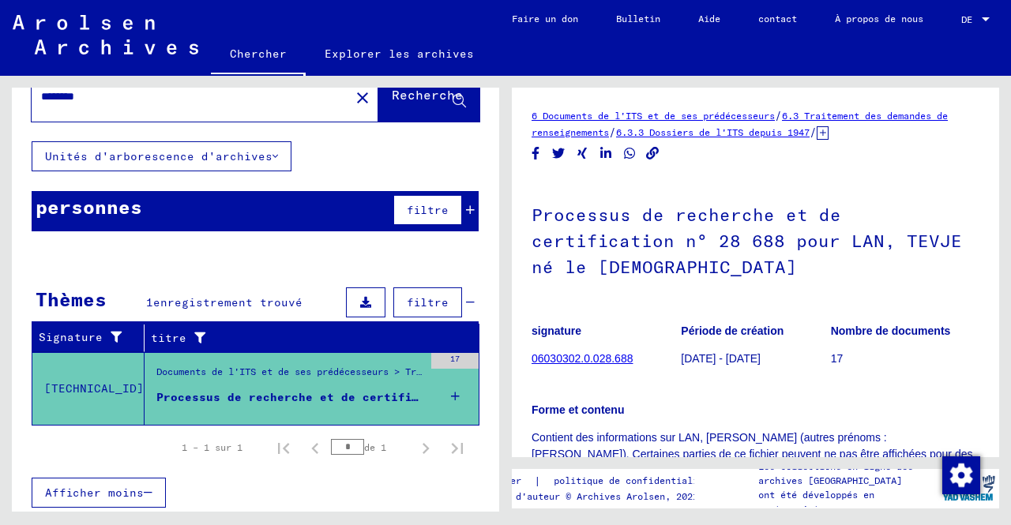
click at [578, 362] on font "06030302.0.028.688" at bounding box center [581, 358] width 101 height 13
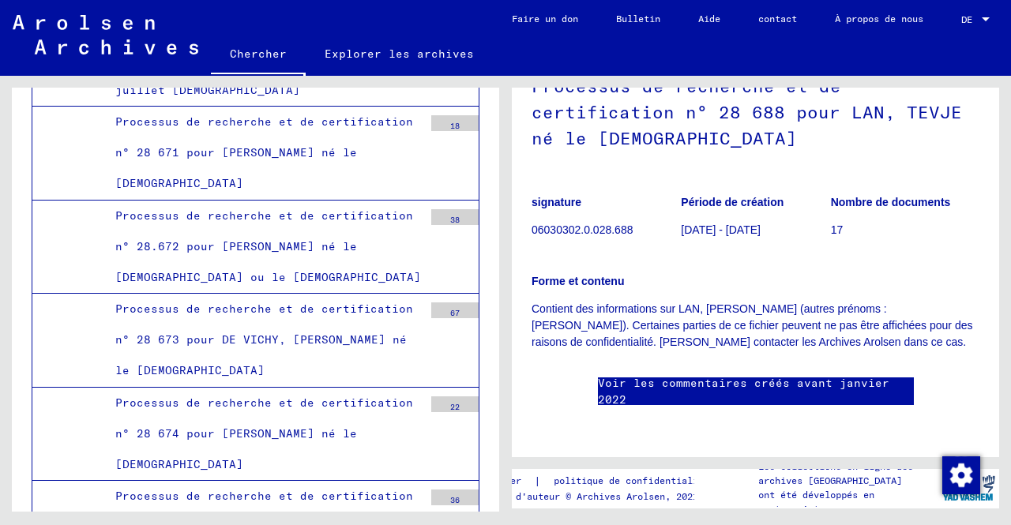
scroll to position [248, 0]
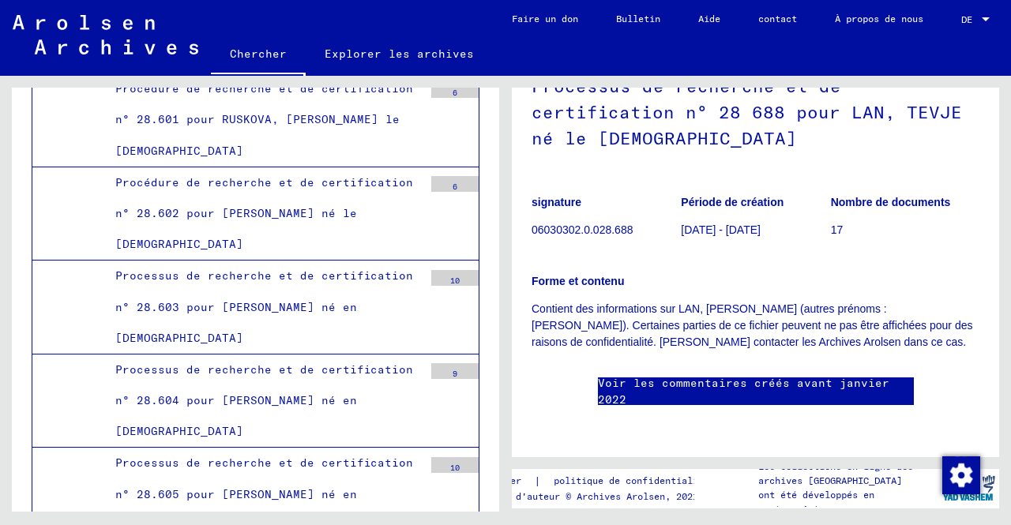
scroll to position [14026, 0]
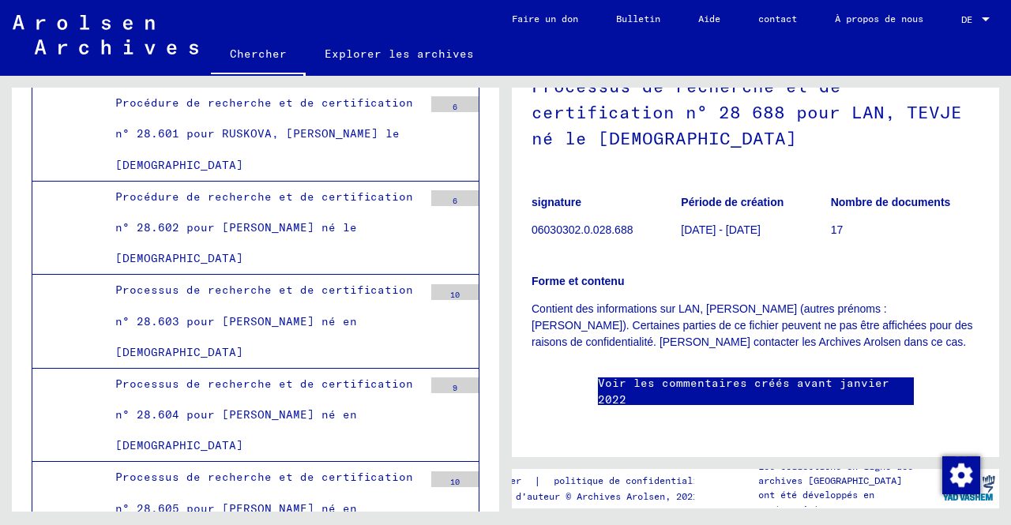
click at [266, 57] on font "Chercher" at bounding box center [258, 54] width 57 height 14
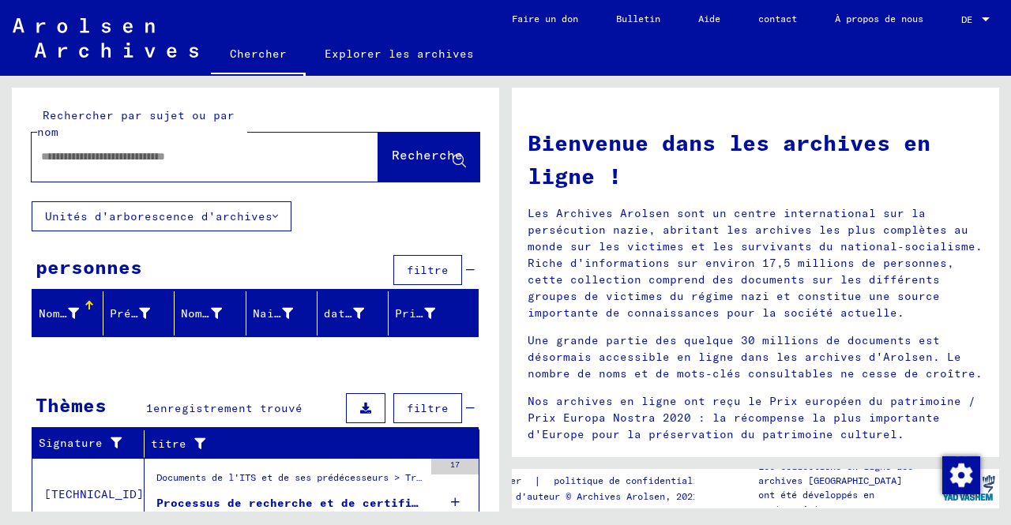
click at [193, 166] on div at bounding box center [181, 157] width 299 height 36
click at [193, 157] on input "text" at bounding box center [186, 156] width 290 height 17
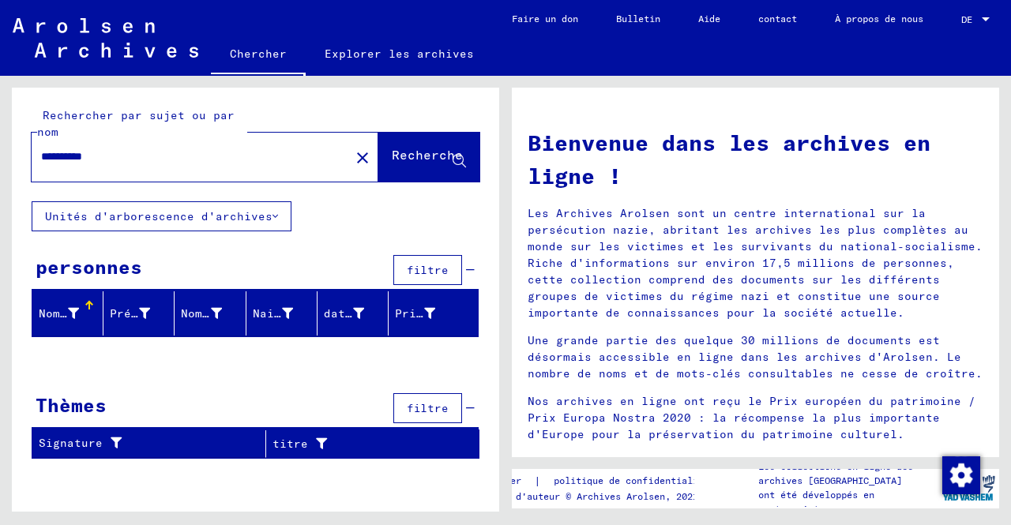
type input "**********"
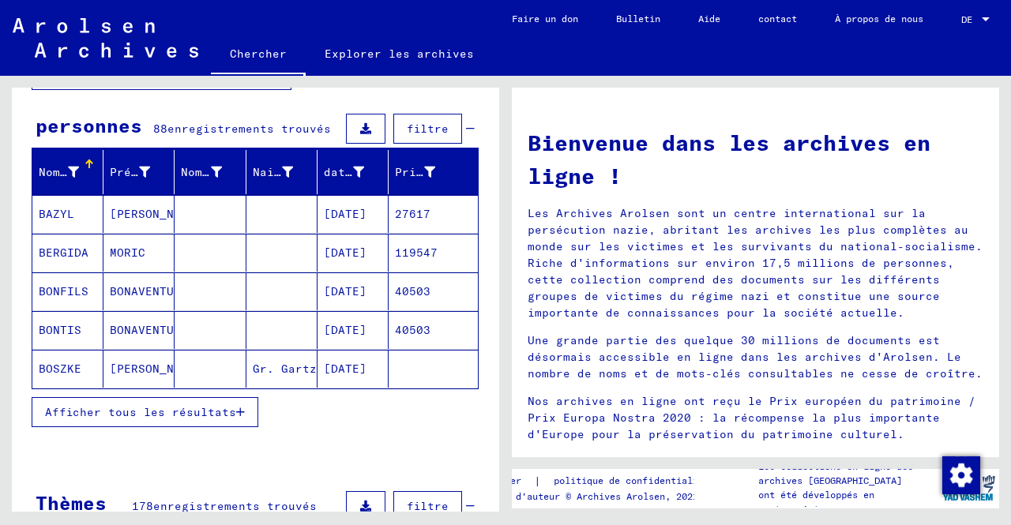
scroll to position [142, 0]
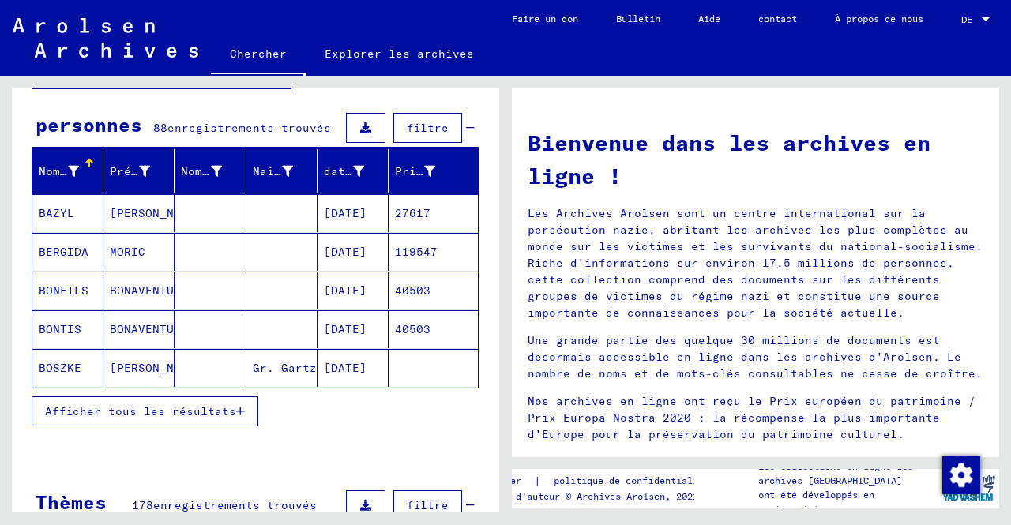
click at [215, 416] on button "Afficher tous les résultats" at bounding box center [145, 411] width 227 height 30
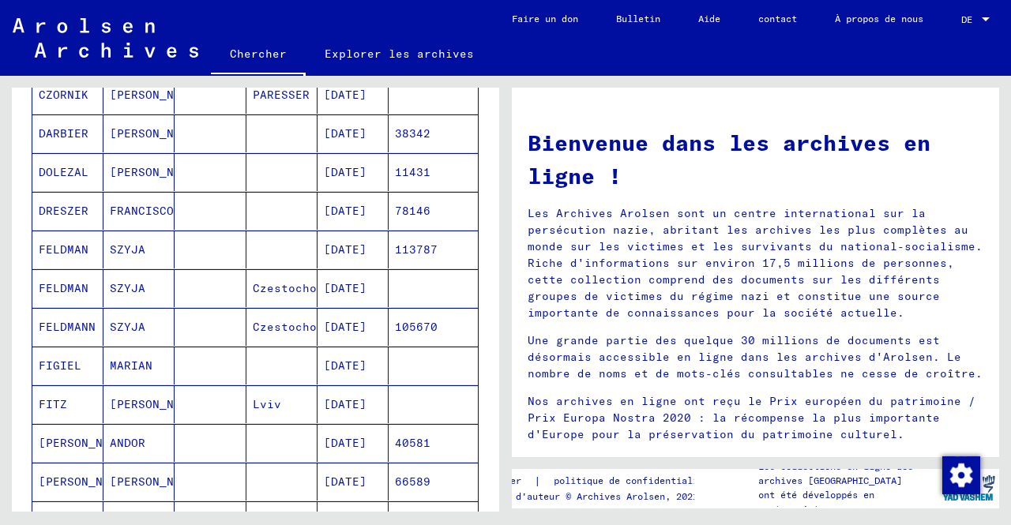
scroll to position [610, 0]
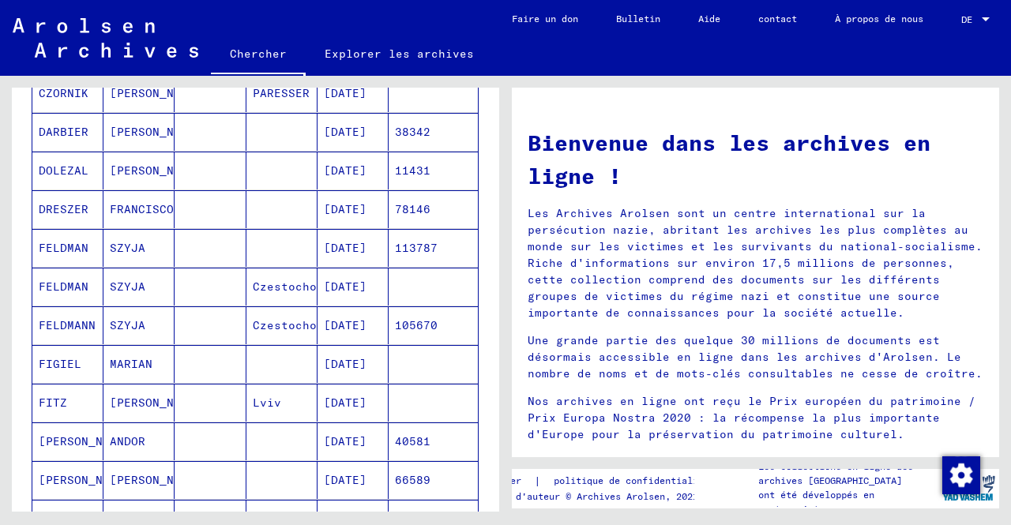
click at [131, 292] on mat-cell "SZYJA" at bounding box center [138, 287] width 71 height 38
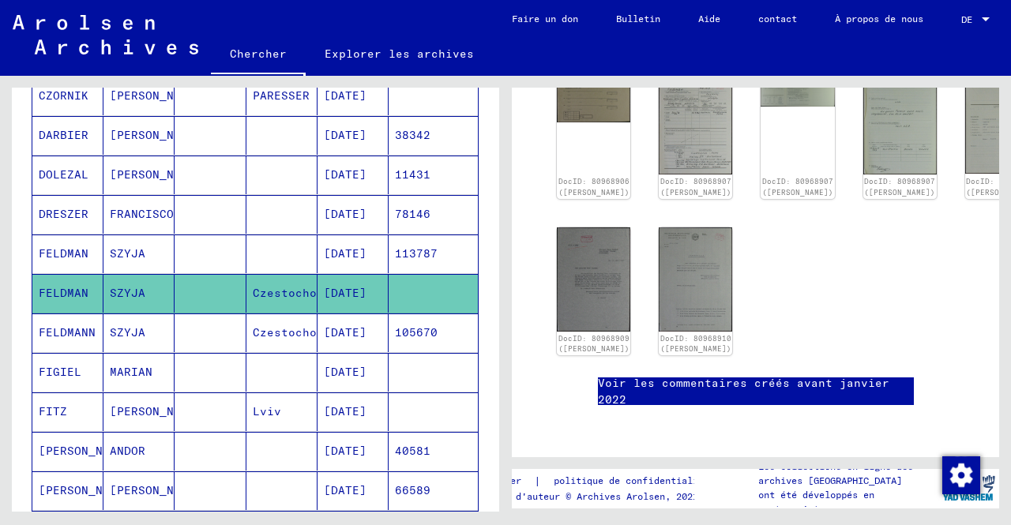
scroll to position [336, 0]
click at [66, 448] on icon at bounding box center [65, 461] width 39 height 63
click at [118, 447] on font "ANDOR" at bounding box center [128, 451] width 36 height 17
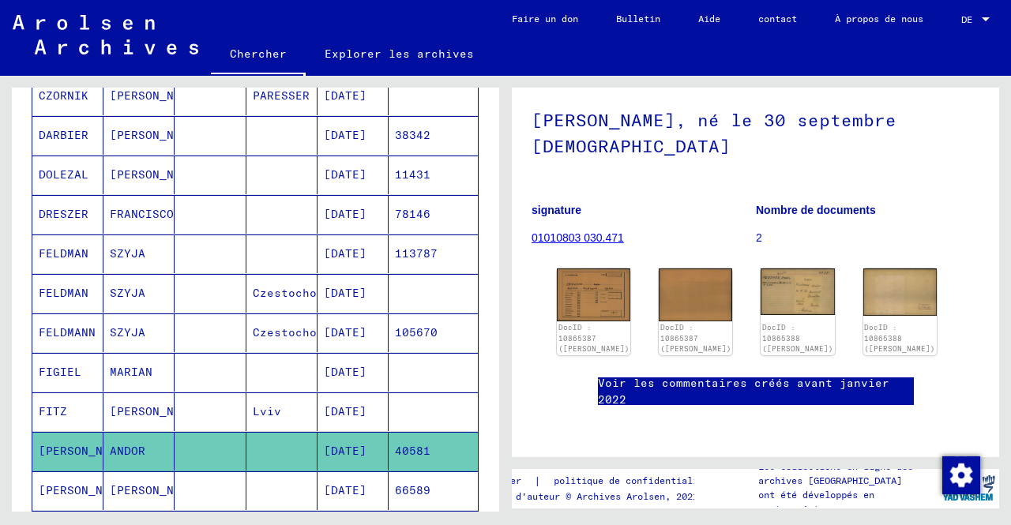
scroll to position [121, 0]
click at [591, 279] on img at bounding box center [593, 293] width 77 height 55
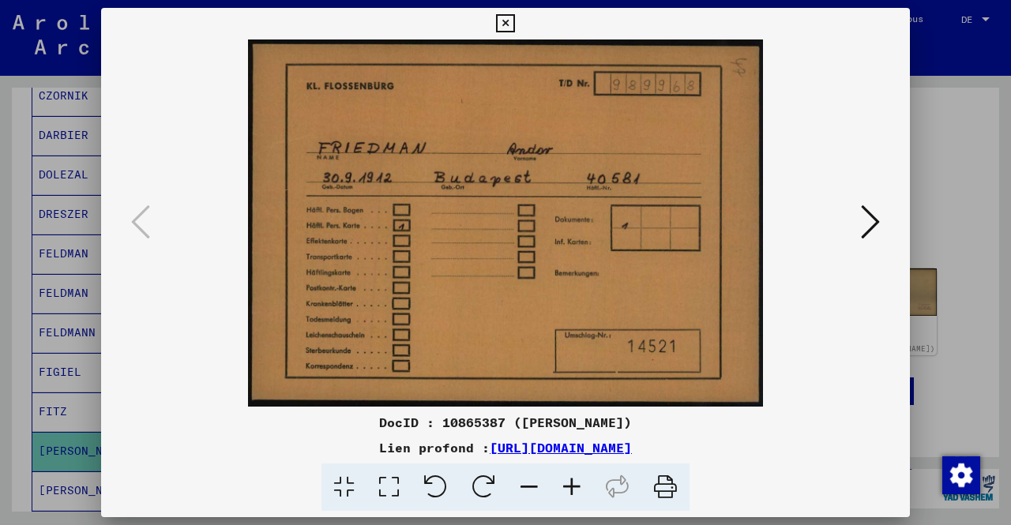
click at [864, 229] on icon at bounding box center [870, 222] width 19 height 38
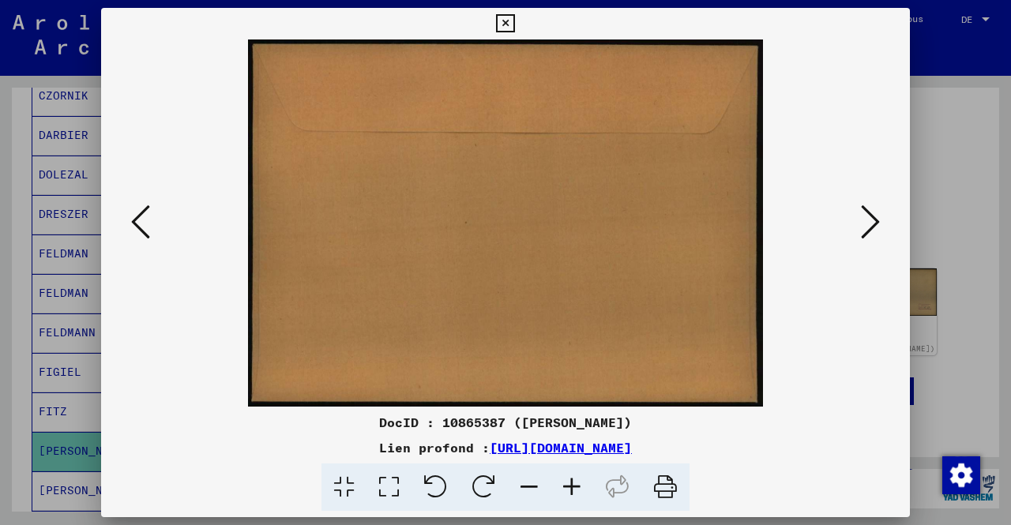
click at [864, 227] on icon at bounding box center [870, 222] width 19 height 38
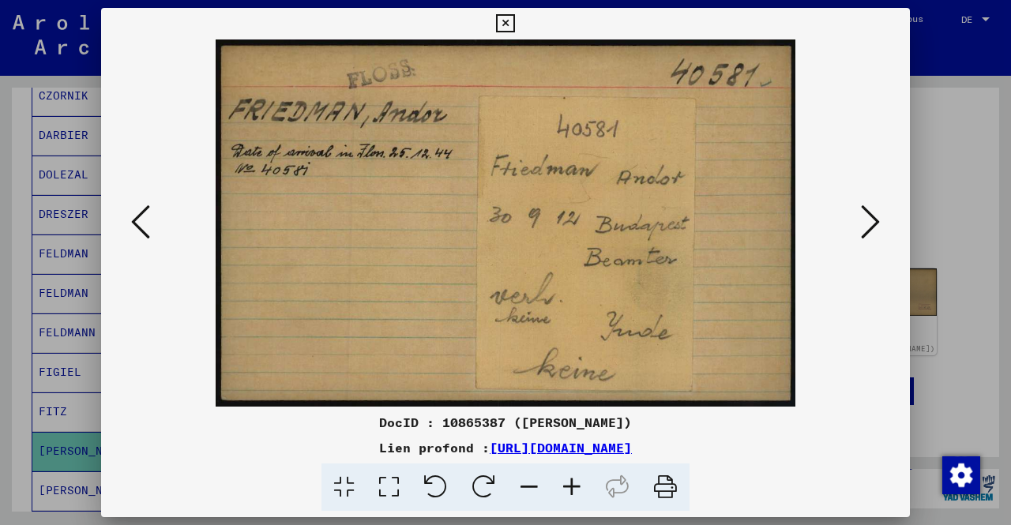
click at [501, 32] on icon at bounding box center [505, 23] width 18 height 19
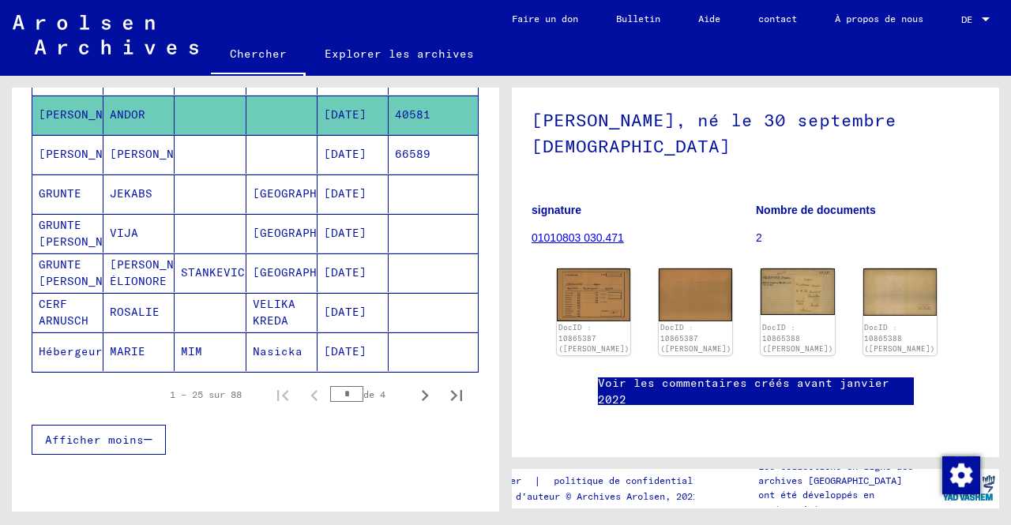
scroll to position [952, 0]
click at [422, 389] on icon "Page suivante" at bounding box center [425, 394] width 7 height 11
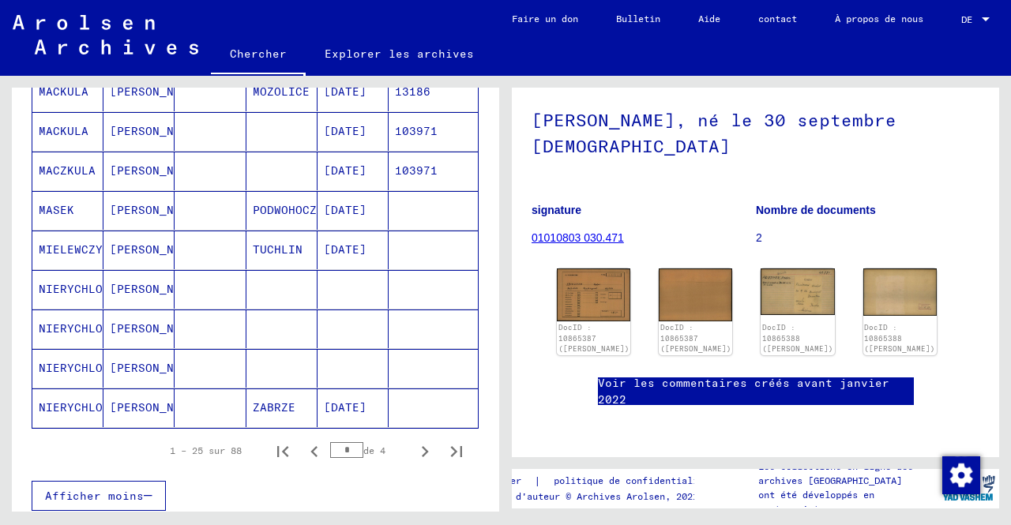
scroll to position [896, 0]
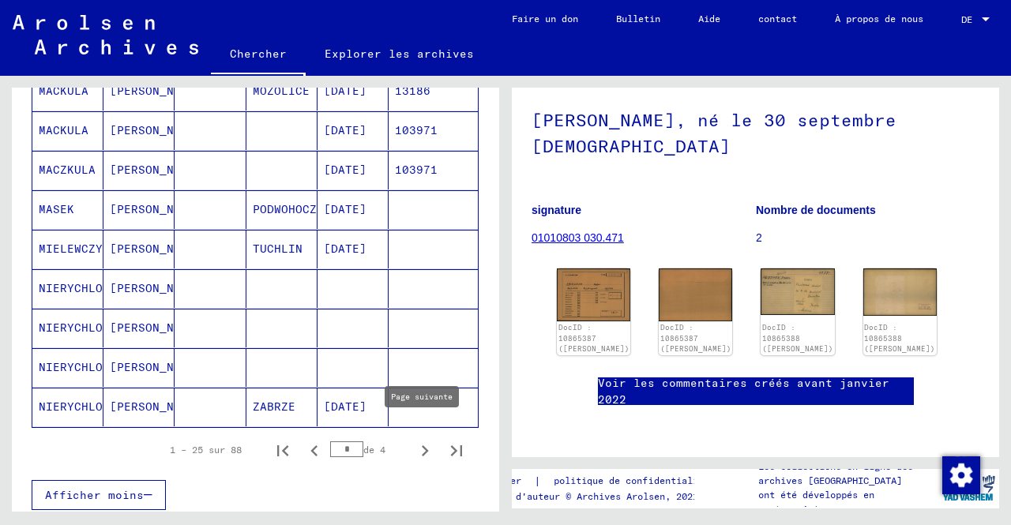
click at [422, 445] on icon "Page suivante" at bounding box center [425, 450] width 7 height 11
type input "*"
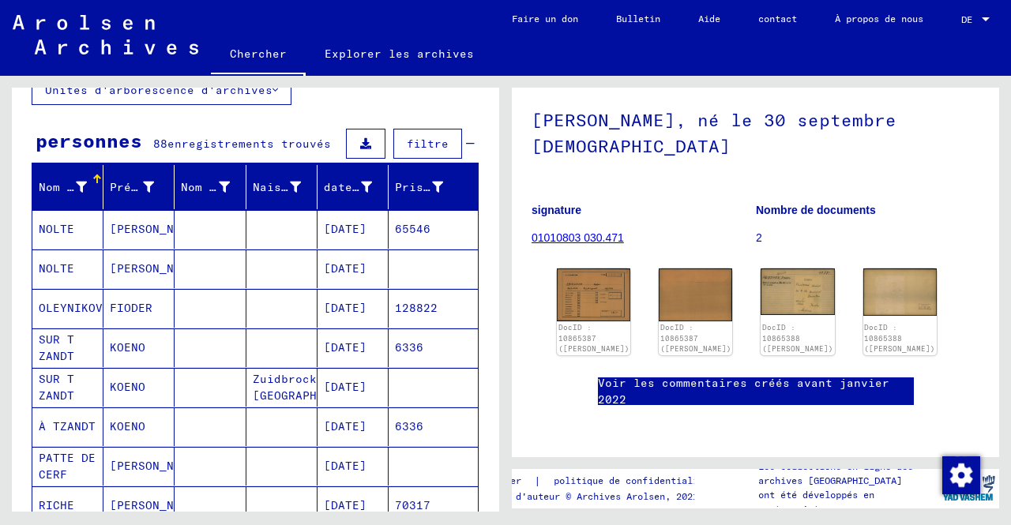
scroll to position [124, 0]
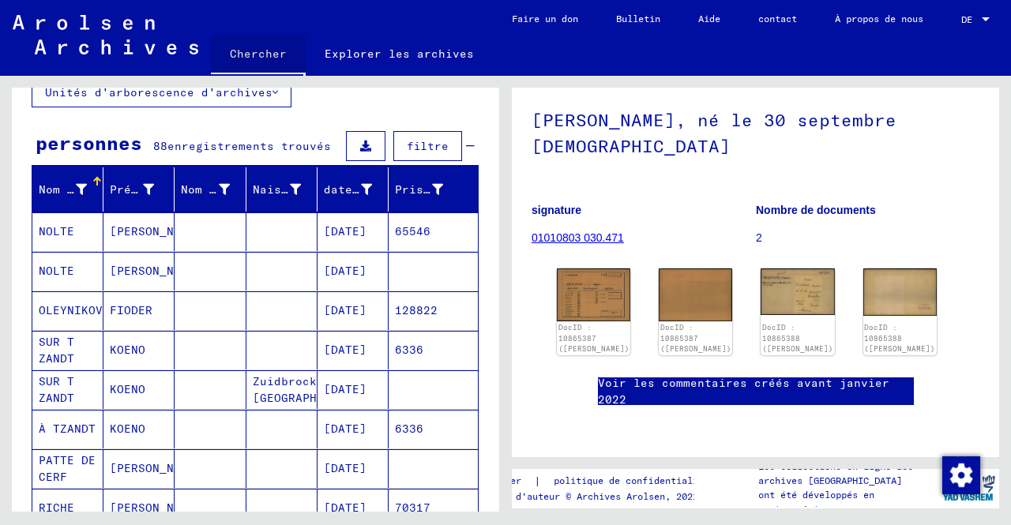
click at [273, 54] on font "Chercher" at bounding box center [258, 54] width 57 height 14
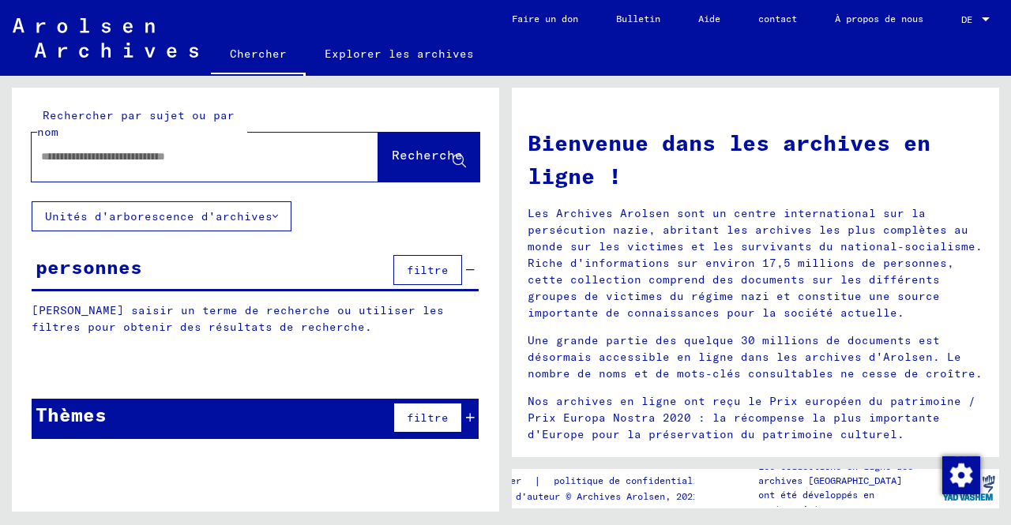
click at [229, 164] on input "text" at bounding box center [186, 156] width 290 height 17
type input "*******"
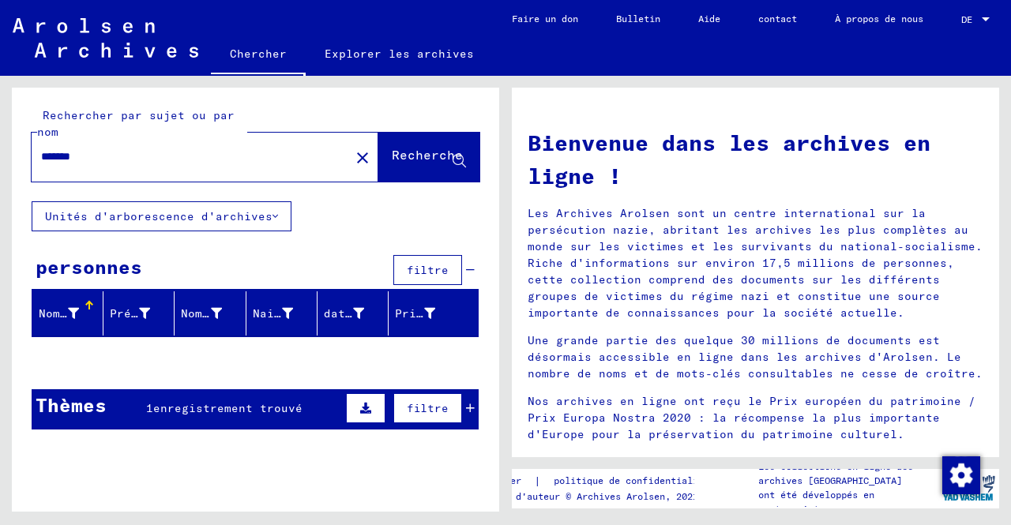
click at [175, 410] on font "enregistrement trouvé" at bounding box center [227, 408] width 149 height 14
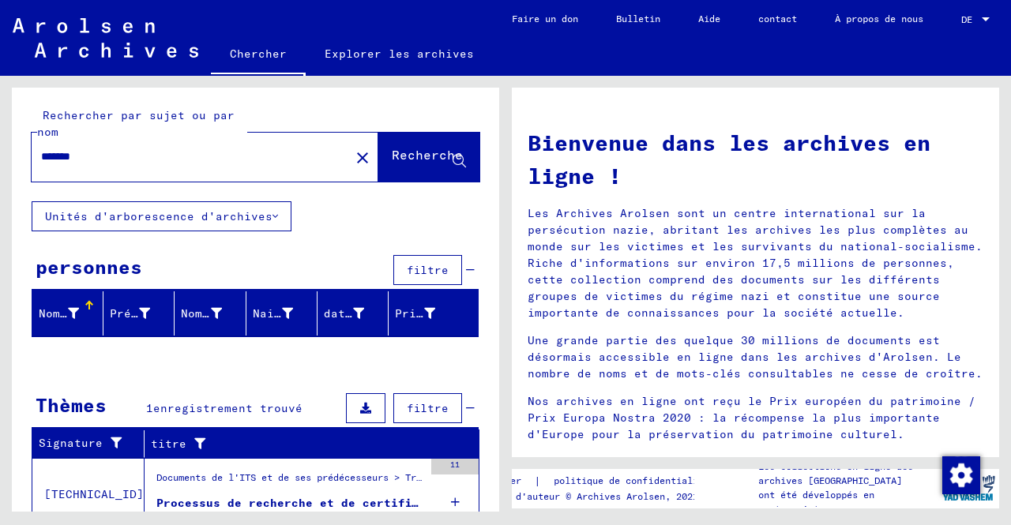
scroll to position [62, 0]
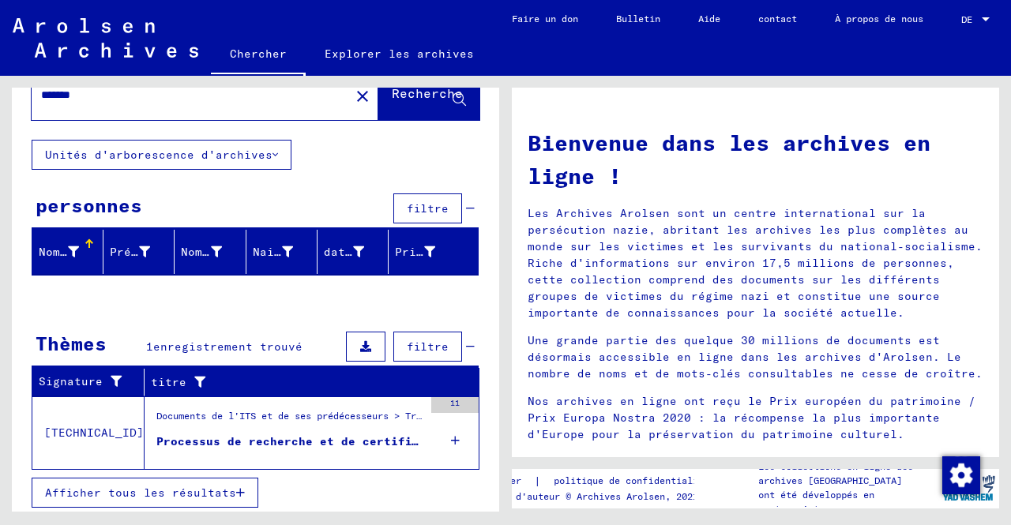
click at [237, 436] on font "Processus de recherche et de certification n° 728.450 pour [PERSON_NAME] né le …" at bounding box center [500, 441] width 688 height 14
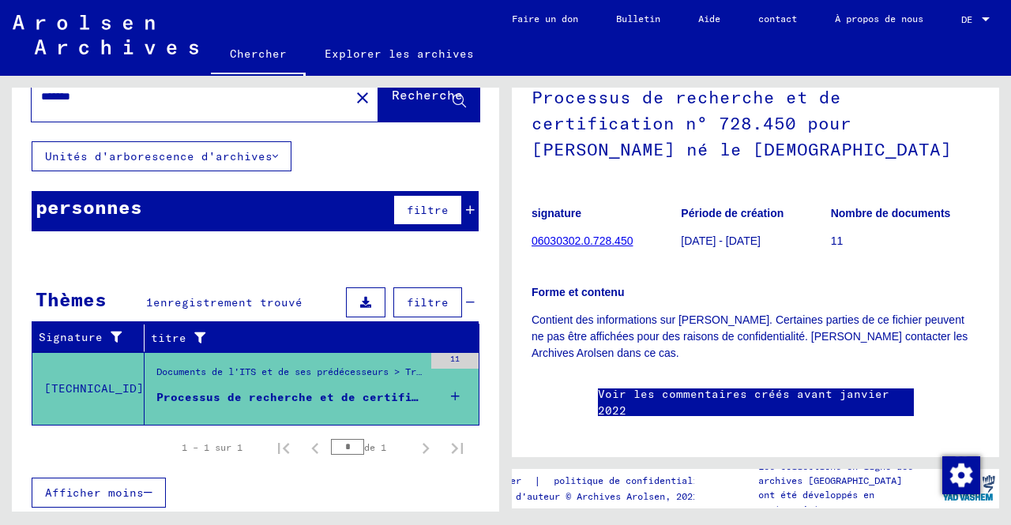
scroll to position [117, 0]
click at [598, 243] on font "06030302.0.728.450" at bounding box center [581, 241] width 101 height 13
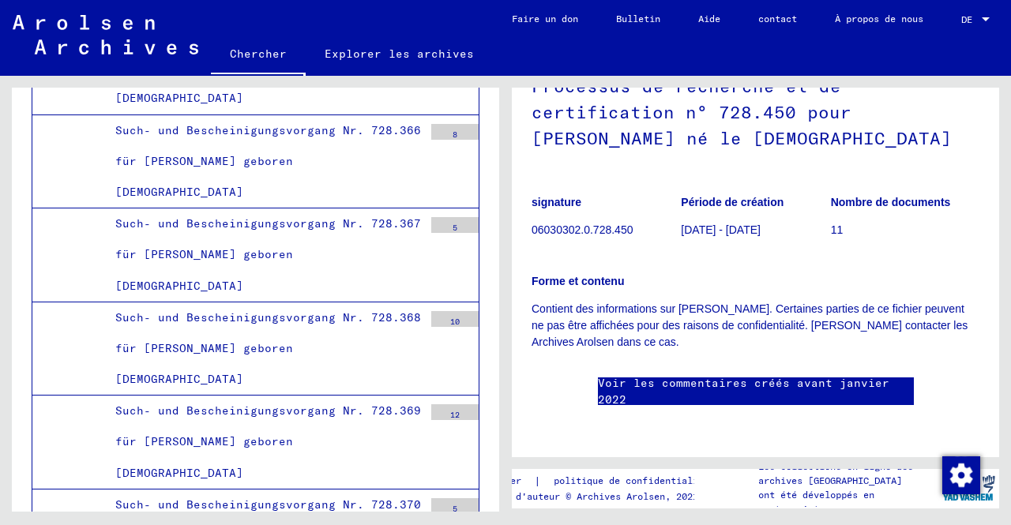
scroll to position [201, 0]
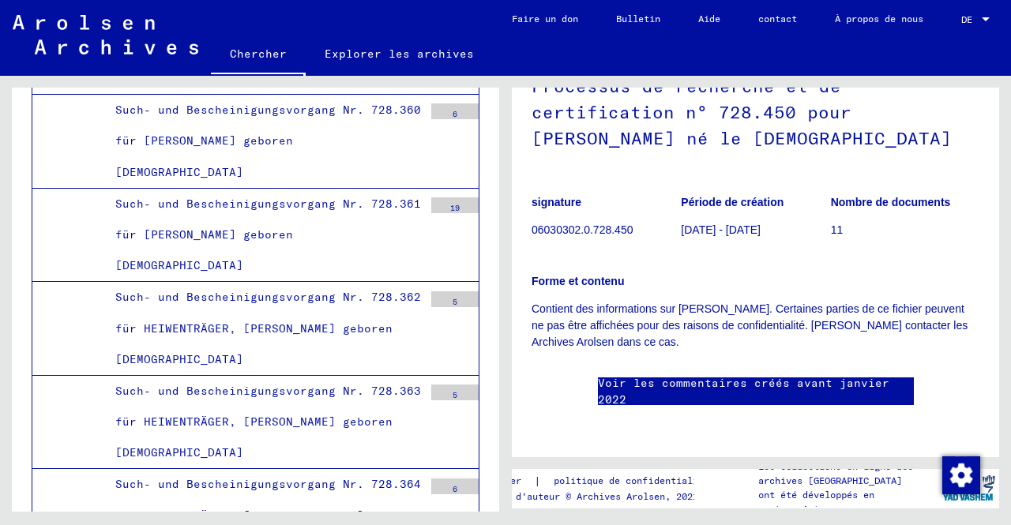
scroll to position [63972, 0]
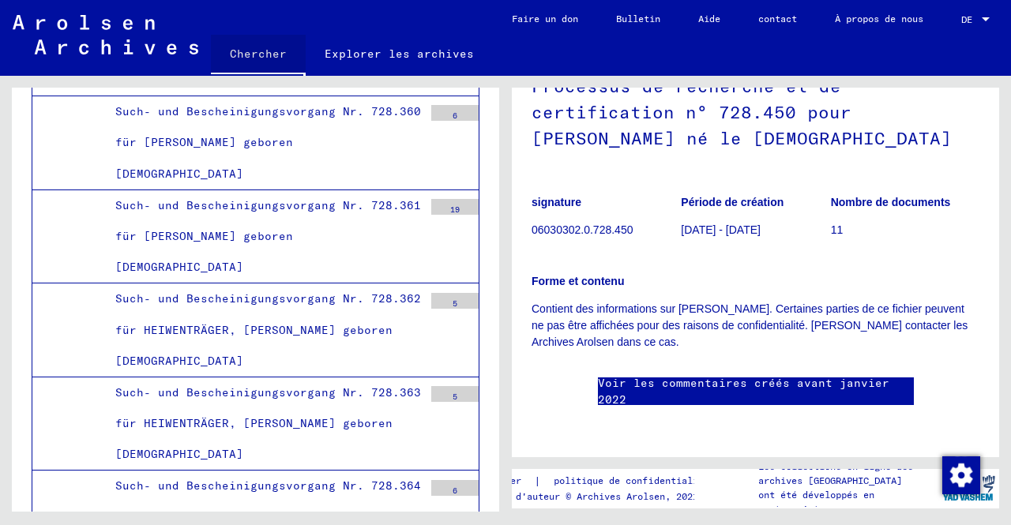
click at [252, 48] on font "Chercher" at bounding box center [258, 54] width 57 height 14
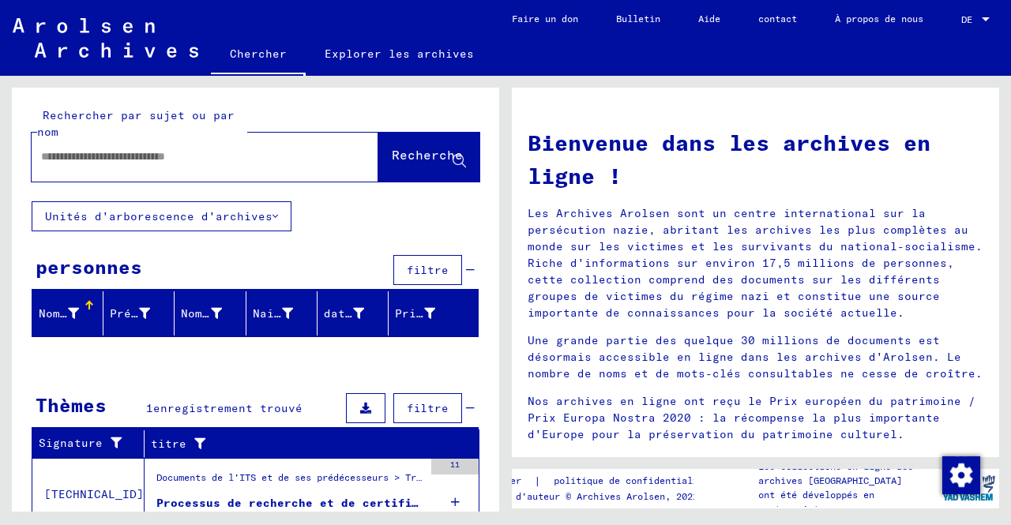
click at [137, 159] on input "text" at bounding box center [186, 156] width 290 height 17
type input "**********"
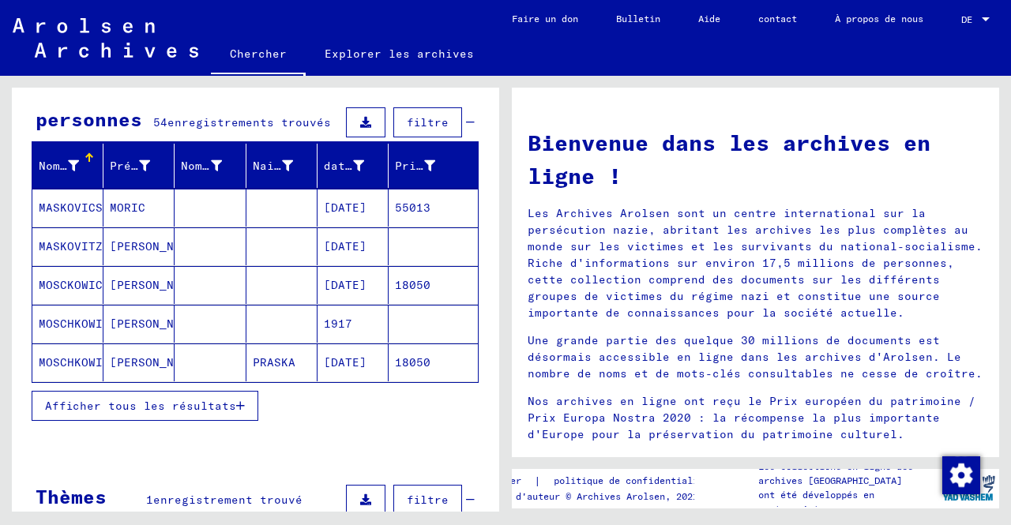
scroll to position [298, 0]
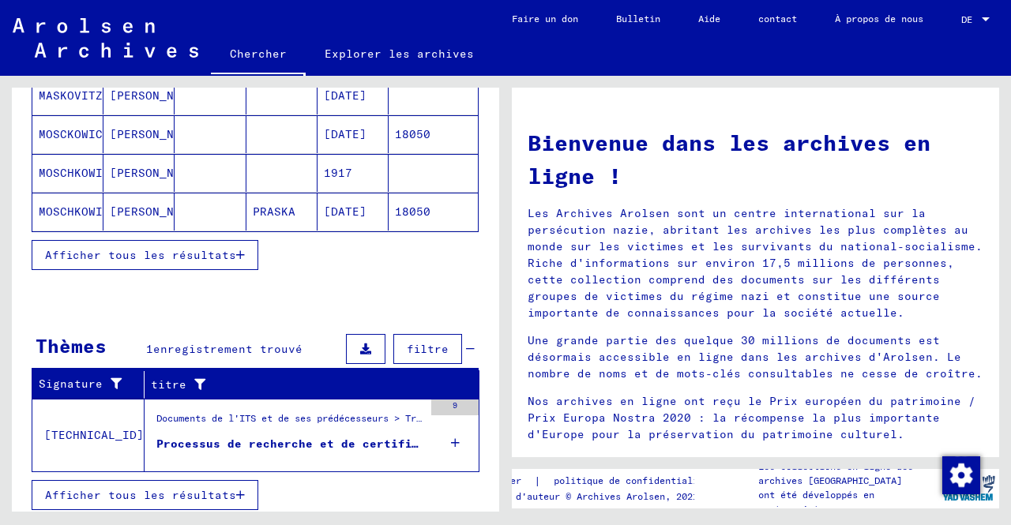
click at [249, 437] on font "Processus de recherche et de certification n° 673.407 pour [GEOGRAPHIC_DATA][PE…" at bounding box center [560, 444] width 809 height 14
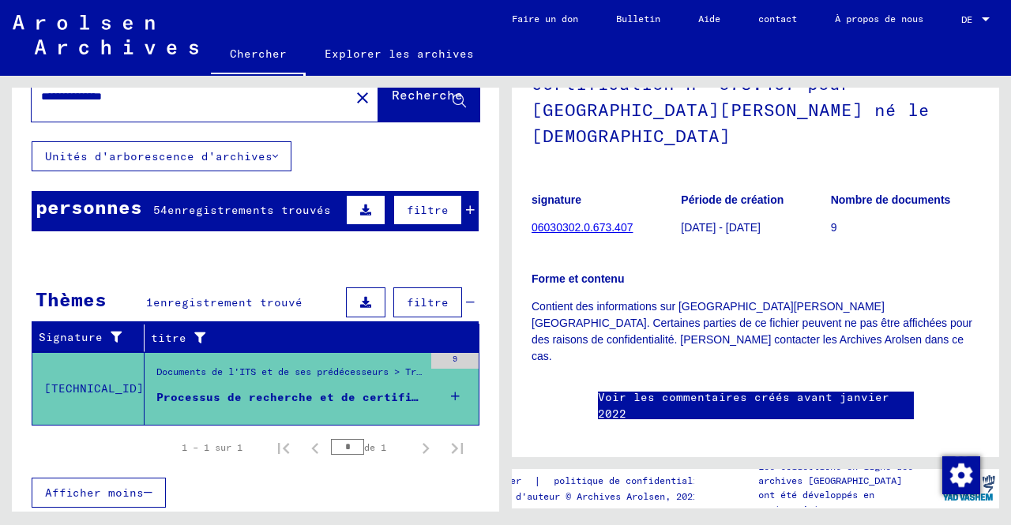
scroll to position [158, 0]
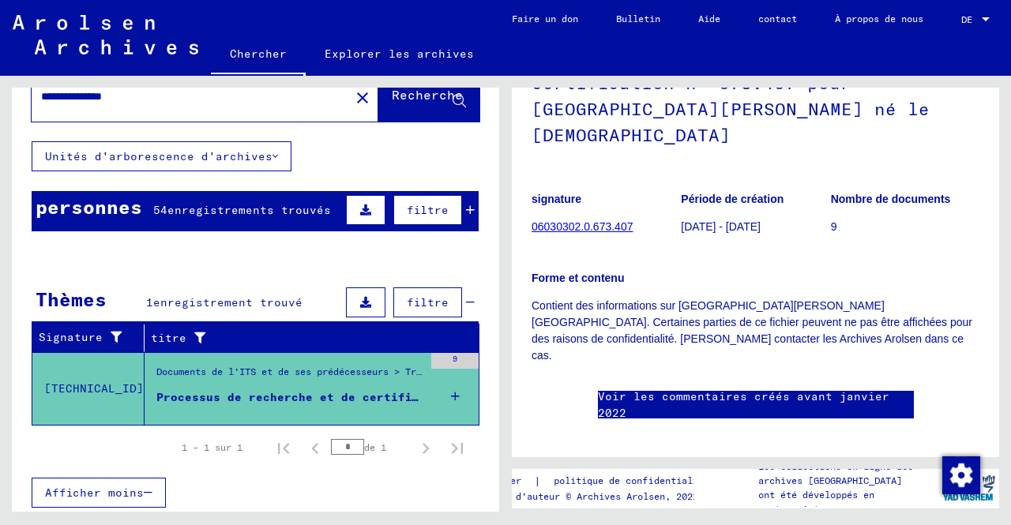
click at [602, 220] on font "06030302.0.673.407" at bounding box center [581, 226] width 101 height 13
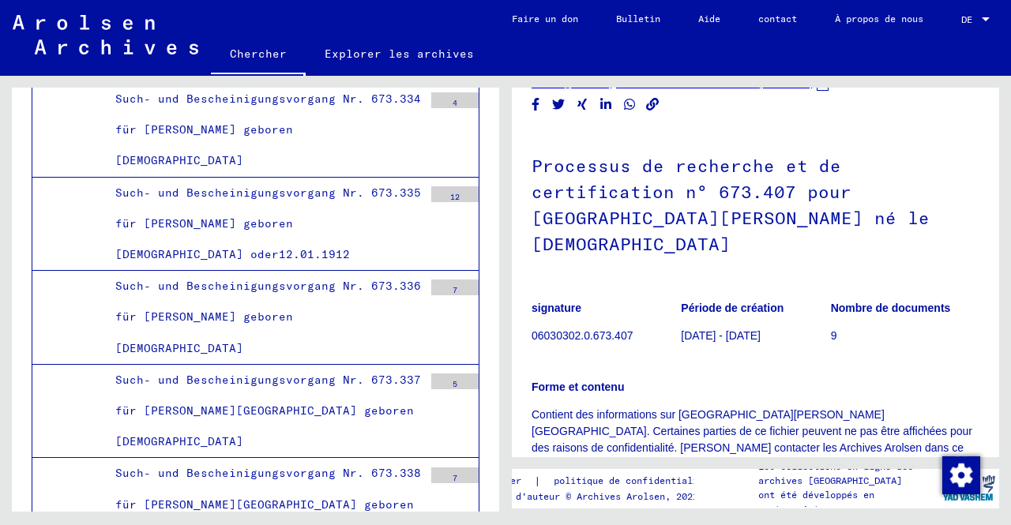
scroll to position [48, 0]
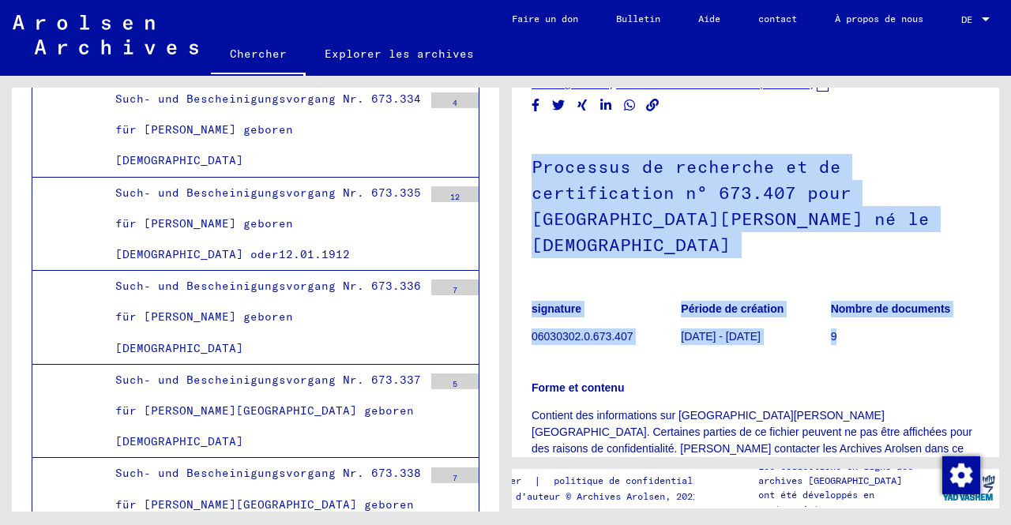
drag, startPoint x: 533, startPoint y: 168, endPoint x: 875, endPoint y: 326, distance: 376.5
click at [875, 326] on div "Processus de recherche et de certification n° 673.407 pour [PERSON_NAME] né le …" at bounding box center [755, 301] width 448 height 343
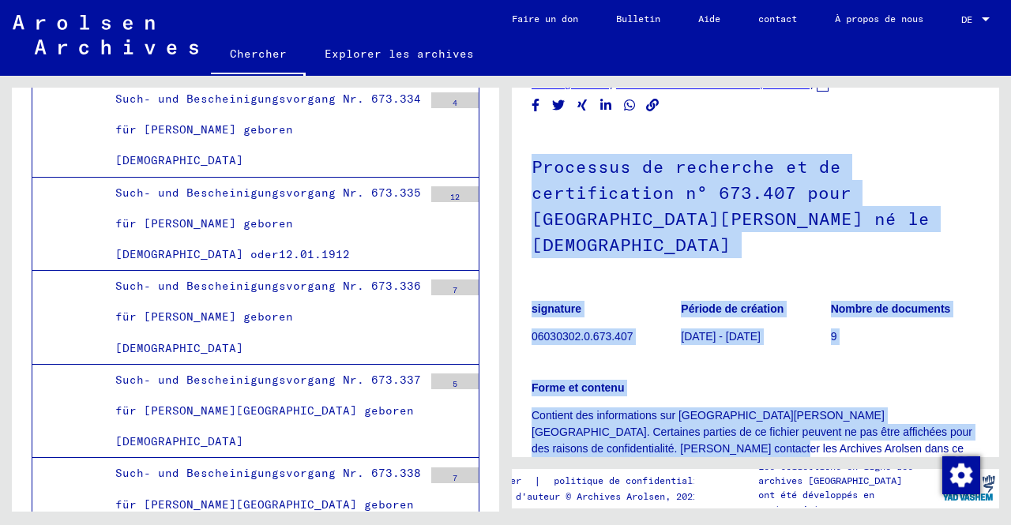
drag, startPoint x: 694, startPoint y: 419, endPoint x: 532, endPoint y: 178, distance: 290.8
click at [532, 178] on div "Processus de recherche et de certification n° 673.407 pour [PERSON_NAME] né le …" at bounding box center [755, 301] width 448 height 343
copy div "Processus de recherche et de certification n° 673.407 pour [PERSON_NAME] né le …"
click at [636, 249] on h1 "Processus de recherche et de certification n° 673.407 pour [GEOGRAPHIC_DATA][PE…" at bounding box center [755, 204] width 448 height 148
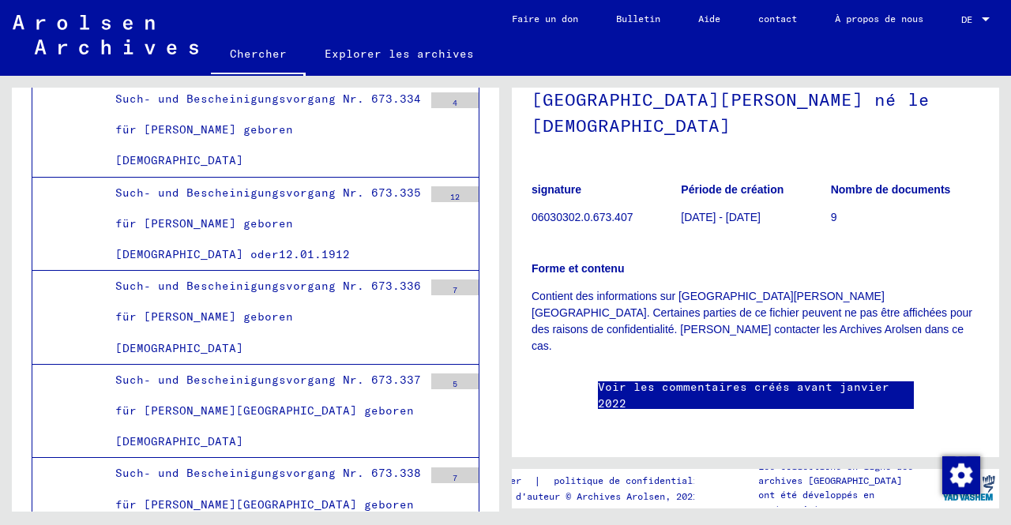
scroll to position [168, 0]
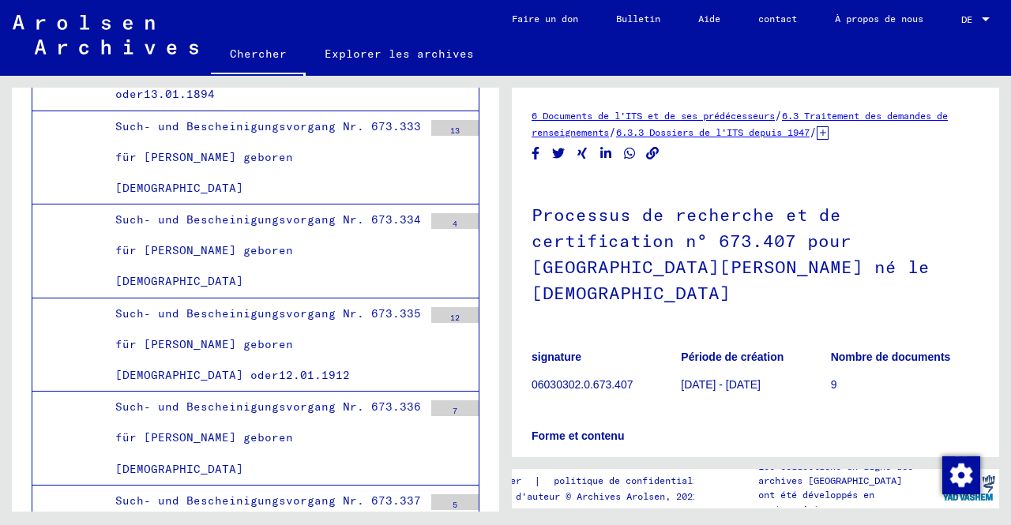
scroll to position [54894, 0]
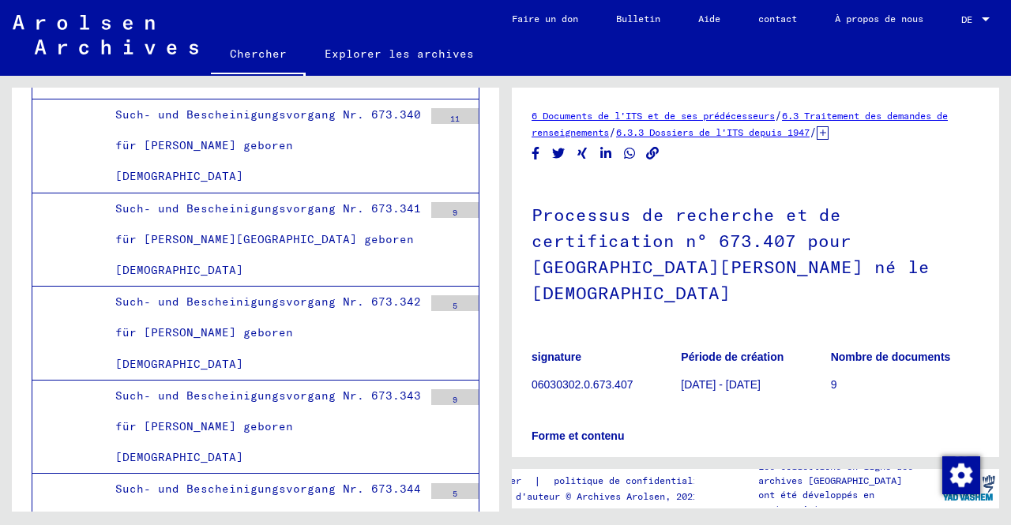
drag, startPoint x: 621, startPoint y: 140, endPoint x: 549, endPoint y: 310, distance: 184.7
click at [549, 310] on div "Processus de recherche et de certification n° 673.407 pour [PERSON_NAME] né le …" at bounding box center [755, 349] width 448 height 343
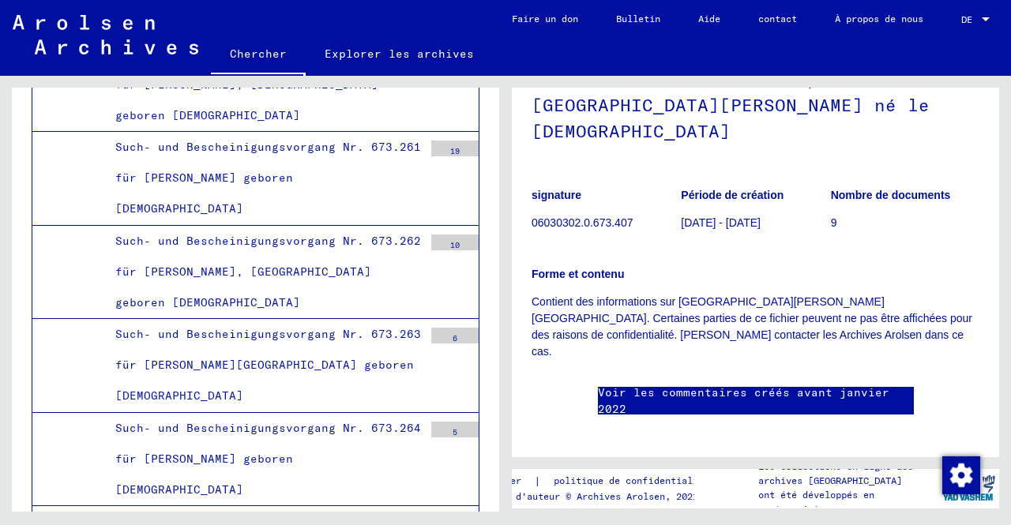
scroll to position [47462, 0]
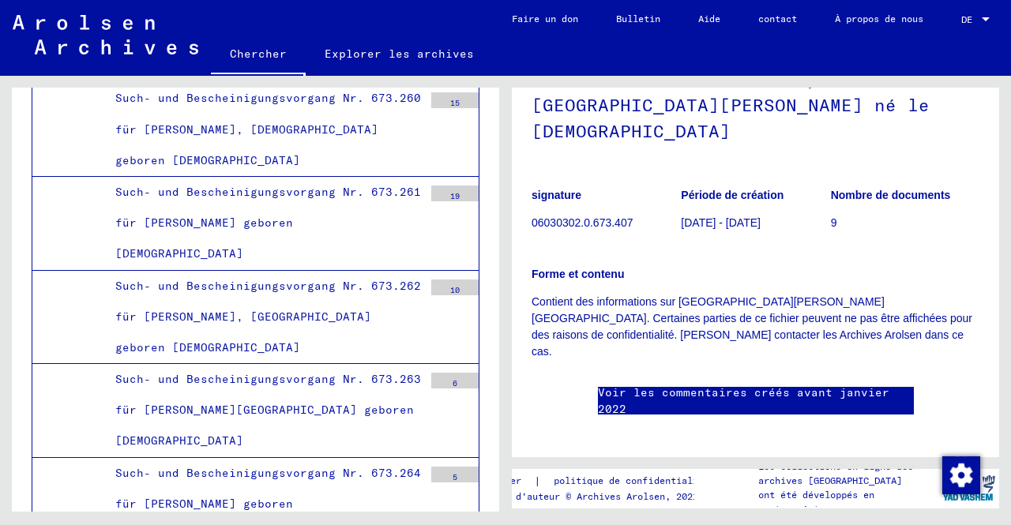
click at [255, 54] on font "Chercher" at bounding box center [258, 54] width 57 height 14
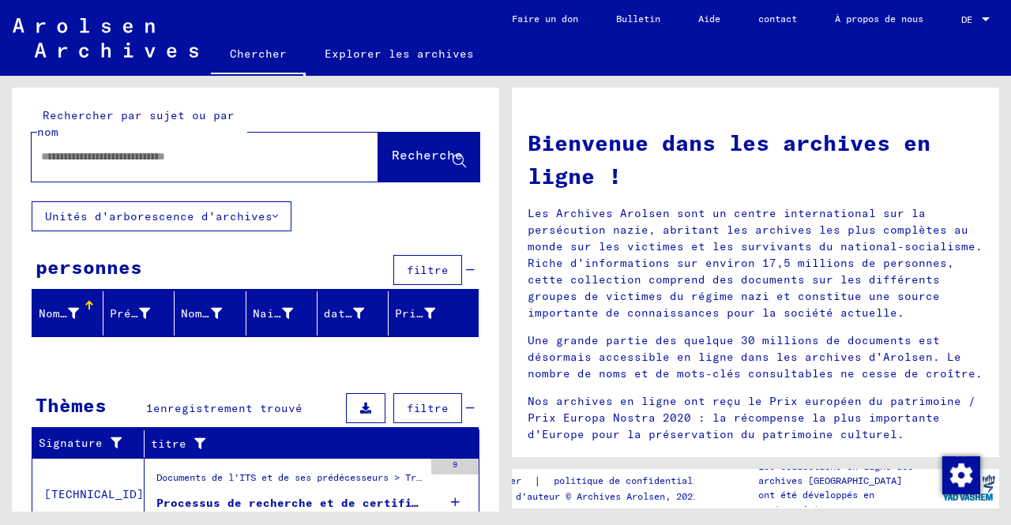
click at [204, 152] on input "text" at bounding box center [186, 156] width 290 height 17
type input "**********"
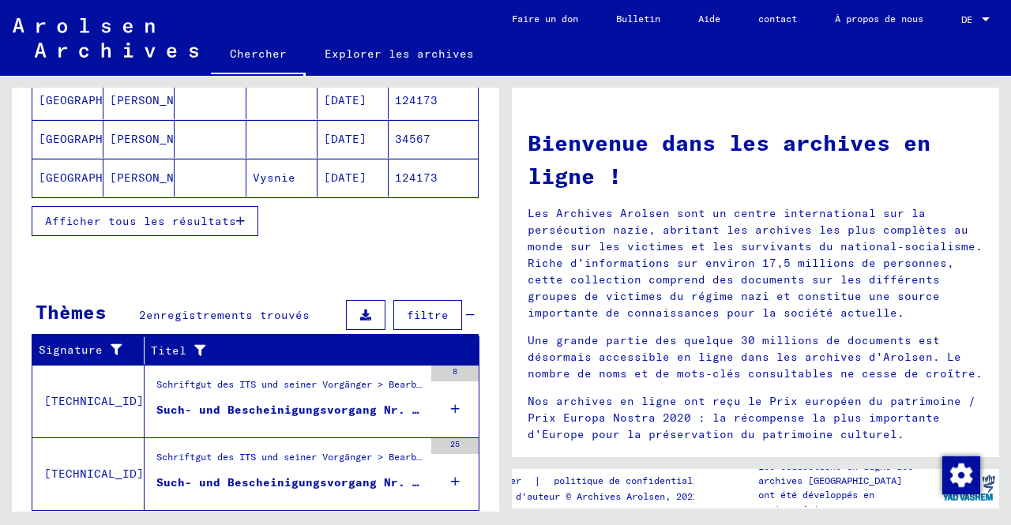
scroll to position [371, 0]
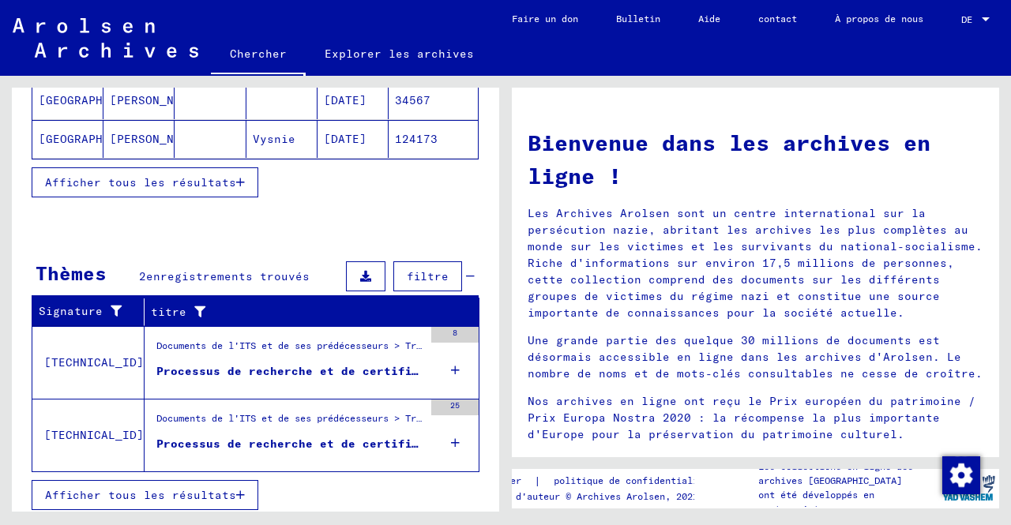
click at [230, 370] on font "Processus de recherche et de certification n° 1 849 451 pour [PERSON_NAME] né l…" at bounding box center [507, 371] width 703 height 14
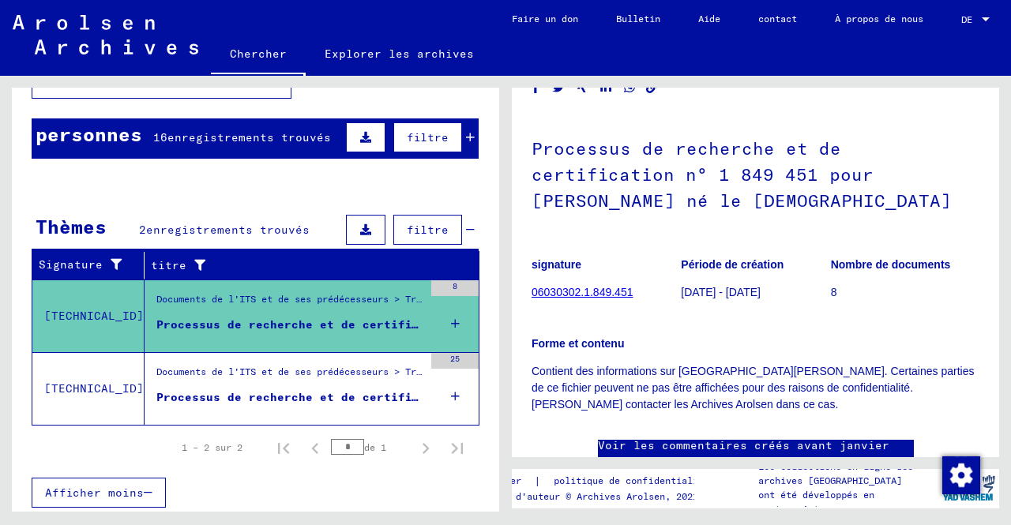
scroll to position [68, 0]
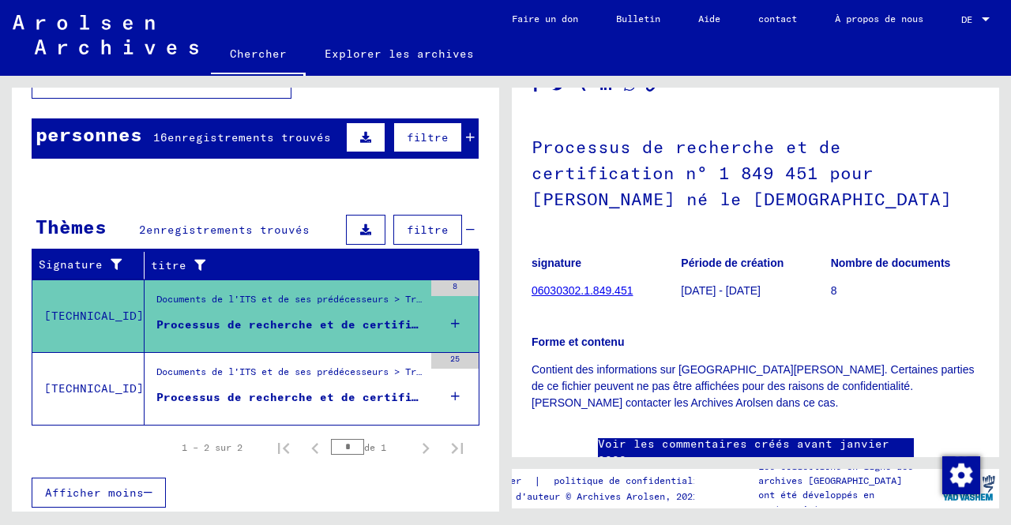
click at [351, 393] on font "Processus de recherche et de certification n° 672.084 pour [PERSON_NAME] né le …" at bounding box center [589, 397] width 866 height 14
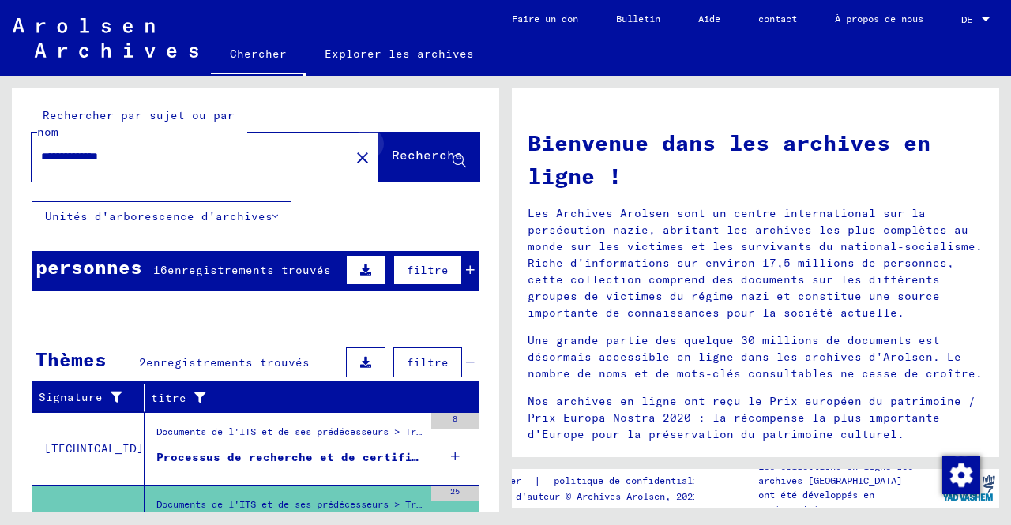
click at [452, 163] on icon at bounding box center [458, 161] width 13 height 13
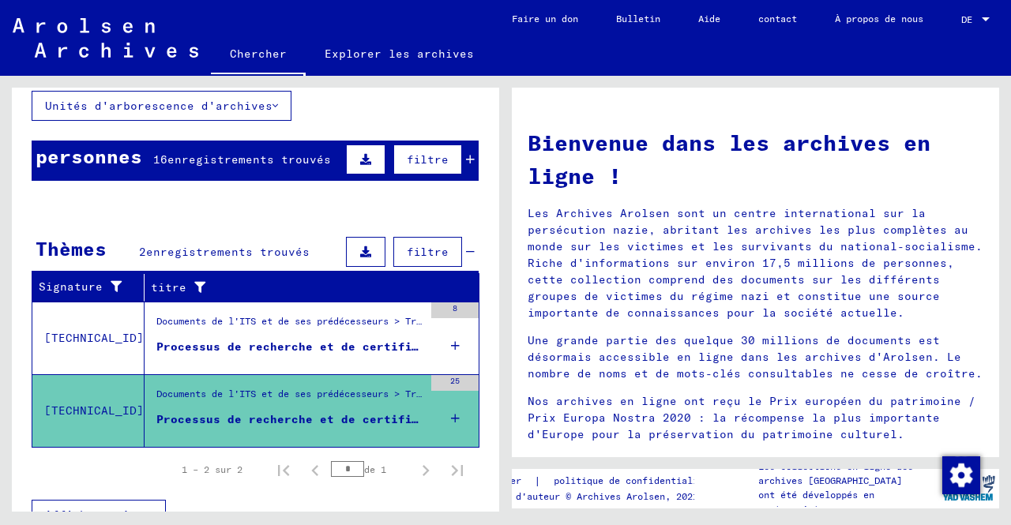
scroll to position [118, 0]
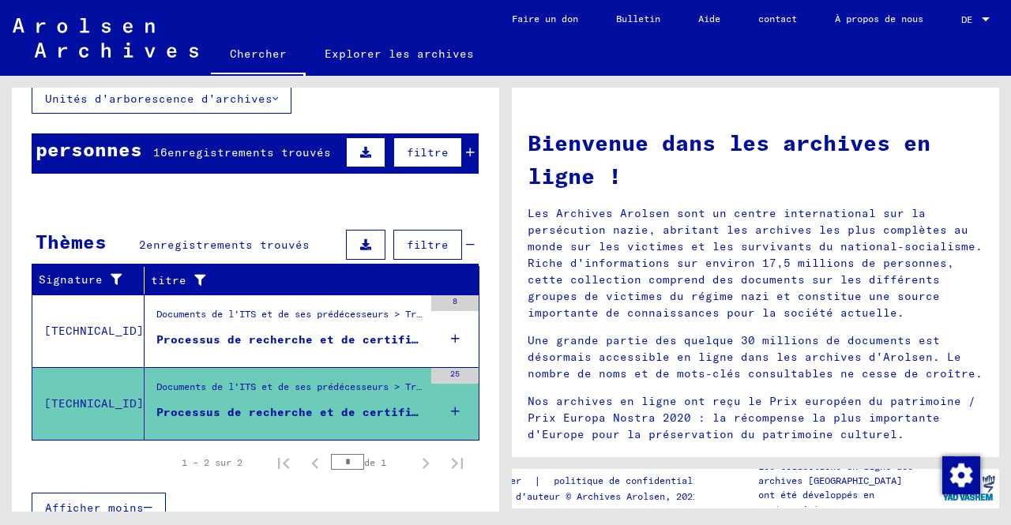
click at [287, 332] on font "Processus de recherche et de certification n° 1 849 451 pour [PERSON_NAME] né l…" at bounding box center [507, 339] width 703 height 14
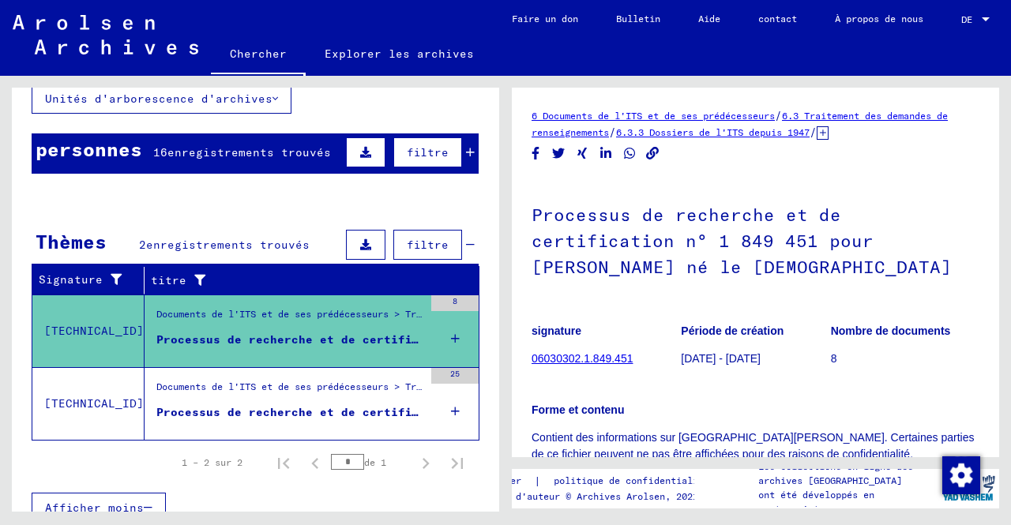
click at [284, 393] on div "Documents de l'ITS et de ses prédécesseurs > Traitement des demandes > Dossiers…" at bounding box center [289, 391] width 267 height 22
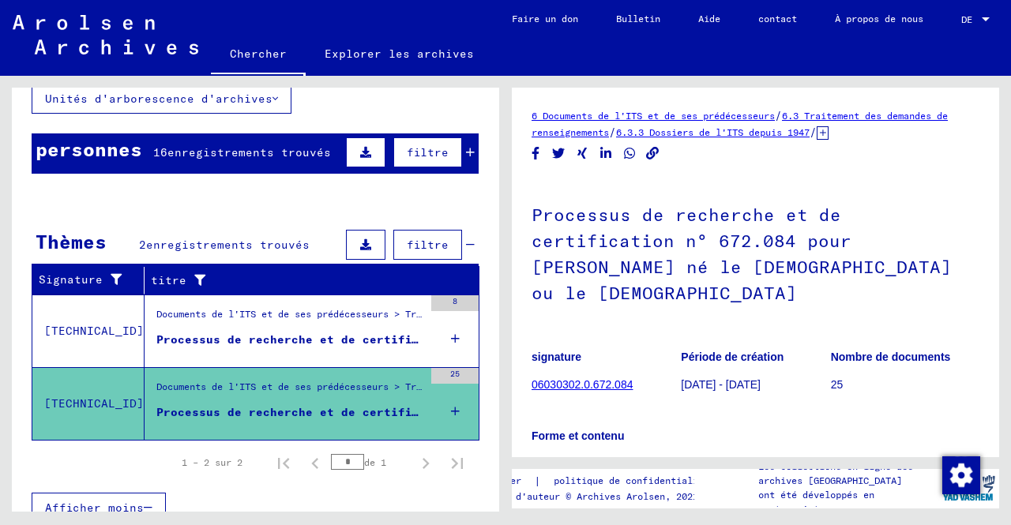
click at [263, 334] on font "Processus de recherche et de certification n° 1 849 451 pour [PERSON_NAME] né l…" at bounding box center [507, 339] width 703 height 14
